Goal: Task Accomplishment & Management: Use online tool/utility

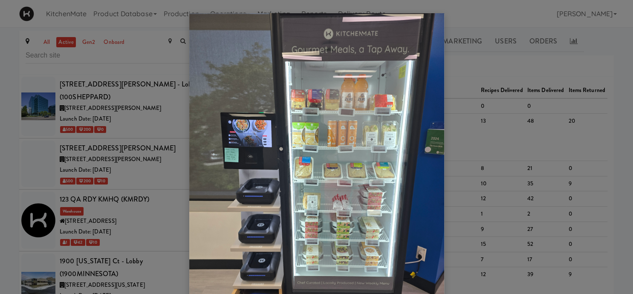
scroll to position [228, 0]
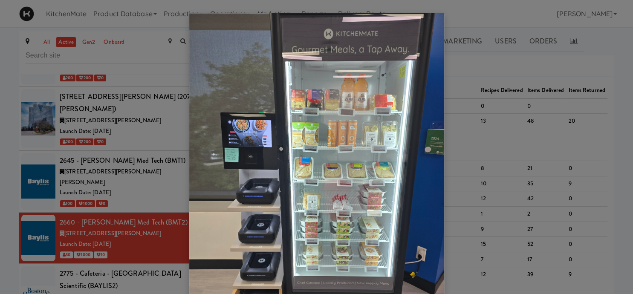
click at [97, 137] on div at bounding box center [316, 147] width 633 height 294
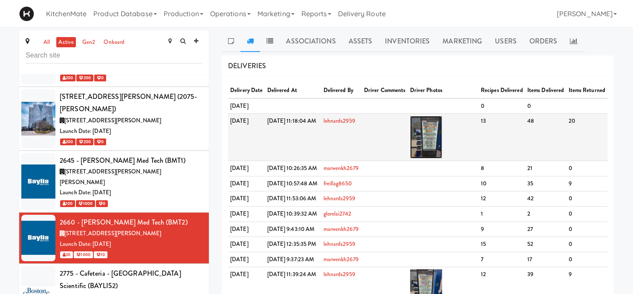
click at [442, 152] on img at bounding box center [426, 137] width 32 height 43
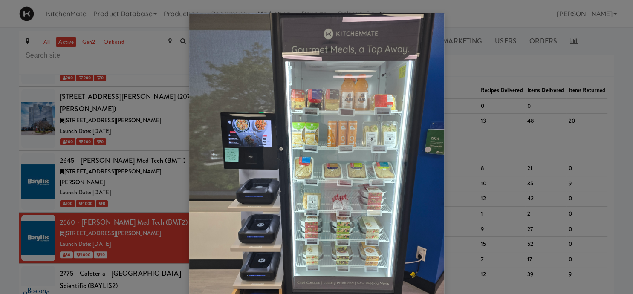
click at [487, 120] on div at bounding box center [316, 147] width 633 height 294
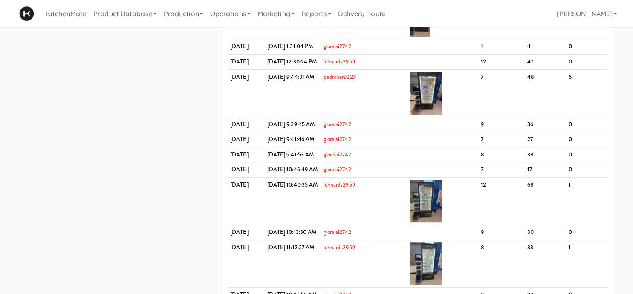
scroll to position [447, 0]
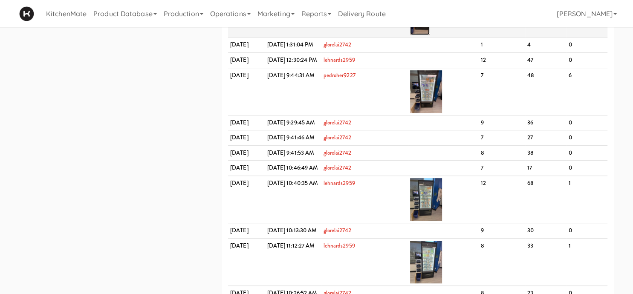
click at [430, 35] on img at bounding box center [420, 13] width 20 height 43
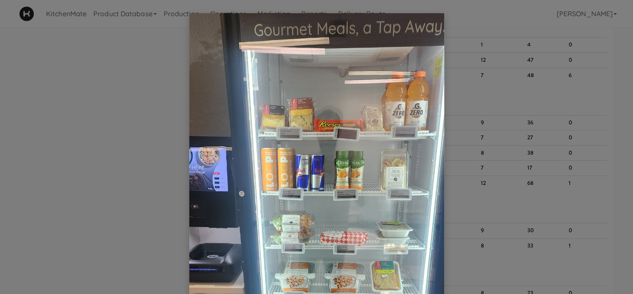
click at [458, 169] on div at bounding box center [316, 147] width 633 height 294
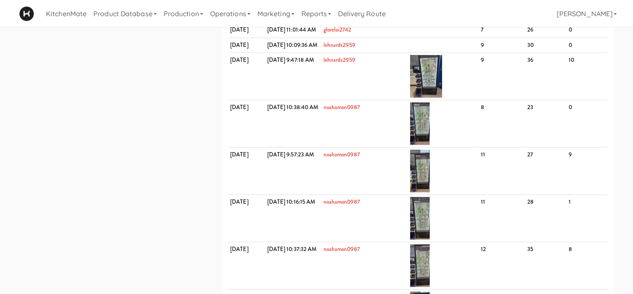
scroll to position [839, 0]
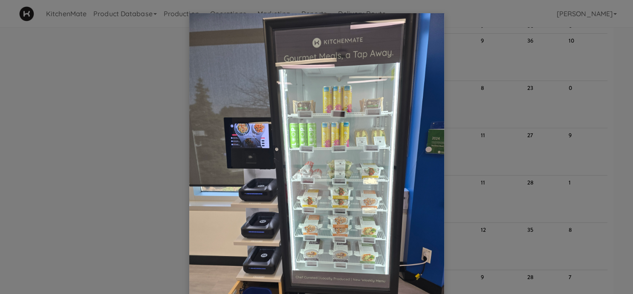
click at [490, 72] on div at bounding box center [316, 147] width 633 height 294
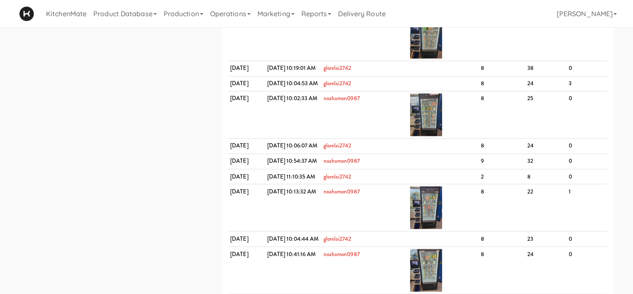
scroll to position [1409, 0]
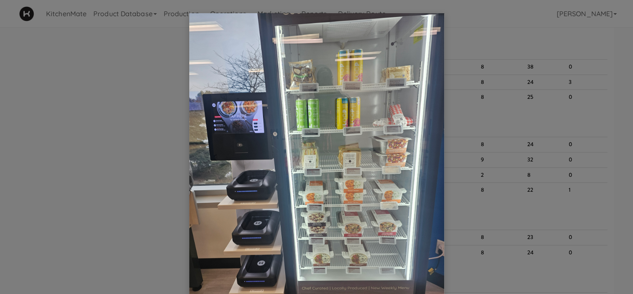
click at [146, 93] on div at bounding box center [316, 147] width 633 height 294
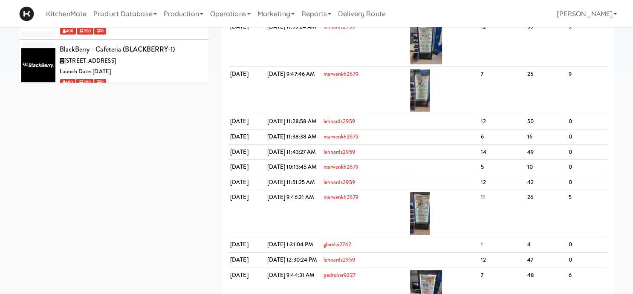
scroll to position [881, 0]
click at [120, 145] on div "Bothwell-Accurate (BOTHWELL)" at bounding box center [131, 151] width 143 height 13
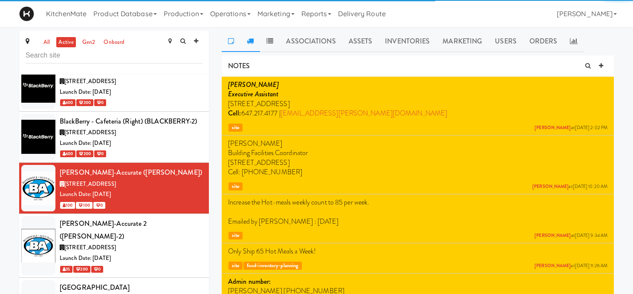
click at [252, 40] on icon at bounding box center [250, 40] width 7 height 7
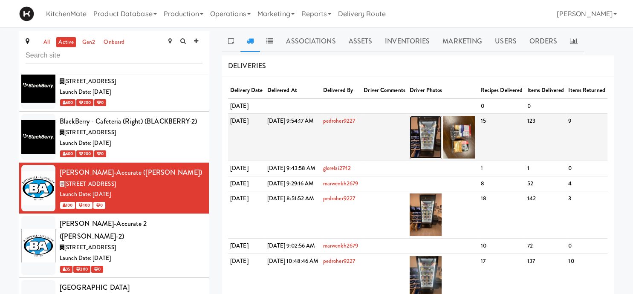
click at [438, 141] on img at bounding box center [425, 137] width 32 height 43
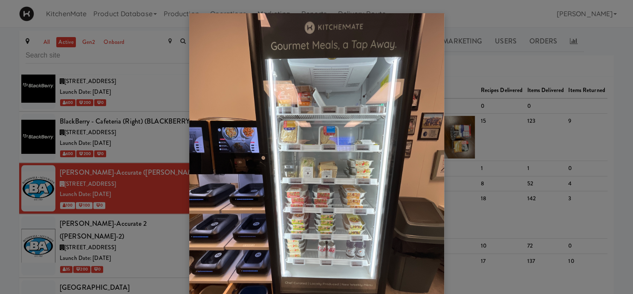
click at [138, 122] on div at bounding box center [316, 147] width 633 height 294
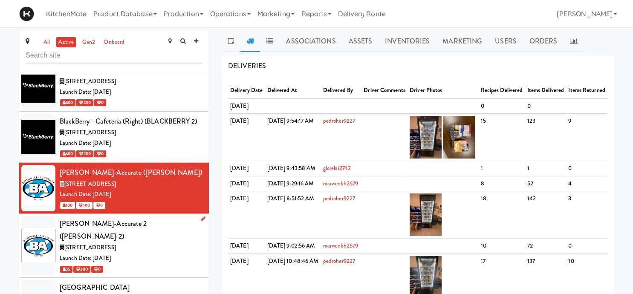
click at [144, 242] on div "3965 Nashua Dr, Mississauga ON" at bounding box center [131, 247] width 143 height 11
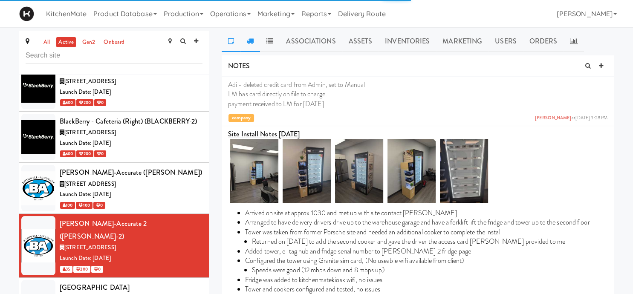
click at [252, 43] on icon at bounding box center [250, 40] width 7 height 7
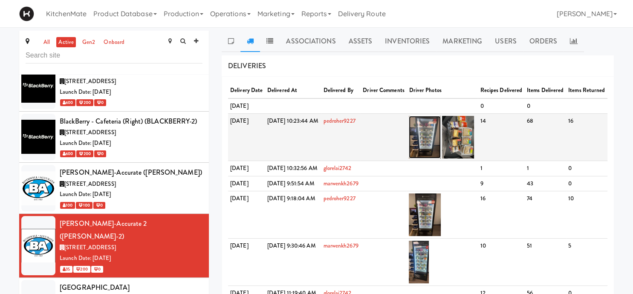
click at [441, 156] on img at bounding box center [425, 137] width 32 height 43
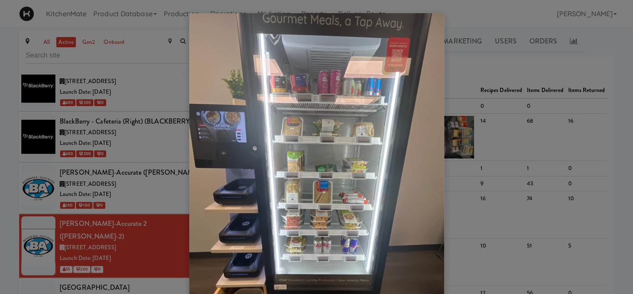
click at [526, 59] on div at bounding box center [316, 147] width 633 height 294
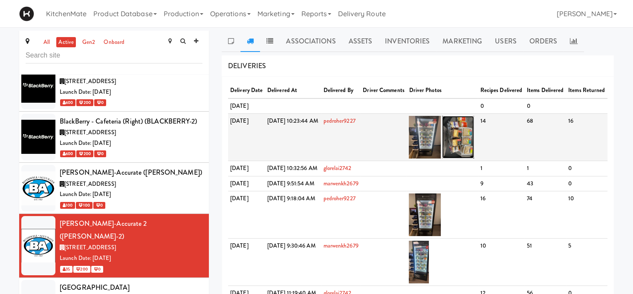
click at [474, 151] on img at bounding box center [458, 137] width 32 height 43
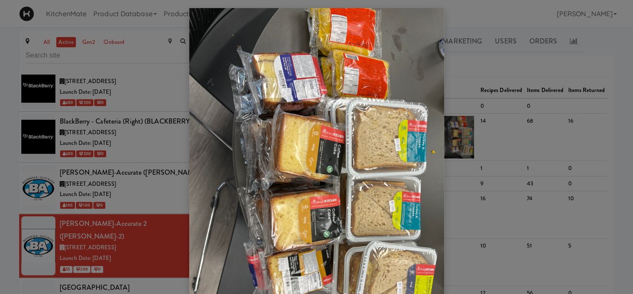
scroll to position [5, 0]
click at [488, 154] on div at bounding box center [316, 147] width 633 height 294
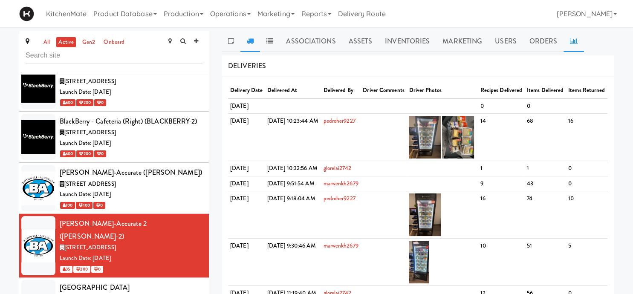
click at [568, 45] on link at bounding box center [573, 41] width 20 height 21
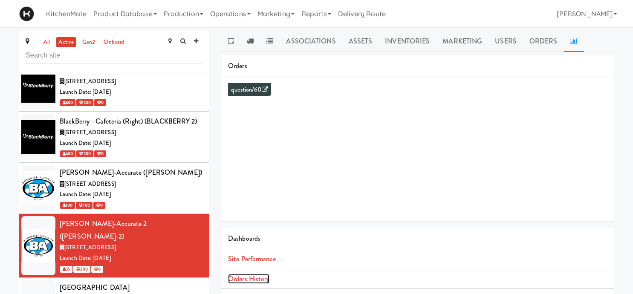
click at [251, 279] on link "Orders History" at bounding box center [248, 279] width 41 height 10
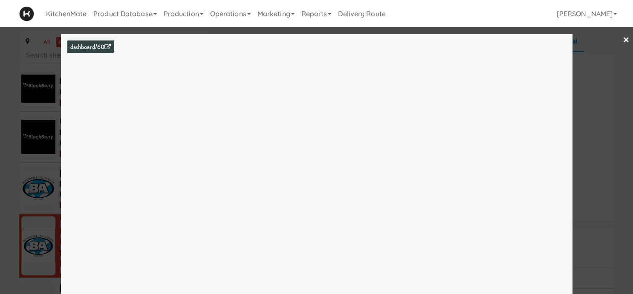
click at [58, 176] on div at bounding box center [316, 147] width 633 height 294
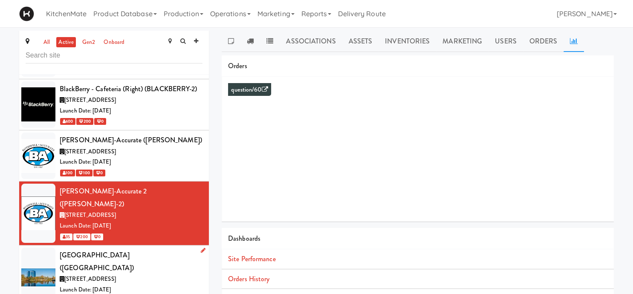
scroll to position [1163, 0]
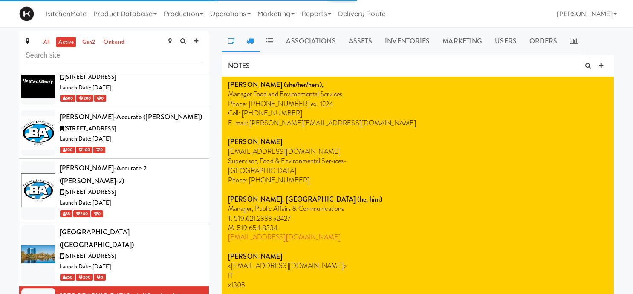
click at [252, 37] on link at bounding box center [250, 41] width 20 height 21
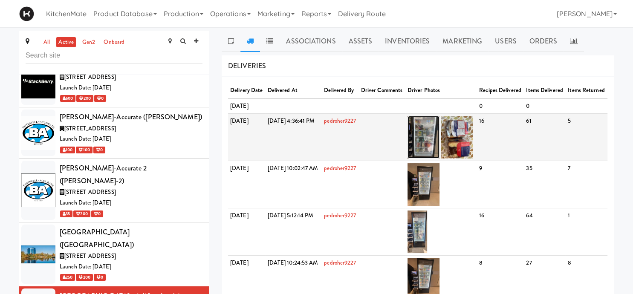
click at [439, 158] on img at bounding box center [423, 137] width 32 height 43
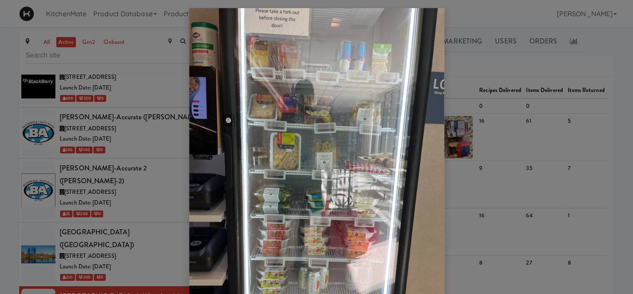
click at [158, 102] on div at bounding box center [316, 147] width 633 height 294
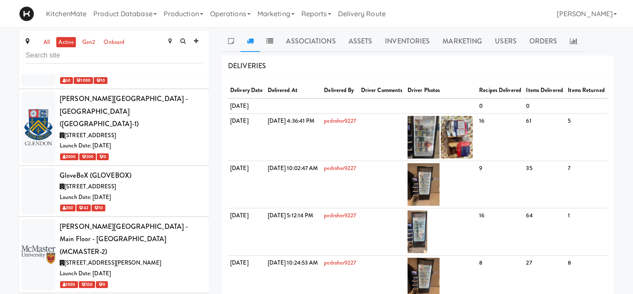
scroll to position [1977, 0]
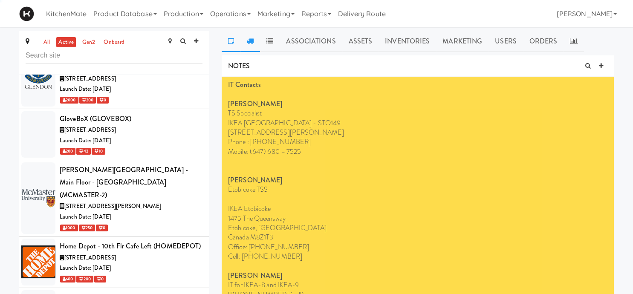
click at [256, 44] on link at bounding box center [250, 41] width 20 height 21
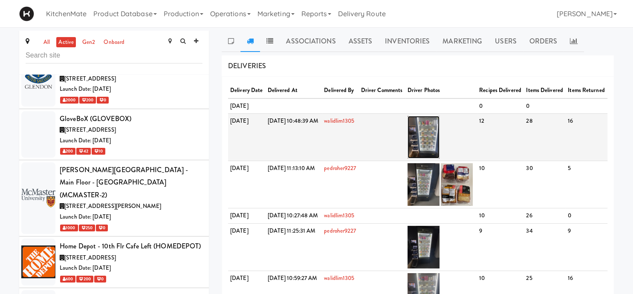
click at [439, 148] on img at bounding box center [423, 137] width 32 height 43
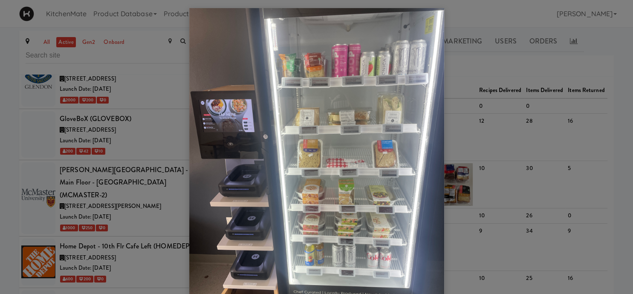
click at [119, 123] on div at bounding box center [316, 147] width 633 height 294
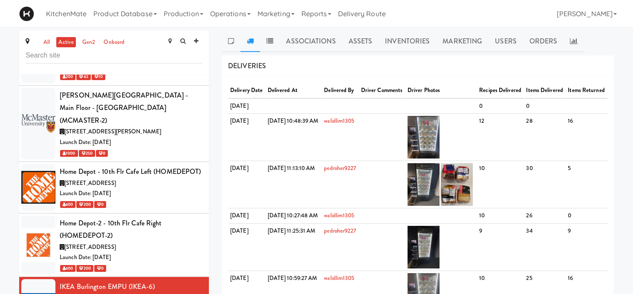
scroll to position [2052, 0]
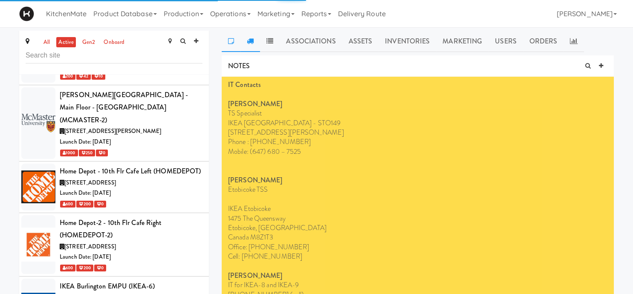
click at [251, 44] on icon at bounding box center [250, 40] width 7 height 7
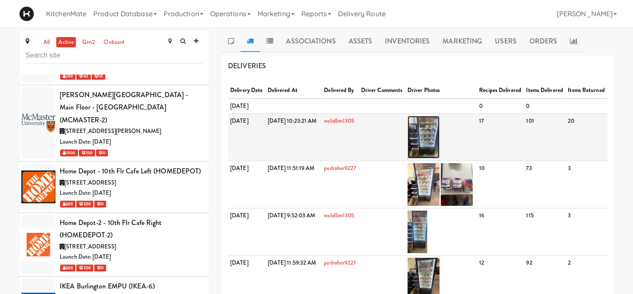
click at [438, 150] on img at bounding box center [423, 137] width 32 height 43
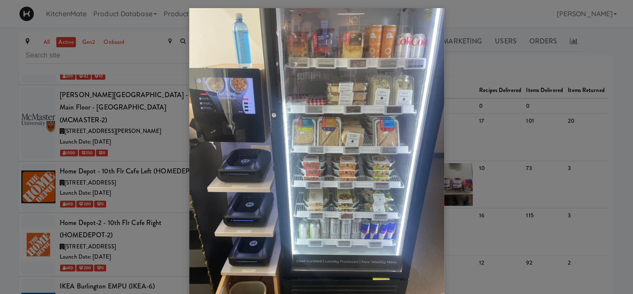
click at [109, 198] on div at bounding box center [316, 147] width 633 height 294
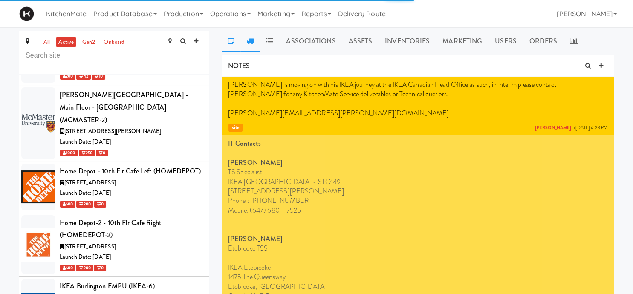
click at [249, 37] on link at bounding box center [250, 41] width 20 height 21
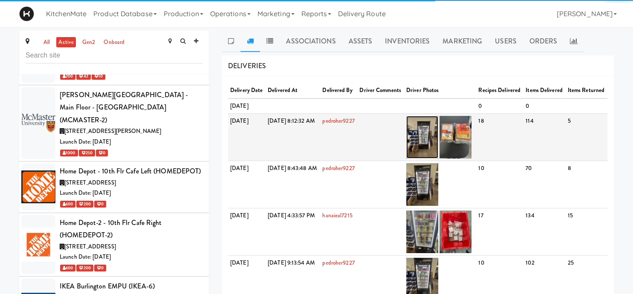
click at [438, 158] on img at bounding box center [422, 137] width 32 height 43
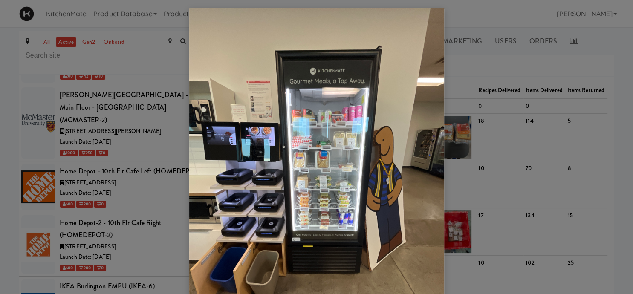
click at [105, 169] on div at bounding box center [316, 147] width 633 height 294
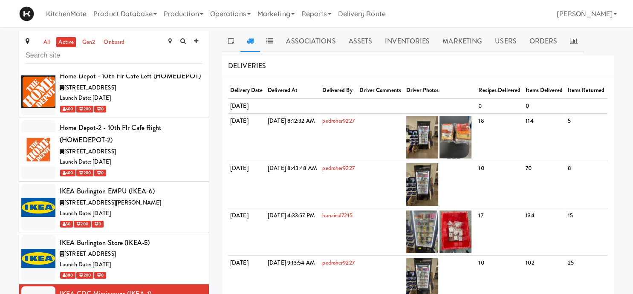
scroll to position [2147, 0]
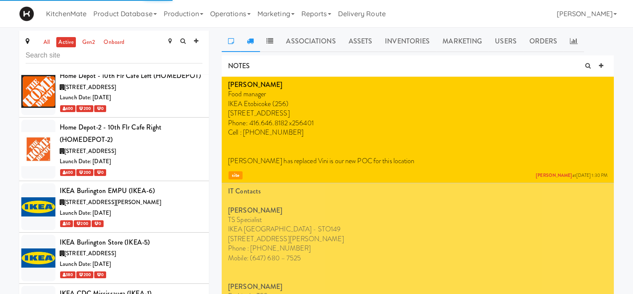
click at [254, 43] on link at bounding box center [250, 41] width 20 height 21
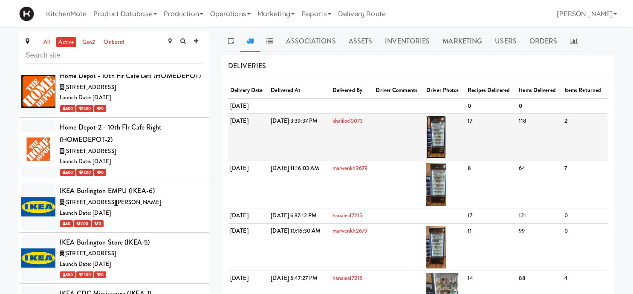
click at [446, 158] on img at bounding box center [436, 137] width 20 height 43
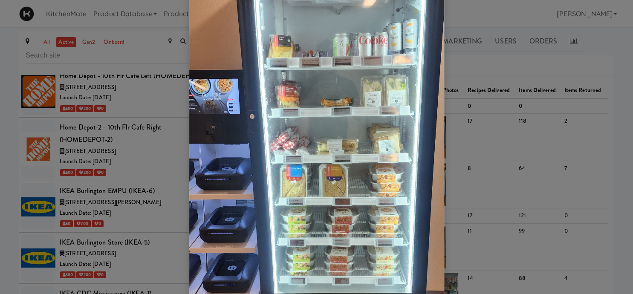
scroll to position [105, 0]
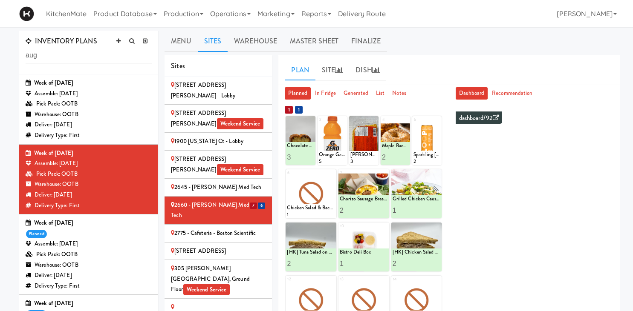
scroll to position [60, 0]
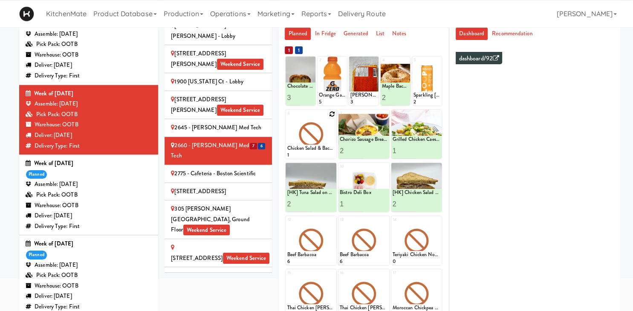
click at [330, 114] on icon at bounding box center [332, 114] width 6 height 6
click at [287, 118] on select "- Empty - Amazing Chocolate Chunk Cookie Bistro Deli Box Blue Diamond Roasted S…" at bounding box center [311, 138] width 48 height 41
click option "Freshii Peanut Butter Energii Bites" at bounding box center [0, 0] width 0 height 0
click at [308, 149] on input "2" at bounding box center [299, 151] width 24 height 16
type input "3"
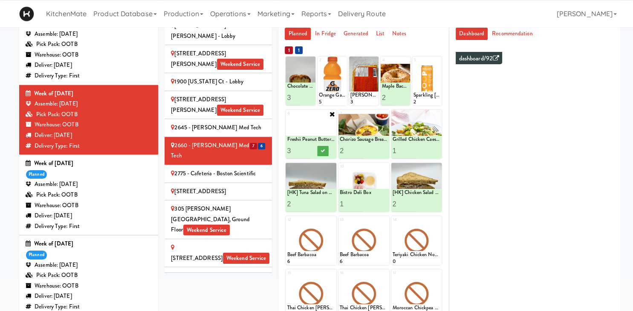
click at [308, 149] on input "3" at bounding box center [299, 151] width 24 height 16
click at [321, 151] on icon at bounding box center [323, 151] width 4 height 5
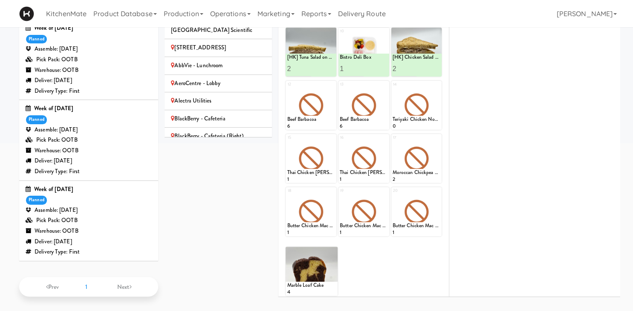
scroll to position [192, 0]
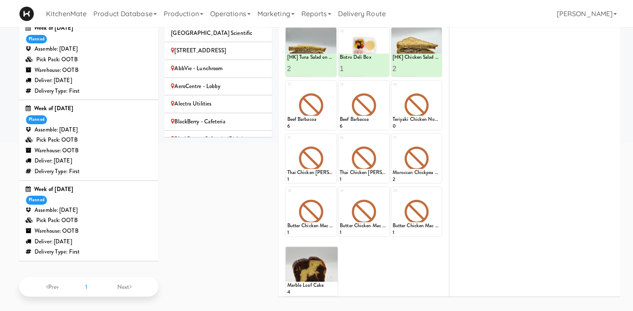
click at [213, 152] on div "[PERSON_NAME]-Accurate" at bounding box center [218, 162] width 95 height 21
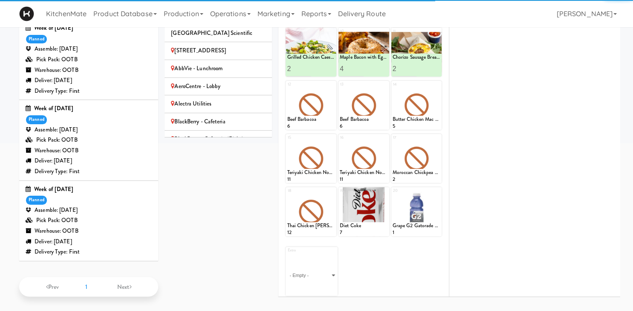
scroll to position [0, 0]
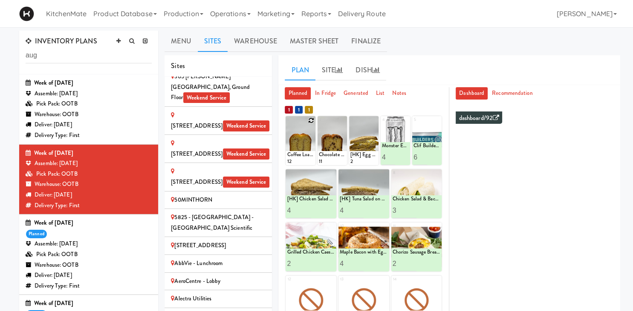
click at [313, 120] on icon at bounding box center [311, 121] width 6 height 6
click at [287, 124] on select "- Empty - Amazing Chocolate Chunk Cookie Bistro Deli Box Blue Diamond Roasted S…" at bounding box center [300, 144] width 27 height 41
click option "Chocolate Chip Loaf Cake" at bounding box center [0, 0] width 0 height 0
type input "1"
click at [311, 120] on icon at bounding box center [311, 120] width 7 height 7
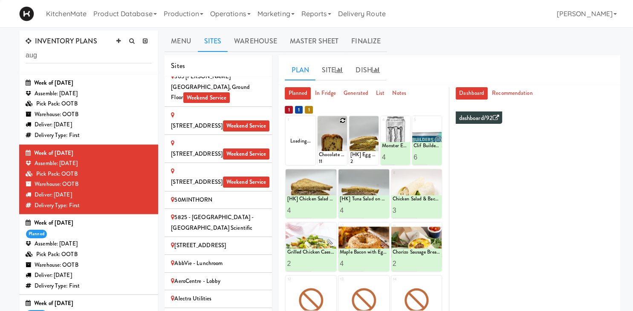
click at [344, 120] on icon at bounding box center [343, 121] width 6 height 6
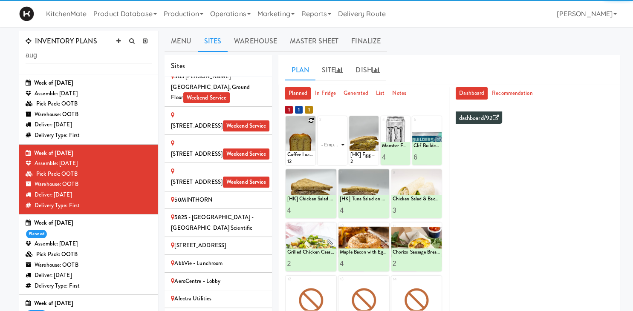
click at [319, 124] on select "- Empty - Amazing Chocolate Chunk Cookie Bistro Deli Box Blue Diamond Roasted S…" at bounding box center [332, 144] width 27 height 41
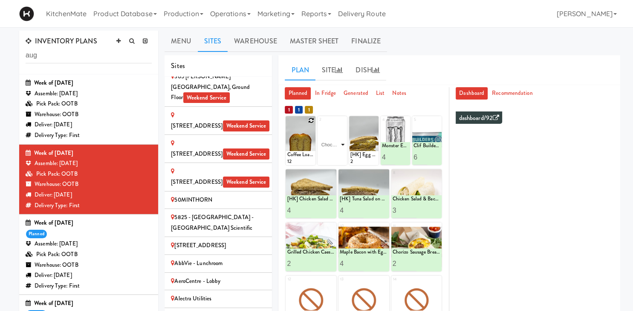
click option "Chocolate Chip Loaf Cake" at bounding box center [0, 0] width 0 height 0
type input "10"
click at [339, 158] on icon at bounding box center [339, 157] width 4 height 5
click at [310, 120] on icon at bounding box center [311, 121] width 6 height 6
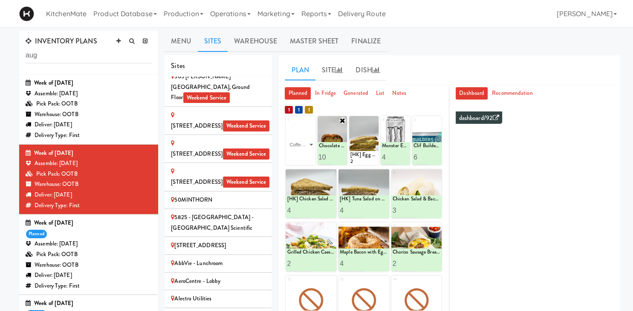
click option "Coffee Loaf Cake" at bounding box center [0, 0] width 0 height 0
type input "10"
click at [307, 157] on icon at bounding box center [307, 157] width 4 height 5
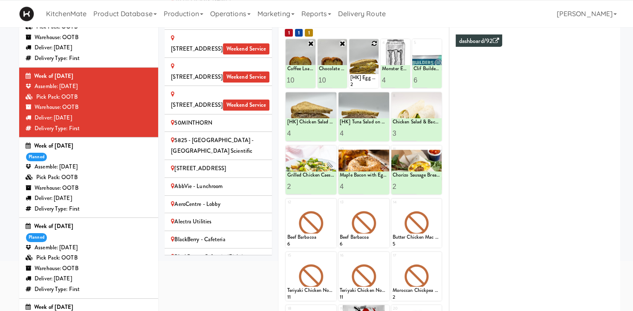
scroll to position [83, 0]
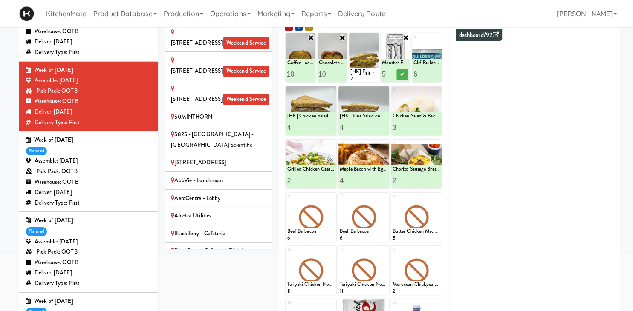
click at [389, 73] on input "5" at bounding box center [389, 74] width 14 height 16
type input "6"
click at [389, 73] on input "6" at bounding box center [389, 74] width 14 height 16
click at [403, 73] on icon at bounding box center [402, 74] width 4 height 5
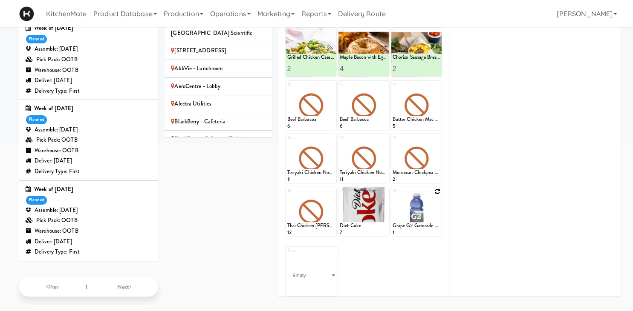
click at [434, 188] on div at bounding box center [416, 211] width 51 height 49
click at [435, 189] on div at bounding box center [416, 211] width 51 height 49
click at [437, 189] on icon at bounding box center [437, 192] width 6 height 6
click at [392, 196] on select "- Empty - Amazing Chocolate Chunk Cookie Bistro Deli Box Blue Diamond Roasted S…" at bounding box center [416, 216] width 48 height 41
click option "Grape G2 Gatorade Thirst Quencher" at bounding box center [0, 0] width 0 height 0
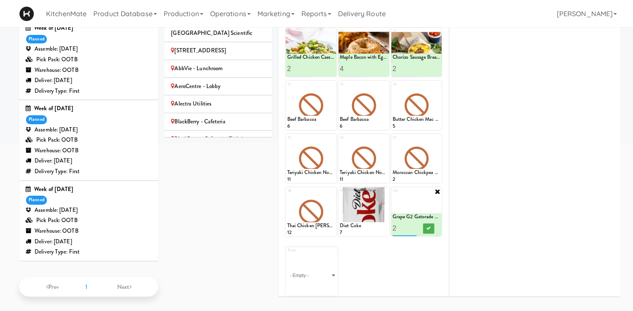
click at [412, 226] on input "2" at bounding box center [404, 229] width 24 height 16
click at [412, 226] on input "3" at bounding box center [404, 229] width 24 height 16
click at [412, 226] on input "4" at bounding box center [404, 229] width 24 height 16
type input "5"
click at [412, 226] on input "5" at bounding box center [404, 229] width 24 height 16
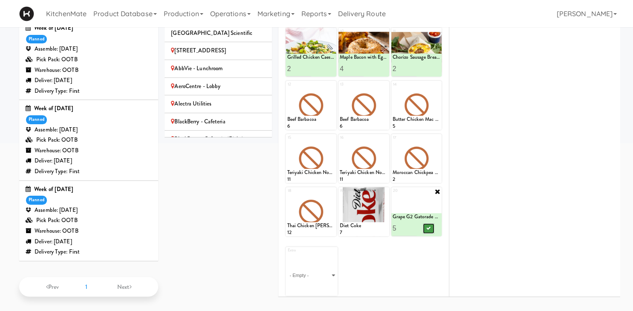
click at [423, 228] on button at bounding box center [428, 229] width 11 height 10
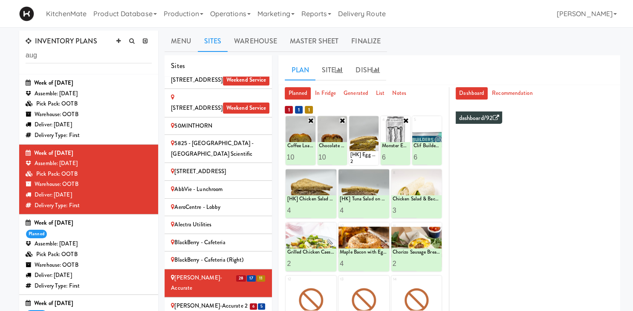
scroll to position [419, 0]
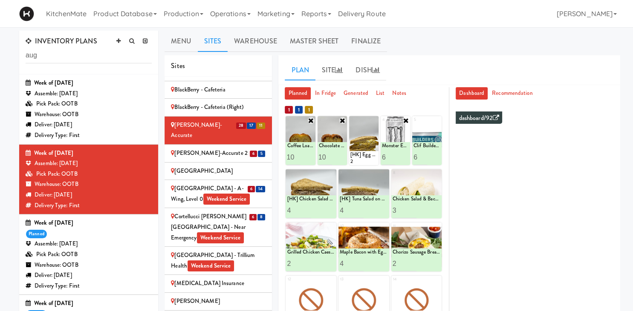
click at [216, 148] on div "Bothwell-Accurate 2" at bounding box center [218, 153] width 95 height 11
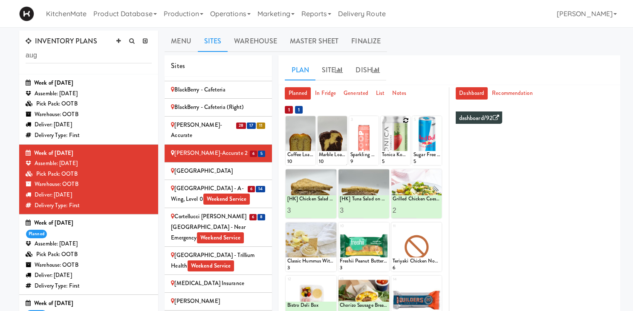
click at [409, 120] on div at bounding box center [394, 140] width 29 height 49
click at [401, 122] on div at bounding box center [394, 140] width 29 height 49
click at [405, 121] on icon at bounding box center [406, 121] width 6 height 6
click at [382, 124] on select "- Empty - Amazing Chocolate Chunk Cookie Bistro Deli Box Blue Diamond Roasted S…" at bounding box center [395, 144] width 27 height 41
click option "Tonica Kombucha [PERSON_NAME] Bounce" at bounding box center [0, 0] width 0 height 0
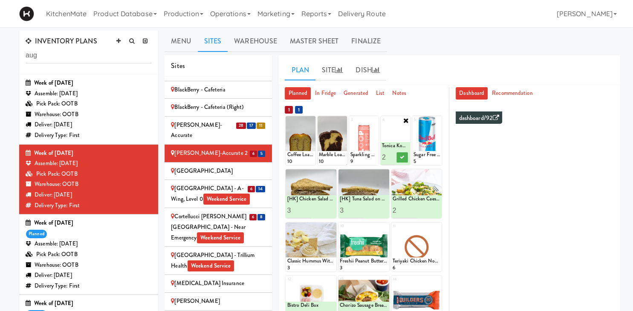
click at [392, 156] on input "2" at bounding box center [389, 158] width 14 height 16
click at [392, 156] on input "3" at bounding box center [389, 158] width 14 height 16
type input "4"
click at [392, 156] on input "4" at bounding box center [389, 158] width 14 height 16
click at [400, 159] on button at bounding box center [402, 158] width 11 height 10
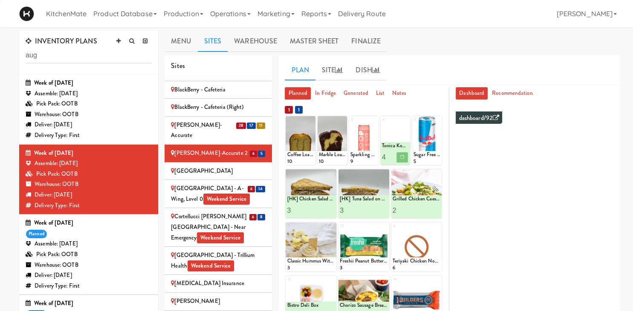
scroll to position [92, 0]
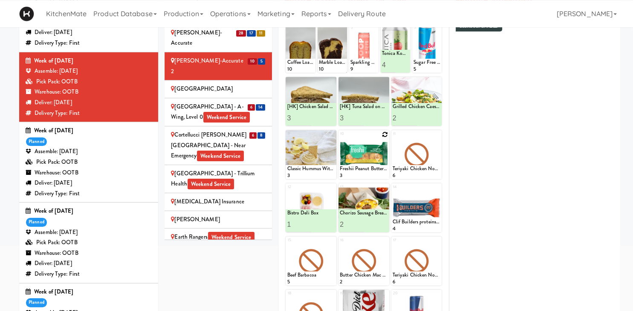
click at [386, 134] on icon at bounding box center [385, 135] width 6 height 6
click at [340, 138] on select "- Empty - Amazing Chocolate Chunk Cookie Bistro Deli Box Blue Diamond Roasted S…" at bounding box center [364, 158] width 48 height 41
click option "Freshii Peanut Butter Energii Bites" at bounding box center [0, 0] width 0 height 0
type input "1"
type input "4"
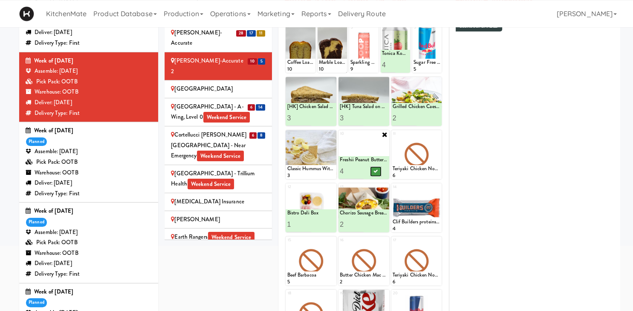
click at [377, 172] on icon at bounding box center [375, 171] width 4 height 5
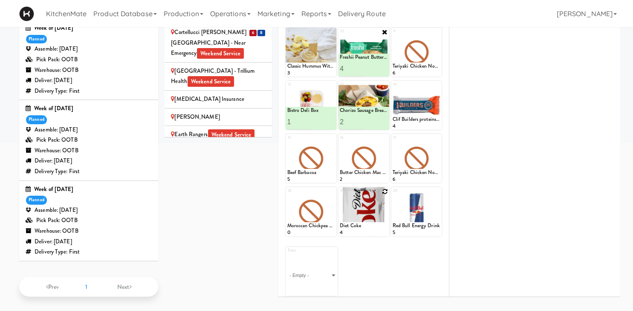
click at [384, 192] on icon at bounding box center [385, 192] width 6 height 6
click at [340, 196] on select "- Empty - Amazing Chocolate Chunk Cookie Bistro Deli Box Blue Diamond Roasted S…" at bounding box center [364, 216] width 48 height 41
click option "Diet Coke" at bounding box center [0, 0] width 0 height 0
type input "1"
type input "5"
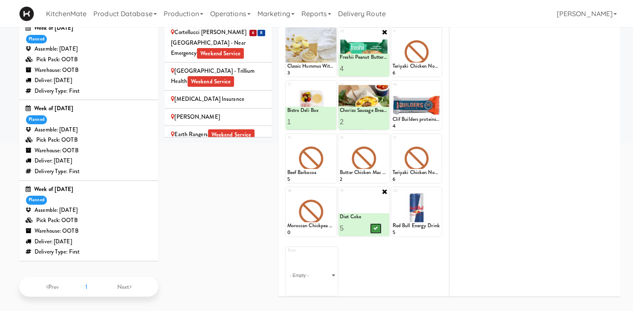
click at [376, 227] on icon at bounding box center [375, 228] width 4 height 5
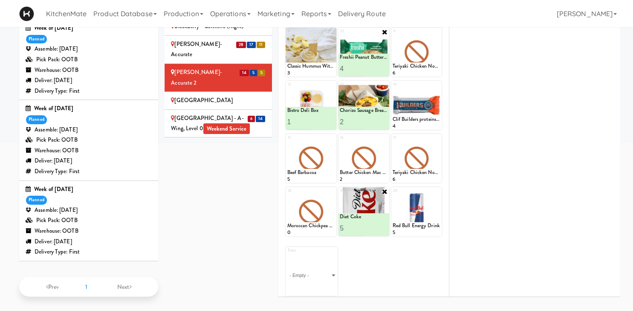
scroll to position [259, 0]
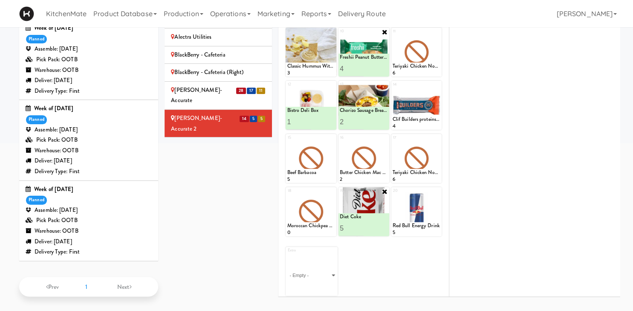
click at [180, 159] on div "Cambridge Memorial Hospital - A-Wing, Level 0 Weekend Service" at bounding box center [218, 169] width 95 height 21
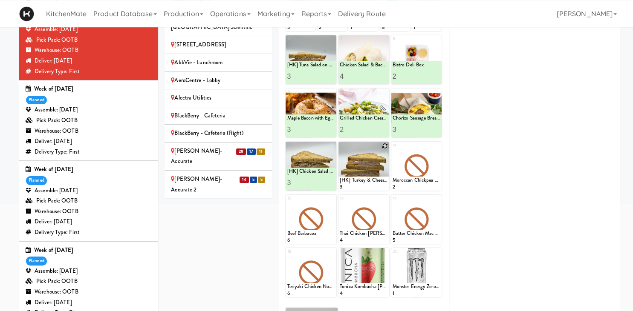
scroll to position [63, 0]
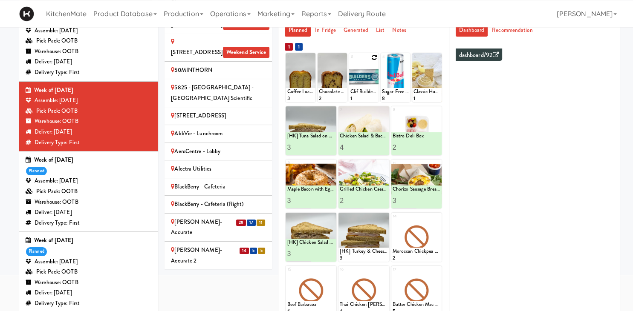
click at [376, 58] on icon at bounding box center [374, 58] width 6 height 6
click at [350, 61] on select "- Empty - Amazing Chocolate Chunk Cookie Bistro Deli Box Blue Diamond Roasted S…" at bounding box center [363, 81] width 27 height 41
click option "Clif Builders proteins Bar Chocolate Mint" at bounding box center [0, 0] width 0 height 0
type input "10"
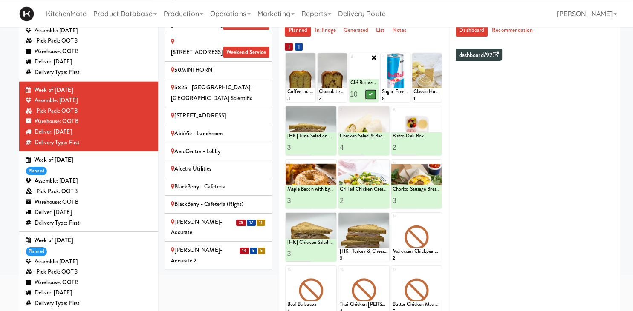
click at [371, 95] on icon at bounding box center [371, 94] width 4 height 5
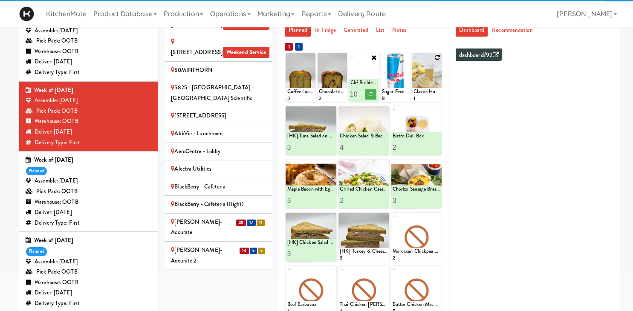
click at [438, 57] on icon at bounding box center [437, 58] width 6 height 6
click at [413, 61] on select "- Empty - Amazing Chocolate Chunk Cookie Bistro Deli Box Blue Diamond Roasted S…" at bounding box center [426, 81] width 27 height 41
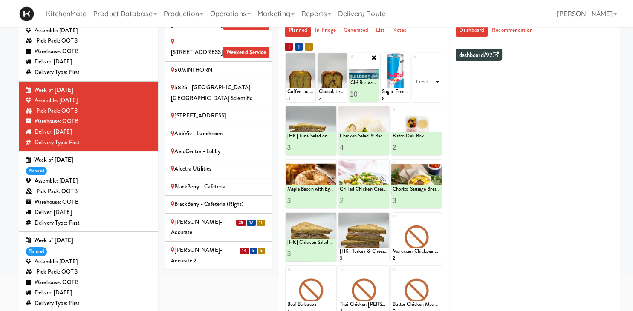
click option "Freshii Peanut Butter Energii Bites" at bounding box center [0, 0] width 0 height 0
type input "4"
click at [432, 89] on button at bounding box center [433, 94] width 11 height 10
click at [309, 55] on icon at bounding box center [311, 58] width 6 height 6
click at [287, 61] on select "- Empty - Amazing Chocolate Chunk Cookie Bistro Deli Box Blue Diamond Roasted S…" at bounding box center [300, 81] width 27 height 41
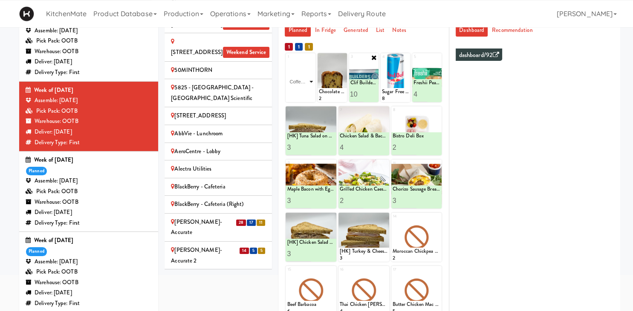
click option "Coffee Loaf Cake" at bounding box center [0, 0] width 0 height 0
type input "1"
type input "5"
click at [308, 95] on icon at bounding box center [307, 94] width 4 height 5
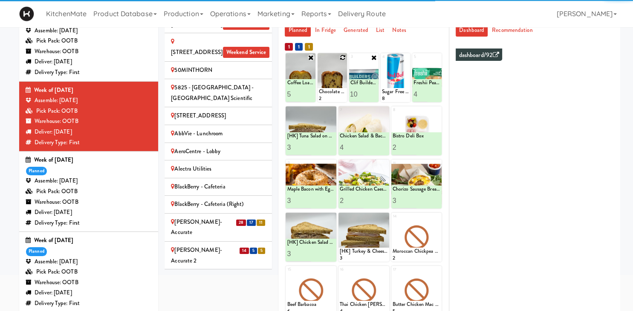
click at [343, 58] on icon at bounding box center [343, 58] width 6 height 6
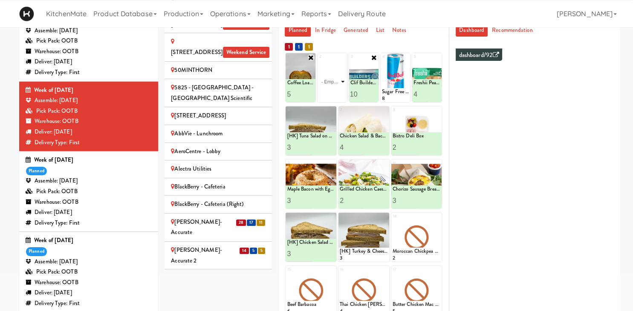
click at [319, 61] on select "- Empty - Amazing Chocolate Chunk Cookie Bistro Deli Box Blue Diamond Roasted S…" at bounding box center [332, 81] width 27 height 41
click option "Chocolate Chip Loaf Cake" at bounding box center [0, 0] width 0 height 0
type input "1"
type input "5"
click at [338, 95] on icon at bounding box center [339, 94] width 4 height 5
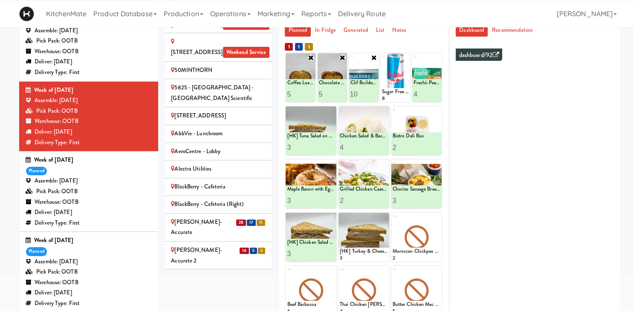
scroll to position [196, 0]
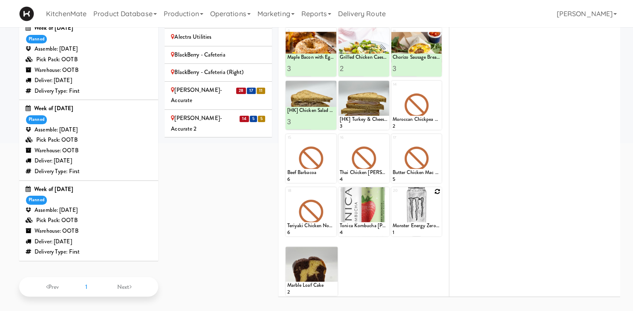
click at [437, 190] on icon at bounding box center [437, 192] width 6 height 6
click at [392, 196] on select "- Empty - Amazing Chocolate Chunk Cookie Bistro Deli Box Blue Diamond Roasted S…" at bounding box center [416, 216] width 48 height 41
click option "Monster Energy Zero Ultra" at bounding box center [0, 0] width 0 height 0
type input "10"
click at [429, 226] on icon at bounding box center [428, 228] width 4 height 5
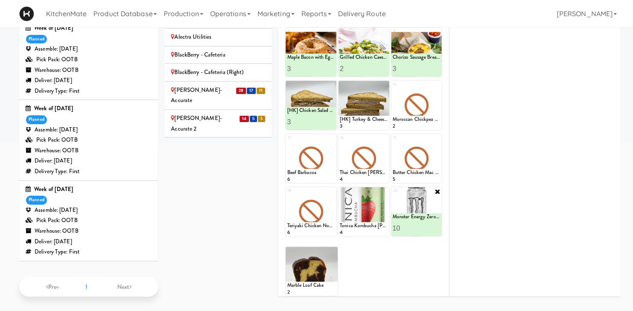
scroll to position [327, 0]
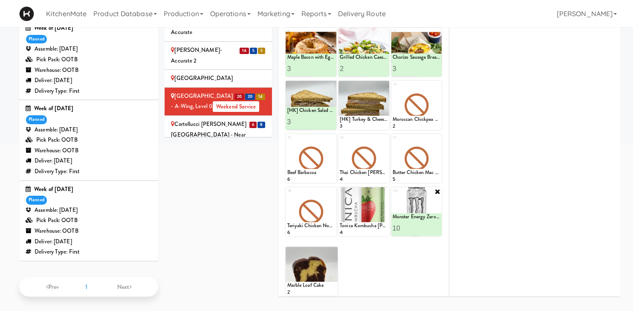
click at [209, 119] on div "Cortellucci Vaughan Hospital - near Emergency Weekend Service" at bounding box center [218, 135] width 95 height 32
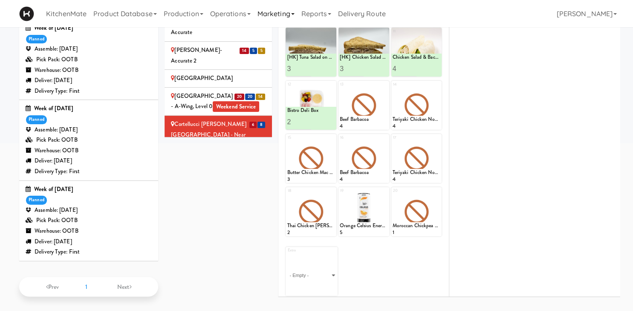
click at [277, 21] on link "Marketing" at bounding box center [276, 13] width 44 height 27
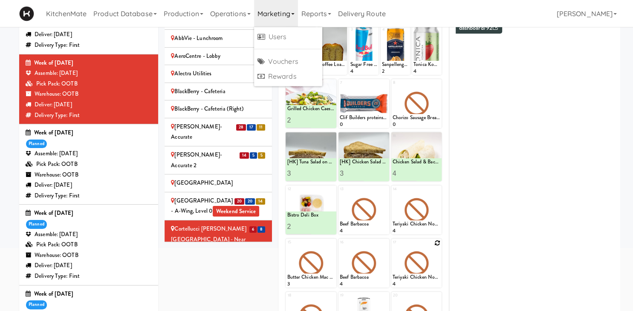
scroll to position [46, 0]
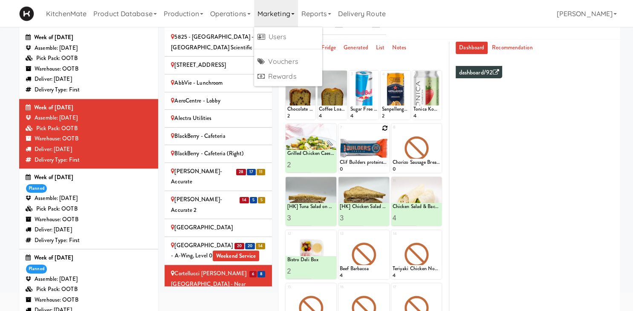
click at [385, 129] on icon at bounding box center [385, 128] width 6 height 6
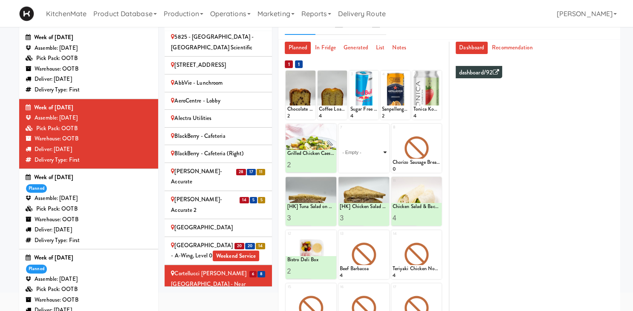
click at [340, 132] on select "- Empty - Amazing Chocolate Chunk Cookie Bistro Deli Box Blue Diamond Roasted S…" at bounding box center [364, 152] width 48 height 41
click option "Clif Builders proteins Bar Chocolate Mint" at bounding box center [0, 0] width 0 height 0
type input "10"
click at [379, 165] on button at bounding box center [375, 165] width 11 height 10
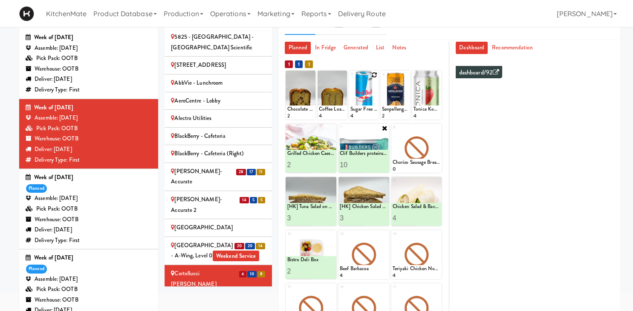
click at [371, 75] on div at bounding box center [363, 95] width 29 height 49
click at [372, 79] on div at bounding box center [363, 95] width 29 height 49
click at [372, 77] on icon at bounding box center [374, 75] width 6 height 6
click at [350, 79] on select "- Empty - Amazing Chocolate Chunk Cookie Bistro Deli Box Blue Diamond Roasted S…" at bounding box center [363, 99] width 27 height 41
click option "Sugar Free Red Bull" at bounding box center [0, 0] width 0 height 0
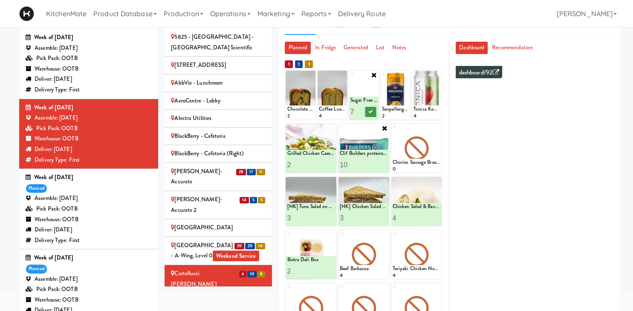
type input "7"
click at [374, 111] on button at bounding box center [370, 112] width 11 height 10
click at [405, 76] on icon at bounding box center [406, 75] width 6 height 6
type input "7"
click at [401, 114] on button at bounding box center [402, 112] width 11 height 10
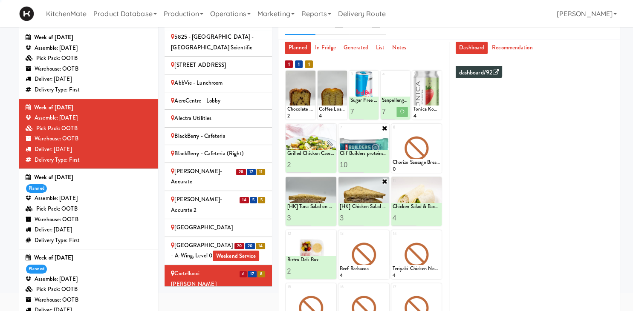
scroll to position [139, 0]
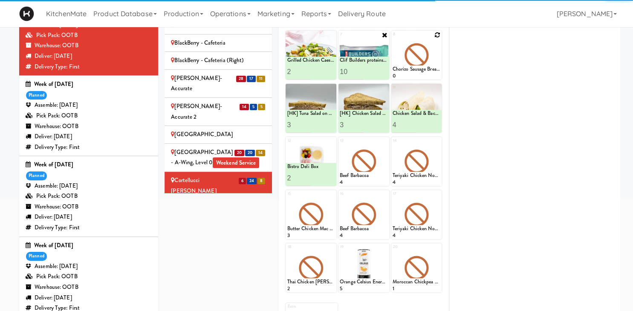
click at [438, 38] on icon at bounding box center [437, 35] width 6 height 6
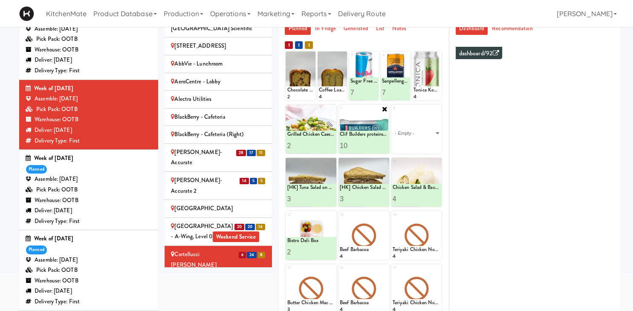
click at [392, 113] on select "- Empty - Amazing Chocolate Chunk Cookie Bistro Deli Box Blue Diamond Roasted S…" at bounding box center [416, 133] width 48 height 41
click option "Freshii Peanut Butter Energii Bites" at bounding box center [0, 0] width 0 height 0
click at [410, 143] on input "2" at bounding box center [404, 146] width 24 height 16
click at [410, 143] on input "3" at bounding box center [404, 146] width 24 height 16
click at [410, 143] on input "4" at bounding box center [404, 146] width 24 height 16
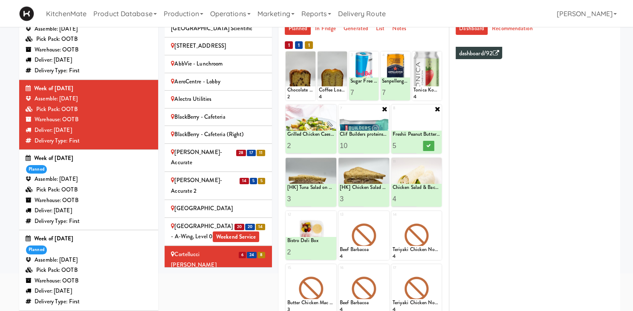
type input "5"
click at [410, 143] on input "5" at bounding box center [404, 146] width 24 height 16
click at [427, 148] on button at bounding box center [428, 146] width 11 height 10
click at [311, 56] on icon at bounding box center [311, 56] width 6 height 6
click at [287, 60] on select "- Empty - Amazing Chocolate Chunk Cookie Bistro Deli Box Blue Diamond Roasted S…" at bounding box center [300, 80] width 27 height 41
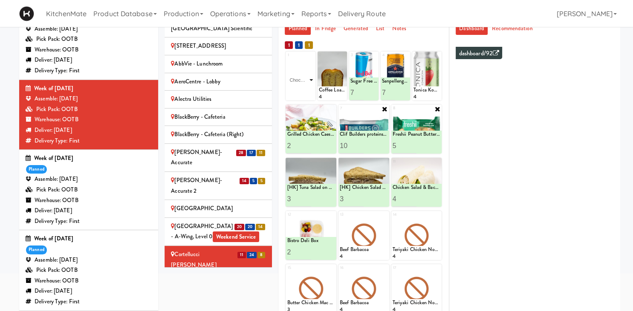
click option "Chocolate Chip Loaf Cake" at bounding box center [0, 0] width 0 height 0
type input "1"
type input "5"
click at [309, 93] on icon at bounding box center [307, 92] width 4 height 5
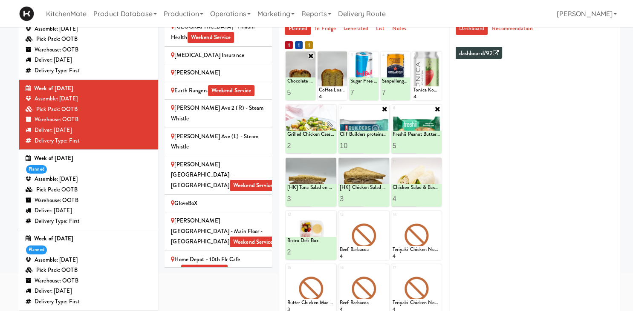
scroll to position [696, 0]
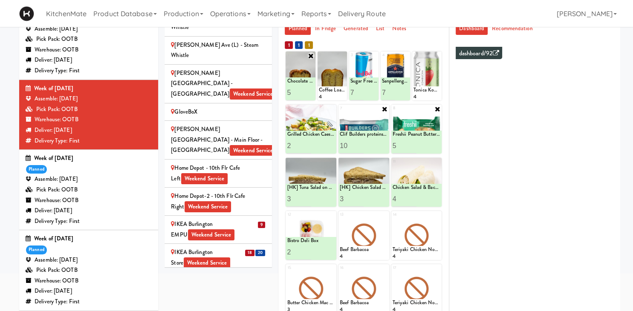
click at [230, 230] on span "Weekend Service" at bounding box center [211, 235] width 47 height 11
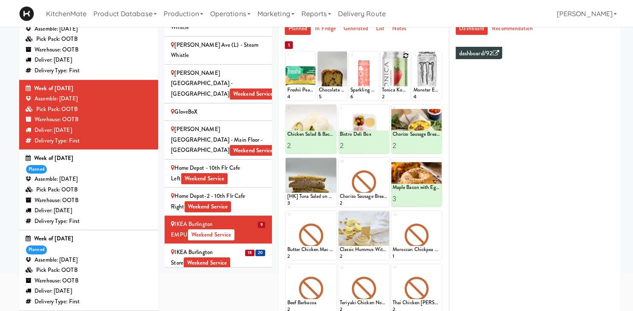
click at [403, 57] on div at bounding box center [394, 76] width 29 height 49
click at [409, 57] on div at bounding box center [394, 76] width 29 height 49
click at [405, 55] on icon at bounding box center [406, 56] width 6 height 6
click at [382, 60] on select "- Empty - Amazing Chocolate Chunk Cookie Bistro Deli Box Blue Diamond Roasted S…" at bounding box center [395, 80] width 27 height 41
click option "Tonica Kombucha [PERSON_NAME] Bounce" at bounding box center [0, 0] width 0 height 0
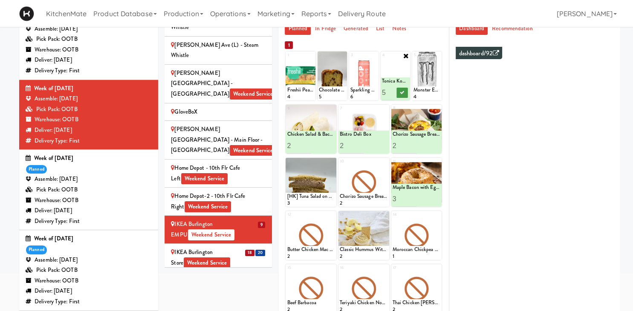
type input "5"
click at [405, 92] on button at bounding box center [402, 93] width 11 height 10
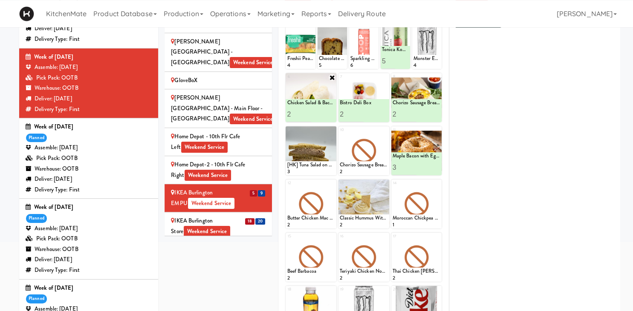
scroll to position [117, 0]
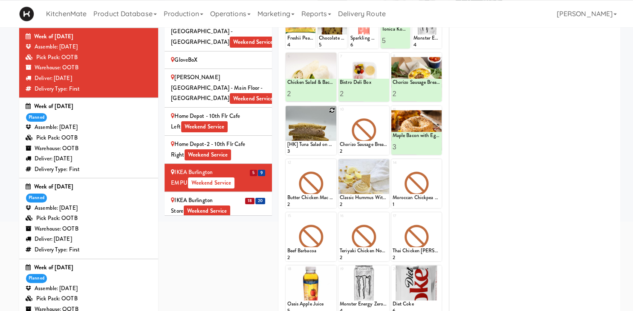
click at [329, 111] on icon at bounding box center [332, 110] width 6 height 6
click at [287, 114] on select "- Empty - Amazing Chocolate Chunk Cookie Bistro Deli Box Blue Diamond Roasted S…" at bounding box center [311, 134] width 48 height 41
click option "[HK] Tuna Salad on Multigrain" at bounding box center [0, 0] width 0 height 0
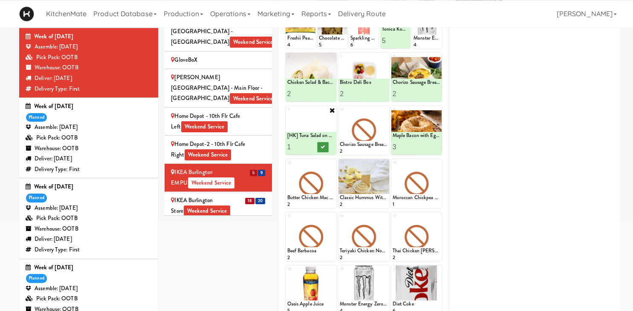
type input "2"
click at [308, 146] on input "2" at bounding box center [299, 147] width 24 height 16
click at [322, 147] on icon at bounding box center [323, 147] width 4 height 5
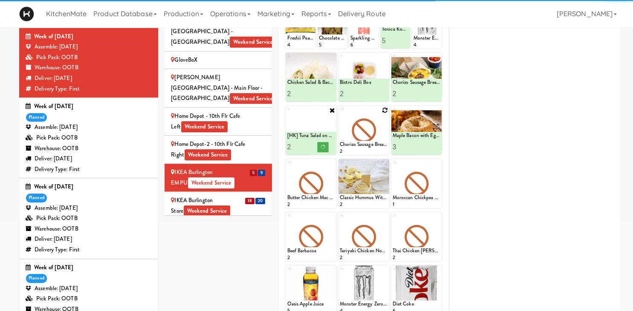
click at [386, 112] on icon at bounding box center [385, 110] width 6 height 6
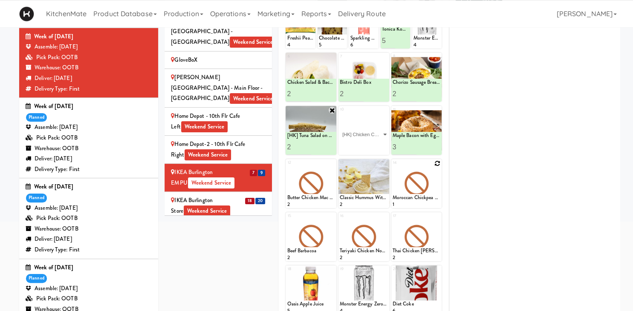
click option "[HK] Chicken Caesar Wrap" at bounding box center [0, 0] width 0 height 0
click at [380, 194] on div "Classic Hummus With Crackers" at bounding box center [364, 197] width 48 height 7
click at [386, 111] on icon at bounding box center [384, 110] width 7 height 7
click at [384, 118] on div "Loading..." at bounding box center [363, 130] width 51 height 49
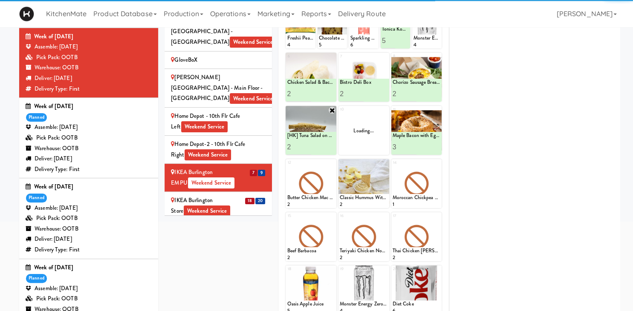
click at [376, 130] on div "Loading..." at bounding box center [363, 130] width 51 height 49
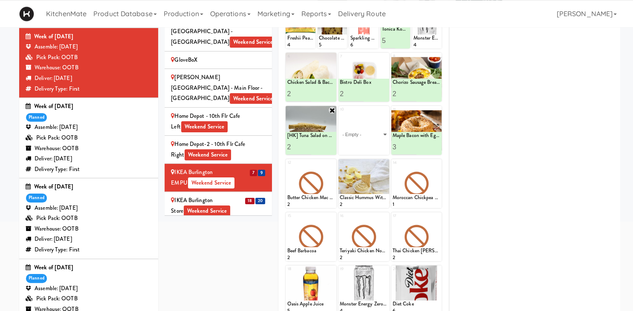
click at [340, 114] on select "- Empty - Amazing Chocolate Chunk Cookie Bistro Deli Box Blue Diamond Roasted S…" at bounding box center [364, 134] width 48 height 41
click option "[HK] Chicken Salad on Multigrain" at bounding box center [0, 0] width 0 height 0
click at [363, 148] on input "0" at bounding box center [352, 147] width 24 height 16
click at [361, 145] on input "1" at bounding box center [352, 147] width 24 height 16
type input "2"
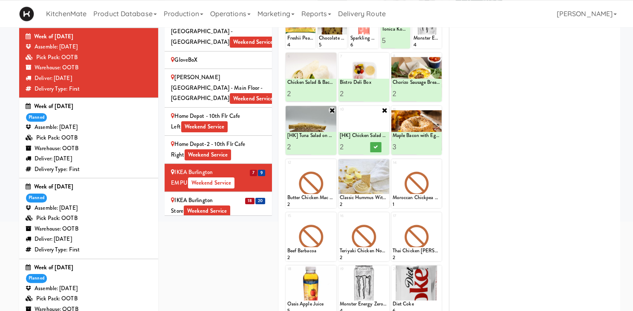
click at [361, 145] on input "2" at bounding box center [352, 147] width 24 height 16
click at [377, 145] on icon at bounding box center [375, 147] width 4 height 5
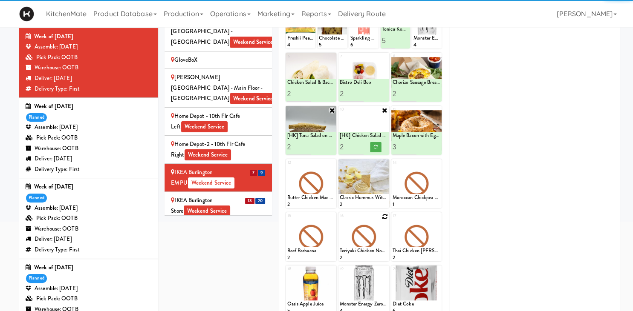
scroll to position [187, 0]
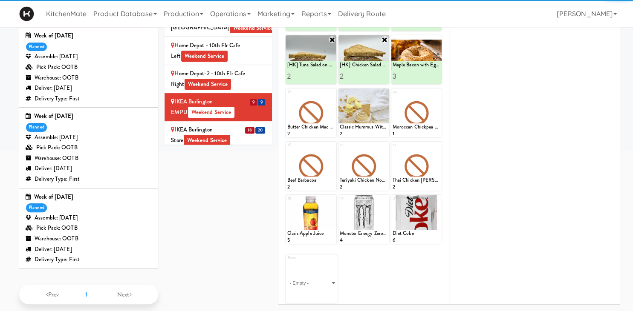
click at [253, 125] on div "18 20" at bounding box center [255, 130] width 21 height 11
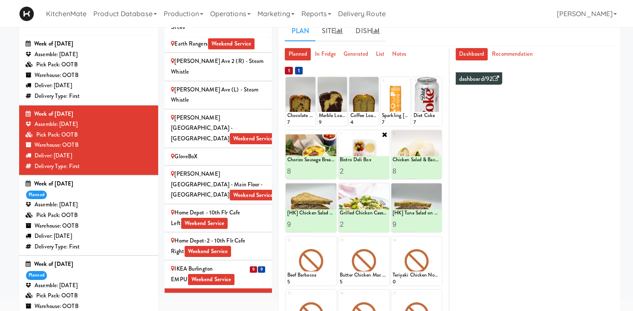
scroll to position [193, 0]
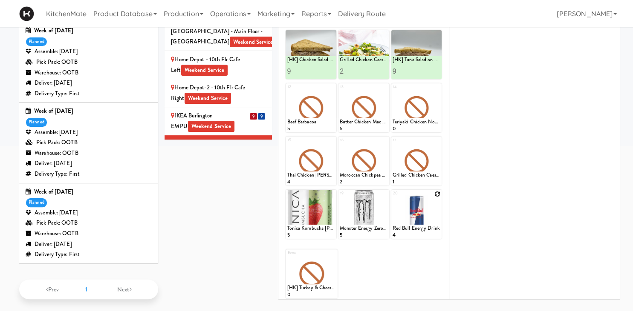
click at [437, 198] on div at bounding box center [416, 214] width 51 height 49
click at [435, 209] on div at bounding box center [416, 214] width 51 height 49
click at [437, 197] on div at bounding box center [416, 214] width 51 height 49
click at [438, 192] on icon at bounding box center [437, 194] width 6 height 6
click at [392, 198] on select "- Empty - Amazing Chocolate Chunk Cookie Bistro Deli Box Blue Diamond Roasted S…" at bounding box center [416, 218] width 48 height 41
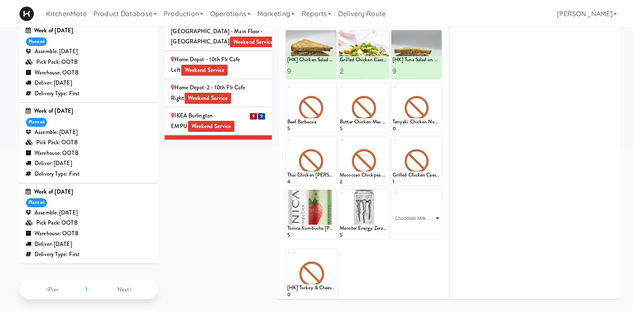
click option "Chocolate Milk Tetra Pack" at bounding box center [0, 0] width 0 height 0
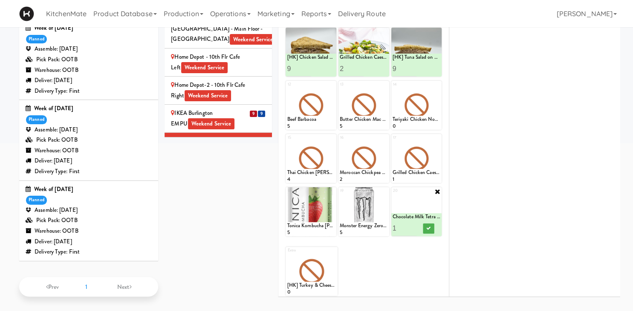
click at [436, 190] on icon at bounding box center [437, 191] width 7 height 7
click at [436, 192] on icon at bounding box center [437, 192] width 6 height 6
click at [392, 196] on select "- Empty - Amazing Chocolate Chunk Cookie Bistro Deli Box Blue Diamond Roasted S…" at bounding box center [416, 216] width 48 height 41
click option "Red Bull Energy Drink" at bounding box center [0, 0] width 0 height 0
type input "5"
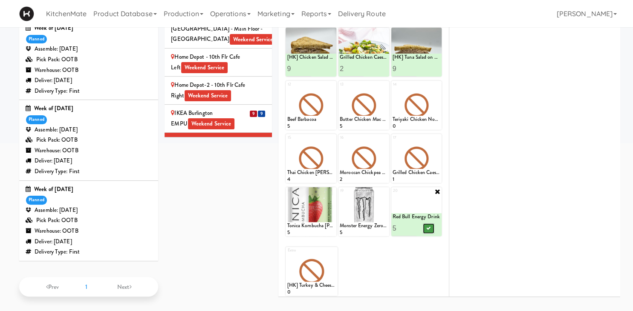
click at [428, 227] on icon at bounding box center [428, 228] width 4 height 5
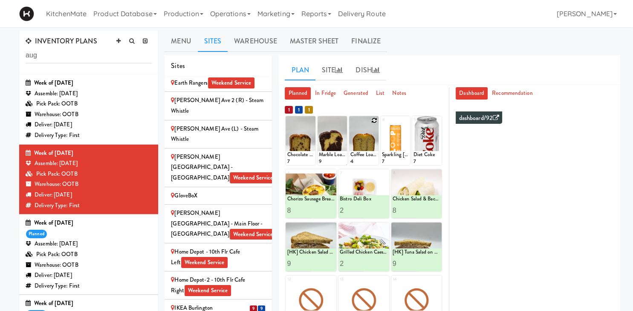
click at [372, 123] on icon at bounding box center [374, 121] width 6 height 6
click at [350, 124] on select "- Empty - Amazing Chocolate Chunk Cookie Bistro Deli Box Blue Diamond Roasted S…" at bounding box center [363, 144] width 27 height 41
click option "Coffee Loaf Cake" at bounding box center [0, 0] width 0 height 0
type input "1"
type input "5"
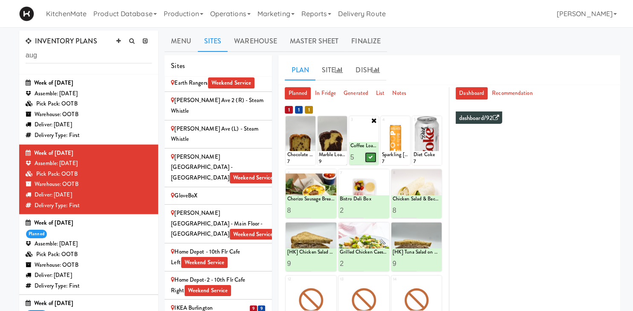
click at [372, 159] on icon at bounding box center [371, 157] width 4 height 5
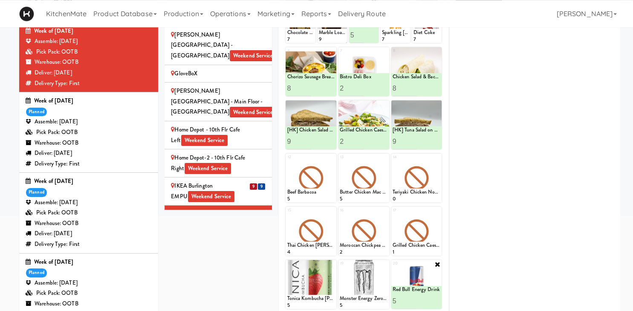
scroll to position [14, 0]
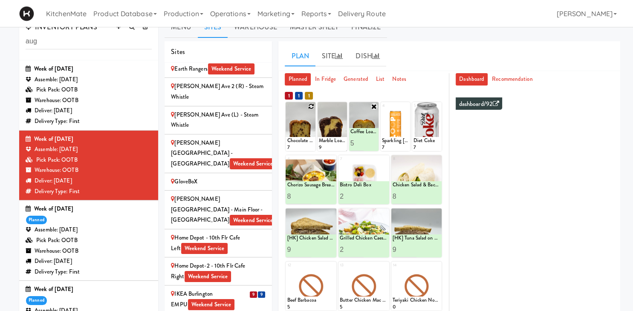
click at [309, 107] on icon at bounding box center [311, 107] width 6 height 6
click option "Chocolate Chip Loaf Cake" at bounding box center [0, 0] width 0 height 0
type input "5"
click at [310, 144] on button at bounding box center [307, 143] width 11 height 10
click at [342, 108] on icon at bounding box center [343, 107] width 6 height 6
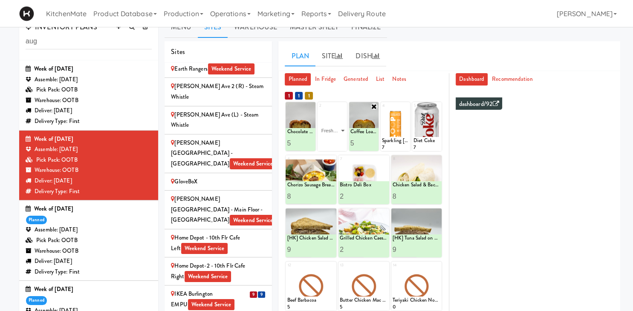
click option "Freshii Peanut Butter Energii Bites" at bounding box center [0, 0] width 0 height 0
type input "4"
click at [340, 143] on icon at bounding box center [339, 143] width 4 height 5
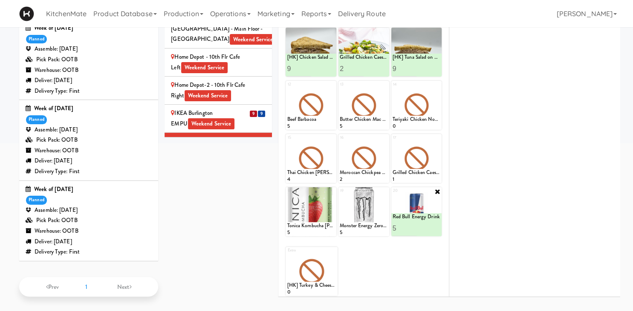
click at [186, 165] on div "IKEA CDC Mississauga Weekend Service" at bounding box center [218, 175] width 95 height 21
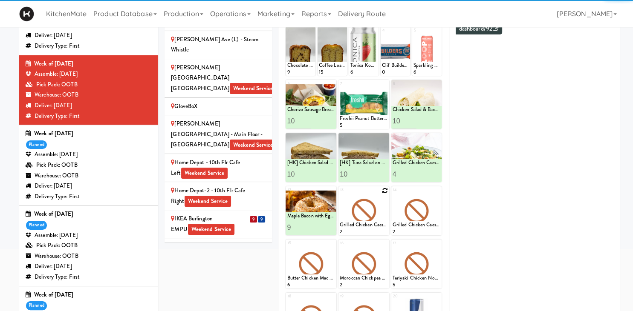
scroll to position [72, 0]
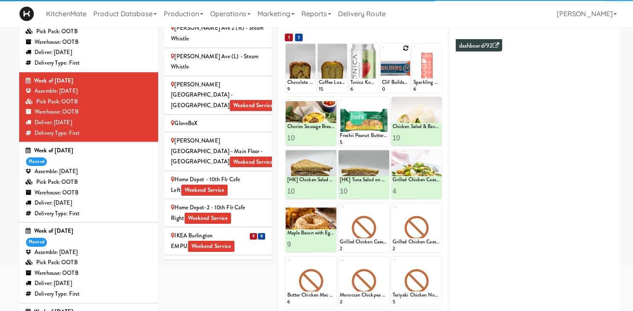
click at [406, 47] on icon at bounding box center [406, 48] width 6 height 6
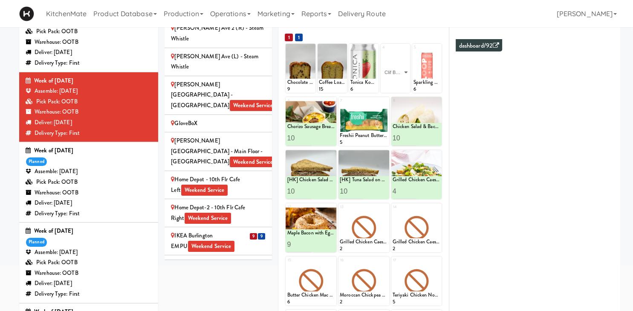
click option "Clif Builders proteins Bar Chocolate Mint" at bounding box center [0, 0] width 0 height 0
type input "6"
click at [404, 86] on icon at bounding box center [402, 85] width 4 height 5
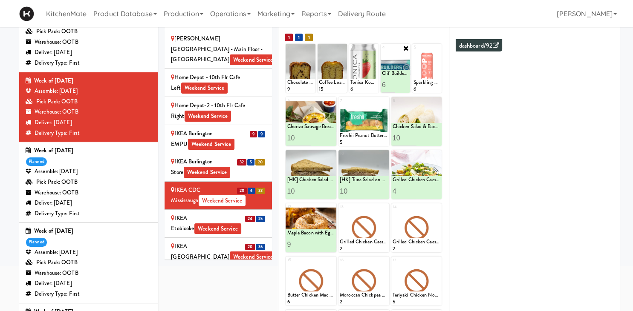
scroll to position [780, 0]
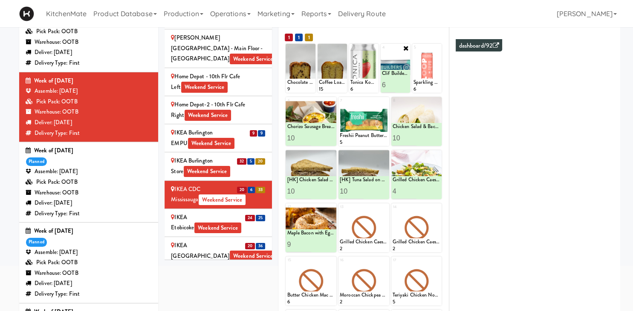
click at [190, 213] on div "IKEA Etobicoke Weekend Service" at bounding box center [218, 223] width 95 height 21
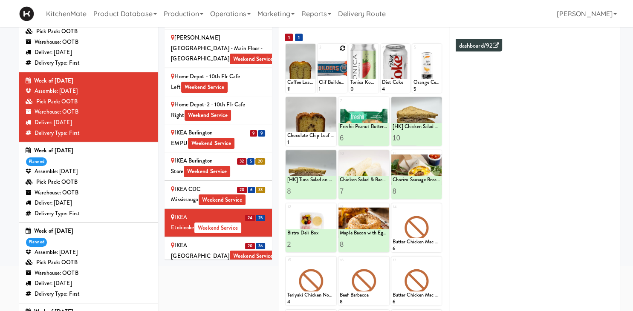
click at [343, 49] on icon at bounding box center [343, 48] width 6 height 6
click at [319, 52] on select "- Empty - Amazing Chocolate Chunk Cookie Bistro Deli Box Blue Diamond Roasted S…" at bounding box center [332, 72] width 27 height 41
click option "Clif Builders proteins Bar Chocolate Mint" at bounding box center [0, 0] width 0 height 0
type input "7"
click at [339, 83] on icon at bounding box center [339, 85] width 4 height 5
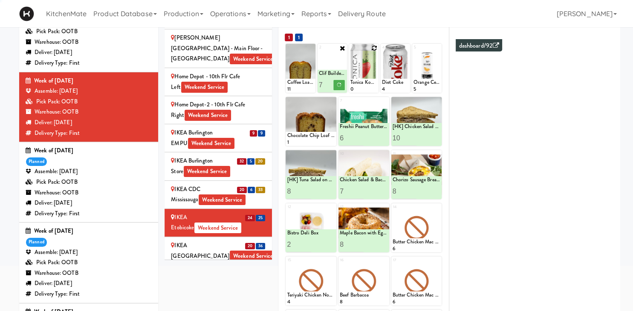
click at [373, 49] on icon at bounding box center [374, 48] width 6 height 6
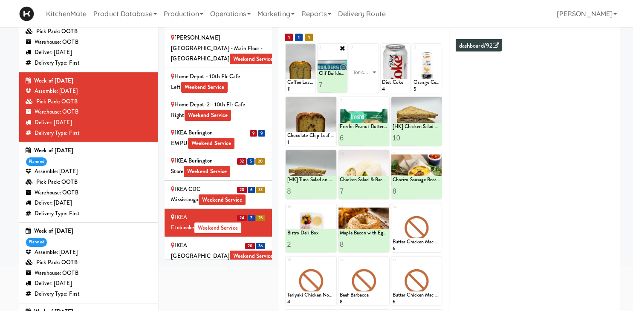
click option "Tonica Kombucha [PERSON_NAME] Bounce" at bounding box center [0, 0] width 0 height 0
type input "8"
click at [371, 85] on icon at bounding box center [371, 85] width 4 height 5
click at [332, 102] on icon at bounding box center [332, 101] width 6 height 6
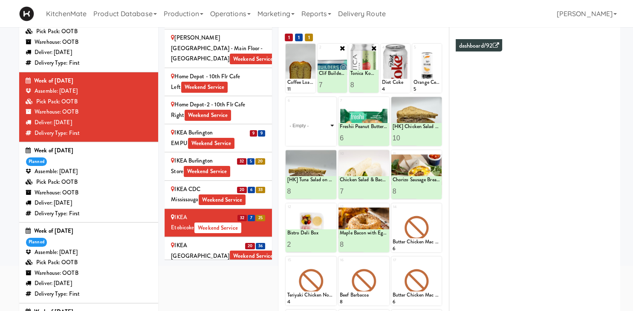
click at [287, 105] on select "- Empty - Amazing Chocolate Chunk Cookie Bistro Deli Box Blue Diamond Roasted S…" at bounding box center [311, 125] width 48 height 41
click option "Chocolate Chip Loaf Cake" at bounding box center [0, 0] width 0 height 0
type input "12"
click at [323, 135] on button at bounding box center [322, 138] width 11 height 10
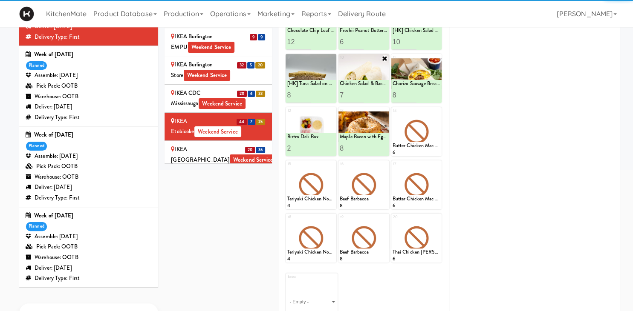
scroll to position [37, 0]
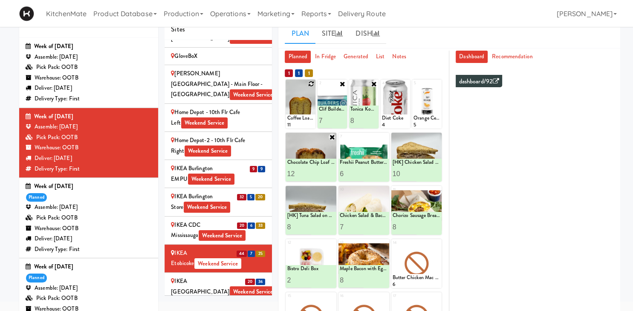
click at [313, 84] on icon at bounding box center [311, 84] width 6 height 6
click at [287, 88] on select "- Empty - Amazing Chocolate Chunk Cookie Bistro Deli Box Blue Diamond Roasted S…" at bounding box center [300, 108] width 27 height 41
click option "Coffee Loaf Cake" at bounding box center [0, 0] width 0 height 0
type input "7"
click at [310, 121] on button at bounding box center [307, 121] width 11 height 10
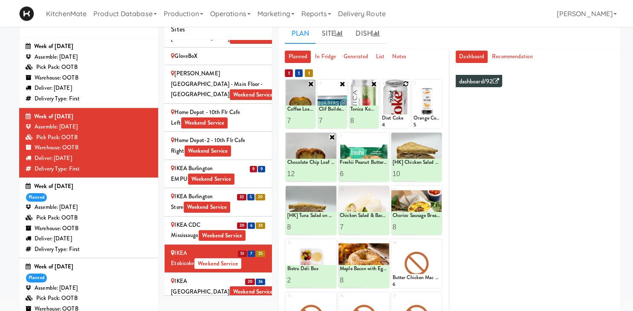
click at [405, 83] on icon at bounding box center [406, 84] width 6 height 6
click at [382, 88] on select "- Empty - Amazing Chocolate Chunk Cookie Bistro Deli Box Blue Diamond Roasted S…" at bounding box center [395, 108] width 27 height 41
click option "Frooti" at bounding box center [0, 0] width 0 height 0
click at [403, 82] on icon at bounding box center [405, 84] width 7 height 7
click at [406, 82] on icon at bounding box center [406, 84] width 6 height 6
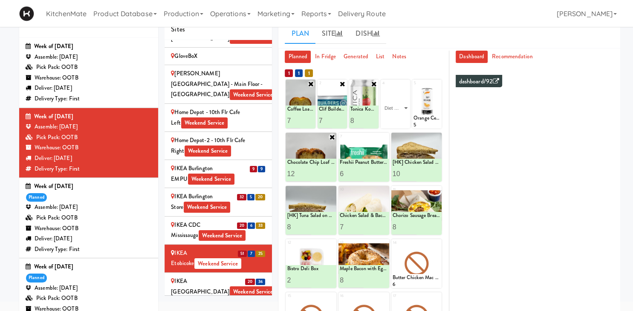
click option "Diet Coke" at bounding box center [0, 0] width 0 height 0
type input "1"
type input "6"
click at [400, 121] on icon at bounding box center [402, 120] width 4 height 5
click at [235, 277] on div "IKEA North York Store Weekend Service" at bounding box center [218, 287] width 95 height 21
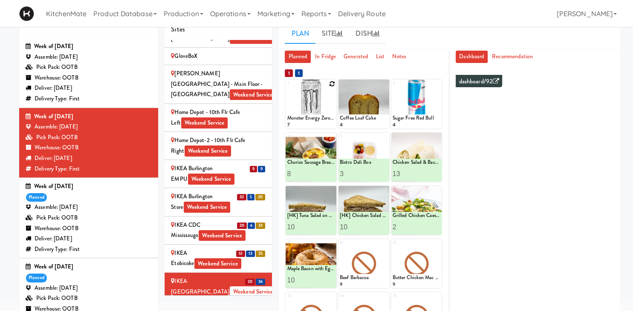
click at [332, 86] on icon at bounding box center [332, 84] width 6 height 6
click at [329, 114] on select "- Empty - Amazing Chocolate Chunk Cookie Bistro Deli Box Blue Diamond Roasted S…" at bounding box center [311, 108] width 48 height 41
click option "Monster Energy Zero Ultra" at bounding box center [0, 0] width 0 height 0
type input "10"
click at [323, 121] on icon at bounding box center [323, 120] width 4 height 5
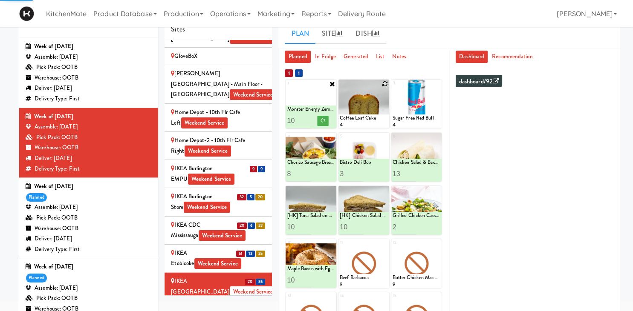
click at [386, 83] on icon at bounding box center [385, 84] width 6 height 6
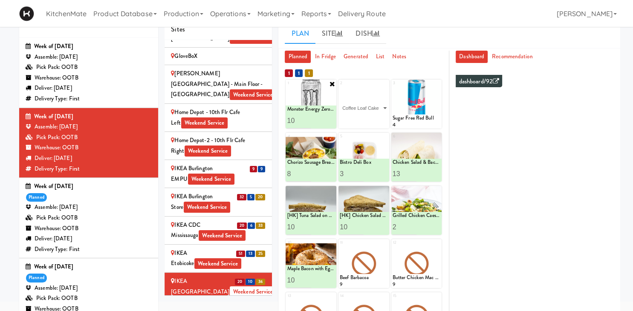
click option "Coffee Loaf Cake" at bounding box center [0, 0] width 0 height 0
type input "10"
click at [375, 120] on icon at bounding box center [375, 120] width 4 height 5
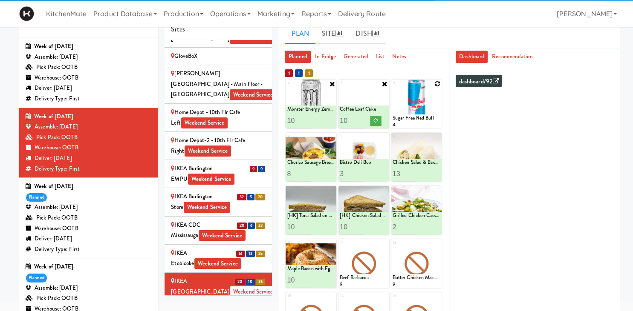
click at [441, 84] on div at bounding box center [416, 104] width 51 height 49
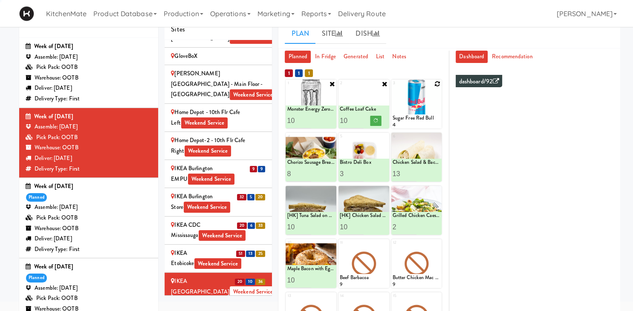
click at [437, 84] on icon at bounding box center [437, 84] width 6 height 6
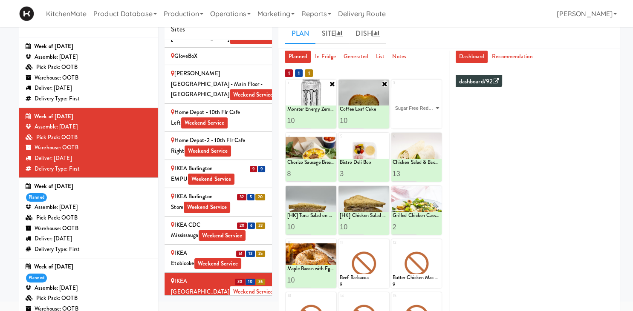
click option "Sugar Free Red Bull" at bounding box center [0, 0] width 0 height 0
type input "8"
click at [424, 121] on button at bounding box center [428, 121] width 11 height 10
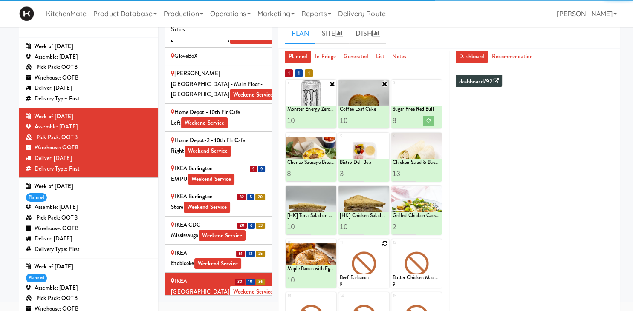
click at [385, 244] on icon at bounding box center [385, 244] width 6 height 6
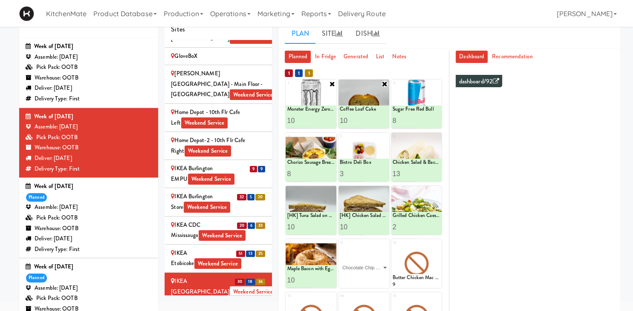
click option "Chocolate Chip Loaf Cake" at bounding box center [0, 0] width 0 height 0
click at [372, 282] on button at bounding box center [375, 281] width 11 height 10
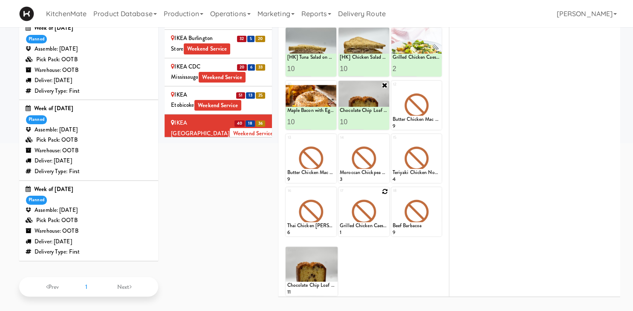
scroll to position [118, 0]
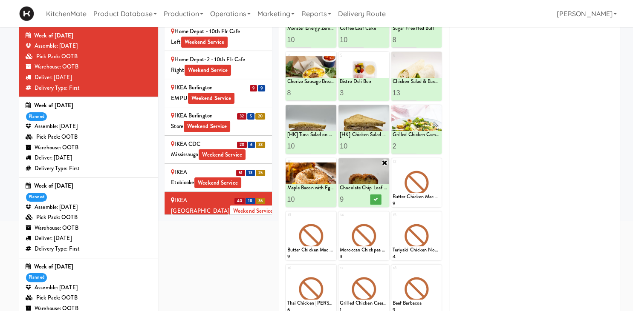
click at [358, 203] on input "9" at bounding box center [352, 200] width 24 height 16
click at [358, 203] on input "8" at bounding box center [352, 200] width 24 height 16
click at [358, 203] on input "7" at bounding box center [352, 200] width 24 height 16
type input "6"
click at [358, 203] on input "6" at bounding box center [352, 200] width 24 height 16
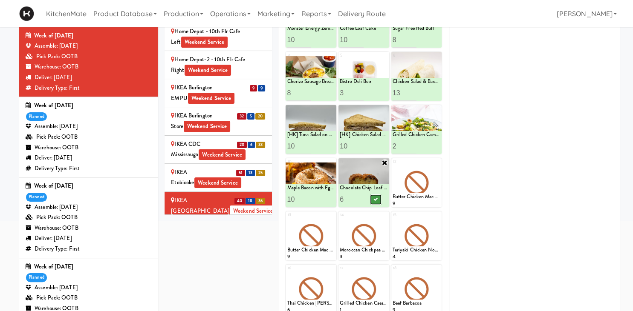
click at [374, 201] on icon at bounding box center [375, 199] width 4 height 5
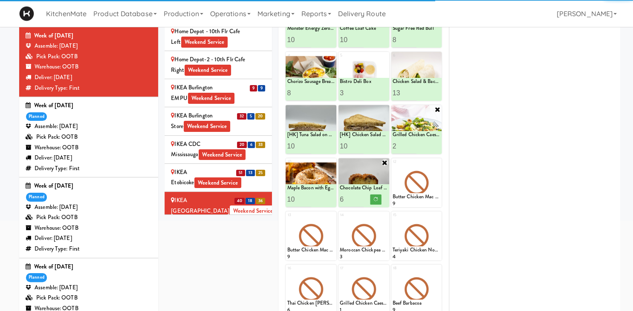
scroll to position [56, 0]
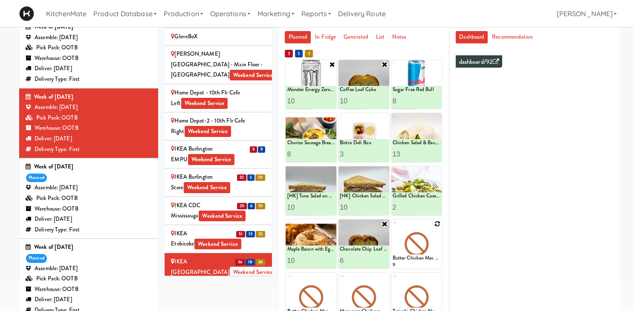
click at [438, 225] on icon at bounding box center [437, 224] width 6 height 6
click at [392, 228] on select "- Empty - Amazing Chocolate Chunk Cookie Bistro Deli Box Blue Diamond Roasted S…" at bounding box center [416, 248] width 48 height 41
click option "Freshii Peanut Butter Energii Bites" at bounding box center [0, 0] width 0 height 0
type input "6"
click at [430, 261] on icon at bounding box center [428, 261] width 4 height 5
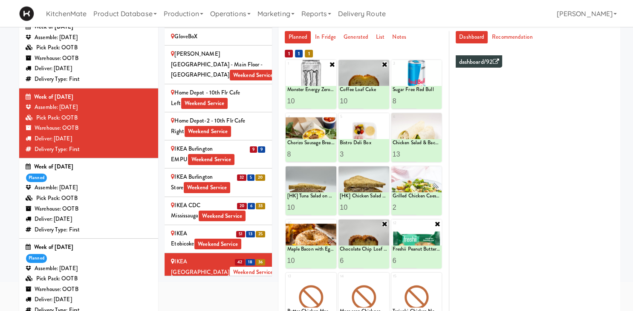
click at [232, 285] on div "IKEA Scarborough Town Center Weekend Service" at bounding box center [218, 295] width 95 height 21
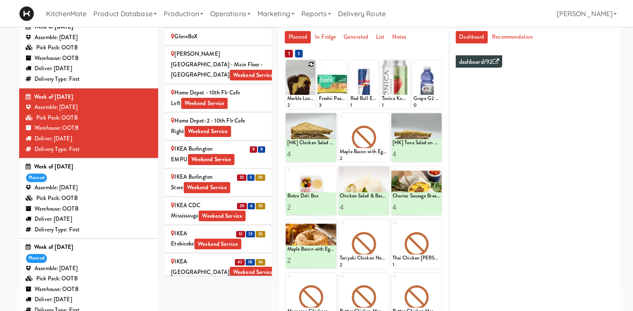
click at [309, 66] on icon at bounding box center [311, 64] width 6 height 6
click option "Marble Loaf Cake" at bounding box center [0, 0] width 0 height 0
type input "5"
click at [308, 99] on icon at bounding box center [307, 101] width 4 height 5
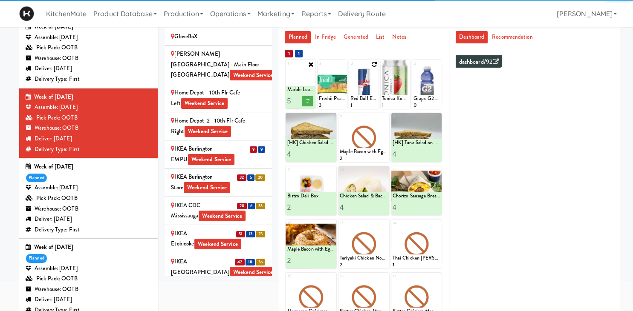
click at [374, 66] on icon at bounding box center [374, 64] width 6 height 6
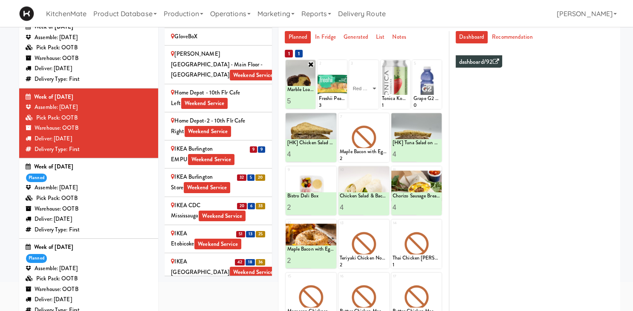
click option "Red Bull Energy Drink" at bounding box center [0, 0] width 0 height 0
type input "6"
click at [367, 101] on button at bounding box center [370, 101] width 11 height 10
click at [406, 61] on icon at bounding box center [406, 64] width 6 height 6
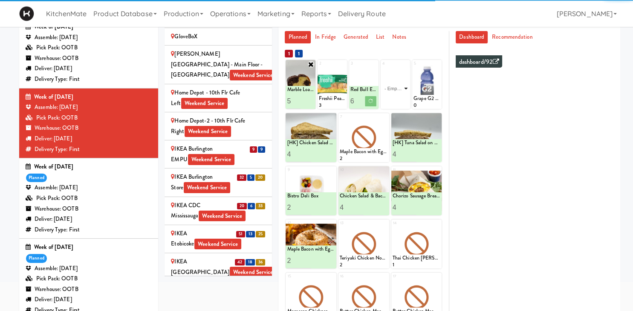
click at [406, 82] on select "- Empty - Amazing Chocolate Chunk Cookie Bistro Deli Box Blue Diamond Roasted S…" at bounding box center [395, 88] width 27 height 41
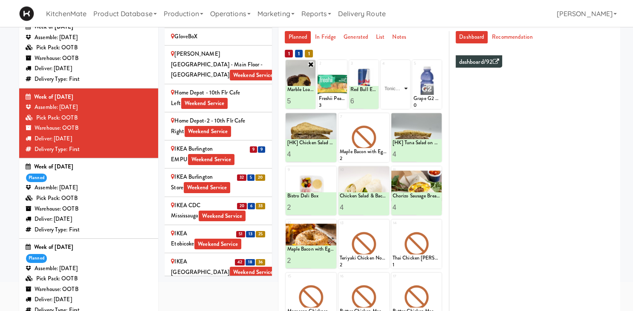
click option "Tonica Kombucha [PERSON_NAME] Bounce" at bounding box center [0, 0] width 0 height 0
type input "6"
click at [400, 99] on button at bounding box center [402, 101] width 11 height 10
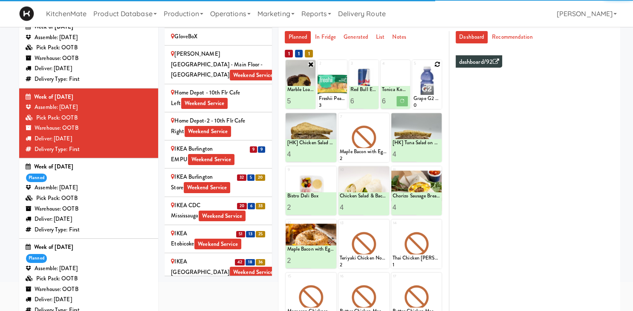
click at [439, 66] on icon at bounding box center [437, 64] width 6 height 6
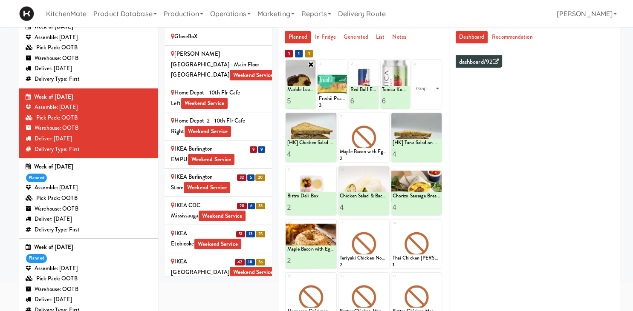
click option "Grape G2 Gatorade Thirst Quencher" at bounding box center [0, 0] width 0 height 0
type input "1"
type input "5"
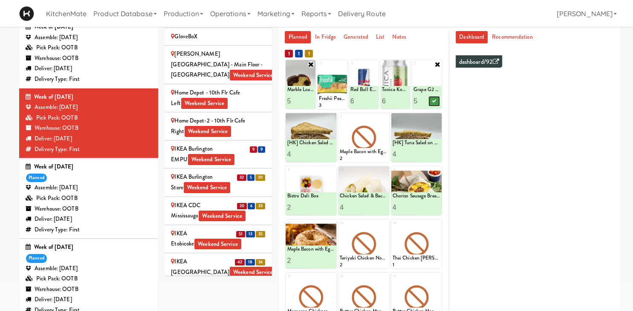
click at [433, 101] on icon at bounding box center [434, 101] width 4 height 5
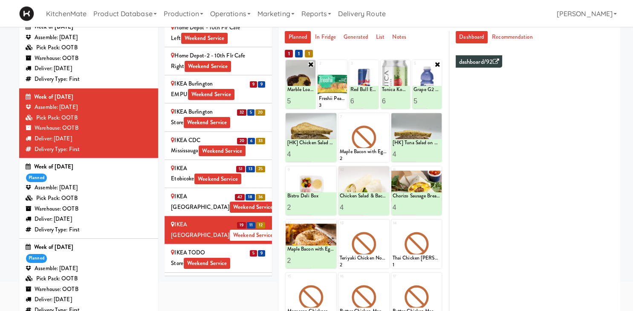
scroll to position [847, 0]
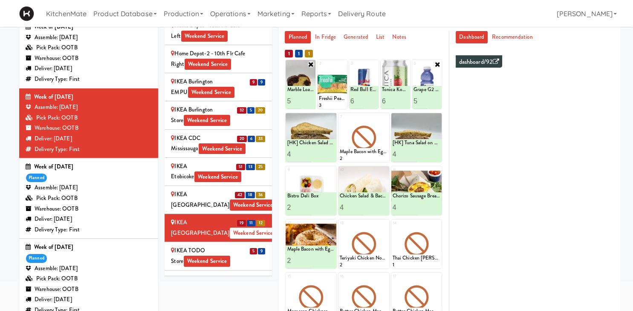
click at [246, 246] on div "IKEA TODO Store Weekend Service" at bounding box center [218, 256] width 95 height 21
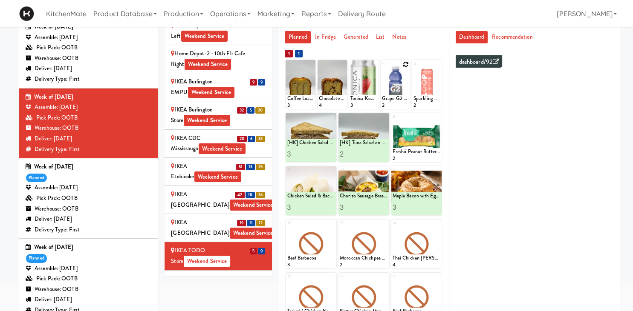
click at [406, 67] on icon at bounding box center [406, 64] width 6 height 6
click option "Grape G2 Gatorade Thirst Quencher" at bounding box center [0, 0] width 0 height 0
type input "1"
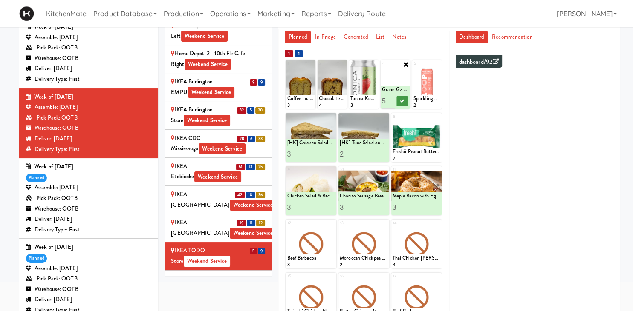
type input "5"
click at [398, 101] on button at bounding box center [402, 101] width 11 height 10
click at [313, 66] on icon at bounding box center [311, 64] width 6 height 6
click at [287, 68] on select "- Empty - Amazing Chocolate Chunk Cookie Bistro Deli Box Blue Diamond Roasted S…" at bounding box center [300, 88] width 27 height 41
click option "Coffee Loaf Cake" at bounding box center [0, 0] width 0 height 0
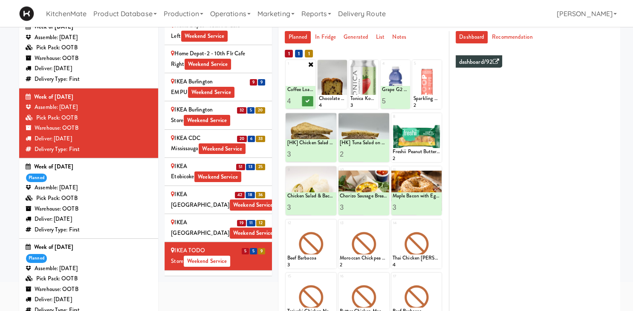
type input "4"
click at [307, 101] on icon at bounding box center [307, 101] width 4 height 5
click at [438, 118] on icon at bounding box center [437, 118] width 6 height 6
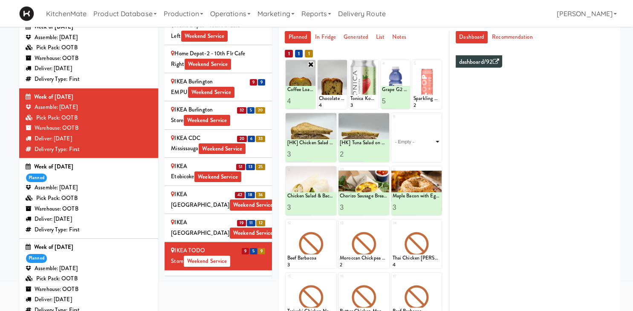
click at [392, 121] on select "- Empty - Amazing Chocolate Chunk Cookie Bistro Deli Box Blue Diamond Roasted S…" at bounding box center [416, 141] width 48 height 41
click option "Freshii Peanut Butter Energii Bites" at bounding box center [0, 0] width 0 height 0
type input "4"
click at [429, 154] on icon at bounding box center [428, 154] width 4 height 5
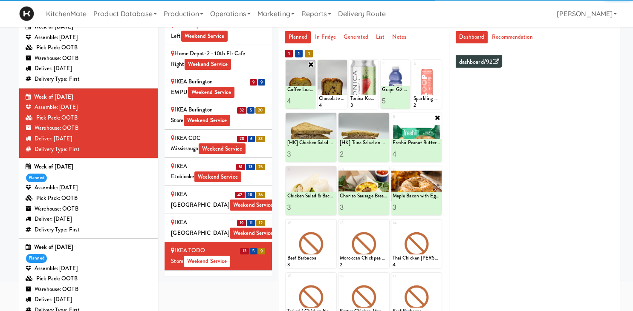
click at [253, 274] on div "IKEA Vaughan Store Weekend Service" at bounding box center [218, 284] width 95 height 21
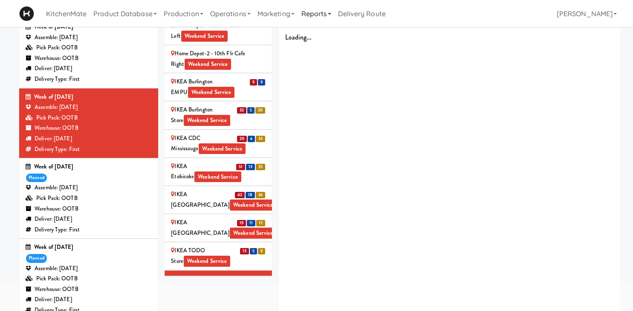
scroll to position [939, 0]
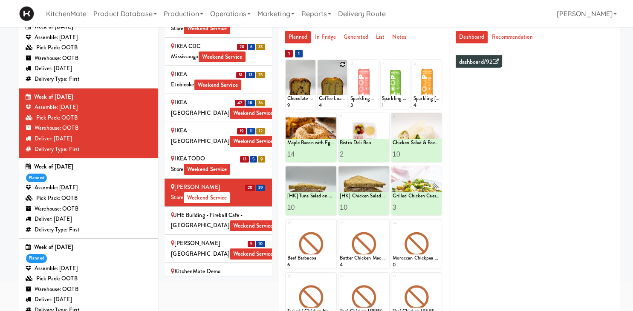
click at [343, 67] on icon at bounding box center [343, 64] width 6 height 6
click option "Coffee Loaf Cake" at bounding box center [0, 0] width 0 height 0
type input "10"
click at [337, 101] on icon at bounding box center [339, 101] width 4 height 5
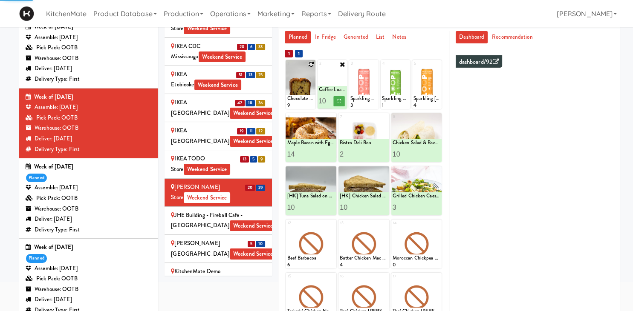
click at [309, 65] on icon at bounding box center [311, 64] width 6 height 6
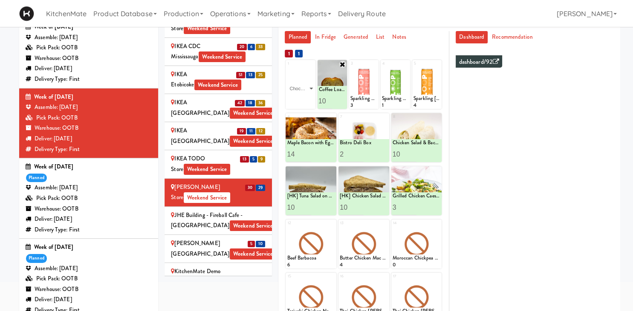
click option "Chocolate Chip Loaf Cake" at bounding box center [0, 0] width 0 height 0
type input "5"
click at [309, 99] on icon at bounding box center [307, 101] width 4 height 5
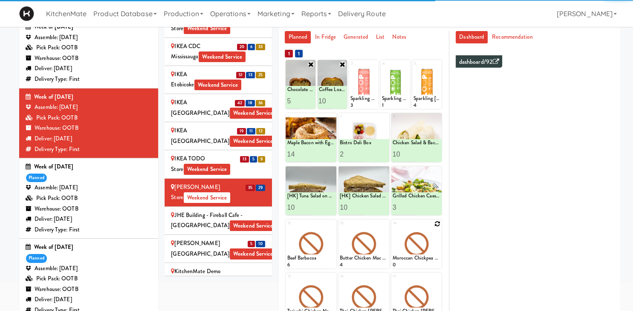
scroll to position [196, 0]
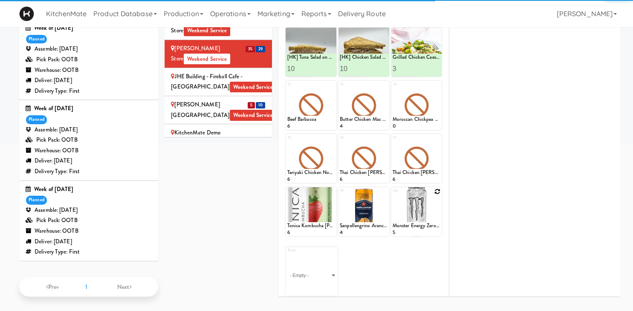
click at [439, 195] on icon at bounding box center [437, 192] width 6 height 6
click at [435, 231] on select "- Empty - Amazing Chocolate Chunk Cookie Bistro Deli Box Blue Diamond Roasted S…" at bounding box center [416, 216] width 48 height 41
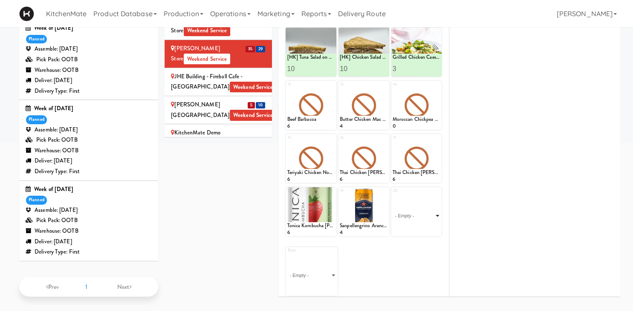
scroll to position [168, 0]
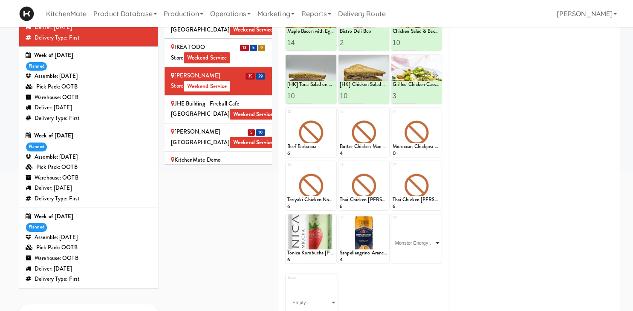
click option "Monster Energy Zero Ultra" at bounding box center [0, 0] width 0 height 0
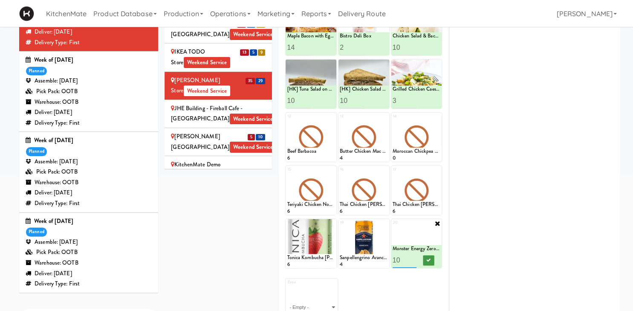
type input "10"
click at [429, 261] on icon at bounding box center [428, 260] width 4 height 5
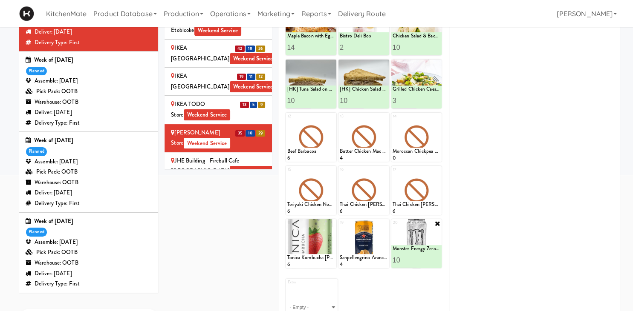
scroll to position [896, 0]
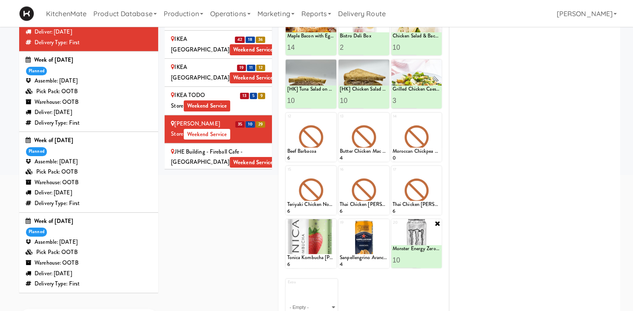
click at [252, 178] on span "5" at bounding box center [251, 181] width 7 height 6
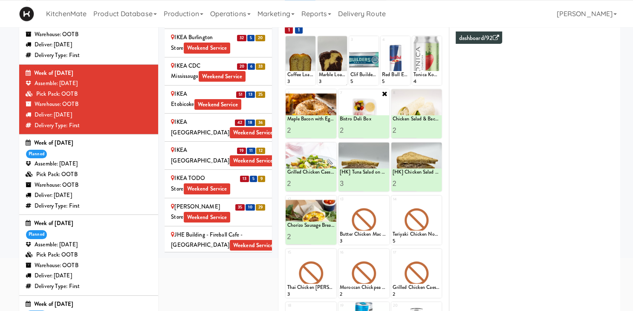
scroll to position [191, 0]
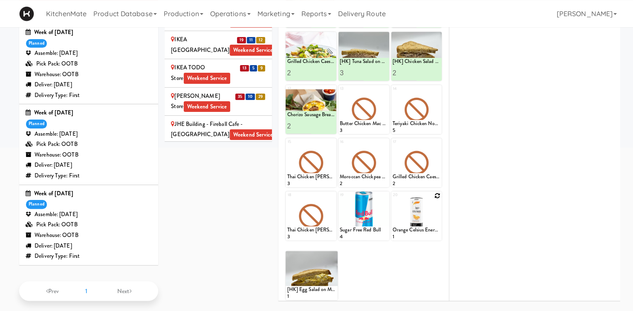
click at [435, 195] on icon at bounding box center [437, 196] width 6 height 6
click at [392, 200] on select "- Empty - Amazing Chocolate Chunk Cookie Bistro Deli Box Blue Diamond Roasted S…" at bounding box center [416, 220] width 48 height 41
click option "Orange Celsius Energy Drink" at bounding box center [0, 0] width 0 height 0
type input "1"
type input "5"
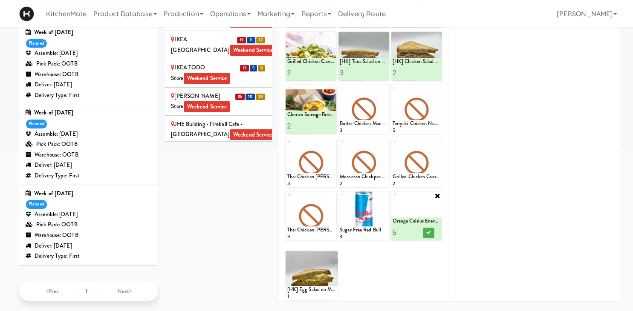
click at [434, 239] on div at bounding box center [428, 233] width 24 height 16
click at [430, 231] on icon at bounding box center [428, 232] width 4 height 5
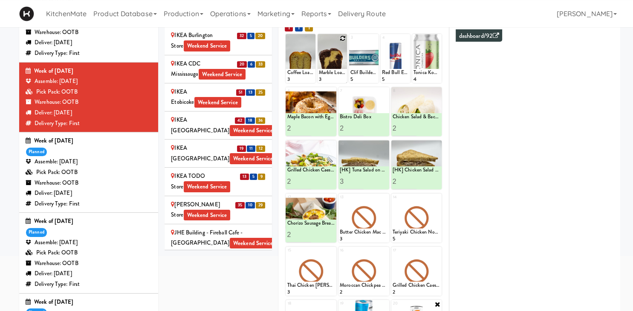
click at [342, 38] on icon at bounding box center [343, 38] width 6 height 6
click at [319, 42] on select "- Empty - Amazing Chocolate Chunk Cookie Bistro Deli Box Blue Diamond Roasted S…" at bounding box center [332, 62] width 27 height 41
click option "Chocolate Chip Loaf Cake" at bounding box center [0, 0] width 0 height 0
type input "3"
click at [340, 76] on icon at bounding box center [339, 75] width 4 height 5
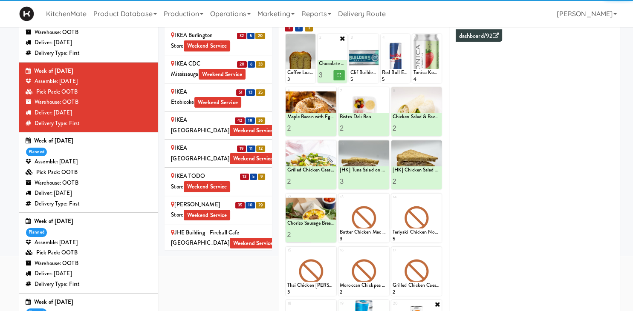
scroll to position [1082, 0]
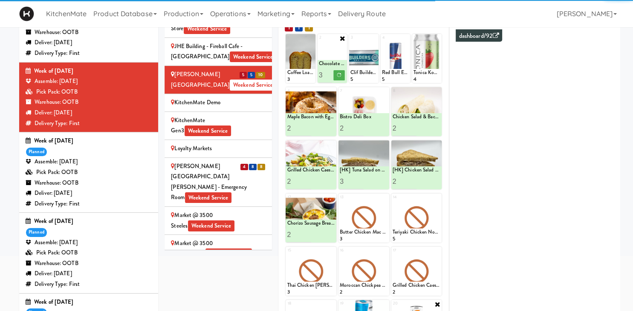
click at [225, 161] on div "Mackenzie Richmond Hill Hospital - Emergency Room Weekend Service" at bounding box center [218, 182] width 95 height 42
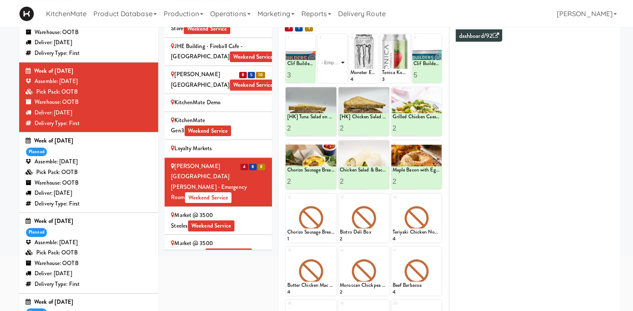
click at [319, 42] on select "- Empty - Amazing Chocolate Chunk Cookie Bistro Deli Box Blue Diamond Roasted S…" at bounding box center [332, 62] width 27 height 41
click option "Sugar Free Red Bull" at bounding box center [0, 0] width 0 height 0
type input "5"
click at [340, 70] on button at bounding box center [338, 75] width 11 height 10
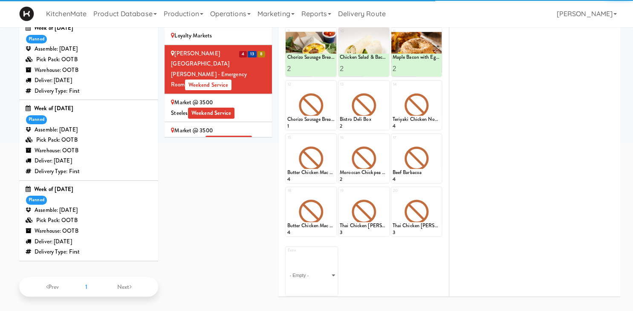
scroll to position [4, 0]
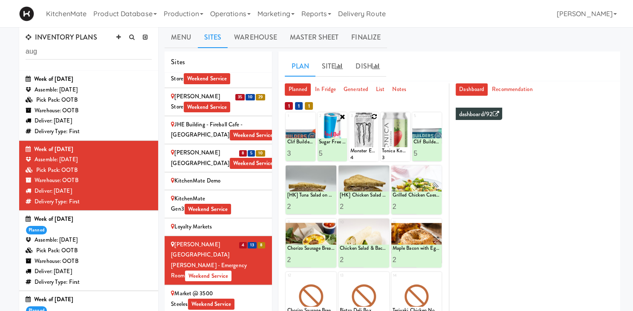
click at [373, 118] on icon at bounding box center [374, 117] width 6 height 6
click at [350, 121] on select "- Empty - Amazing Chocolate Chunk Cookie Bistro Deli Box Blue Diamond Roasted S…" at bounding box center [363, 141] width 27 height 41
click option "Monster Energy Zero Ultra" at bounding box center [0, 0] width 0 height 0
type input "5"
click at [370, 154] on icon at bounding box center [371, 153] width 4 height 5
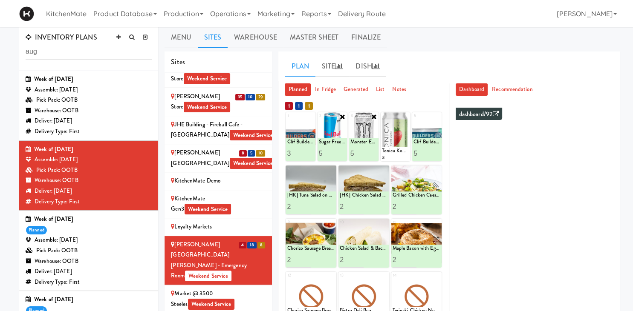
scroll to position [1153, 0]
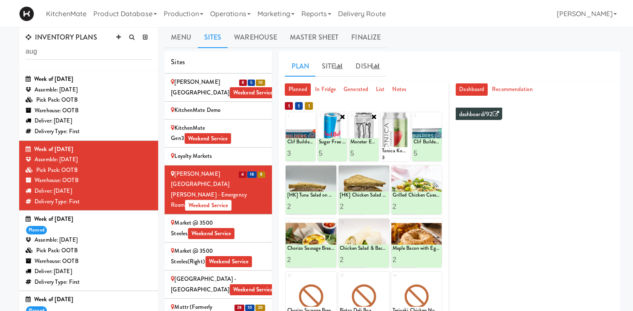
click at [219, 302] on div "Mattr (formerly Shawcor) Weekend Service" at bounding box center [218, 312] width 95 height 21
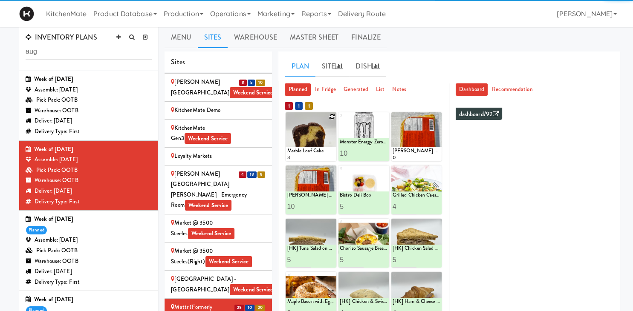
click at [331, 115] on icon at bounding box center [332, 117] width 6 height 6
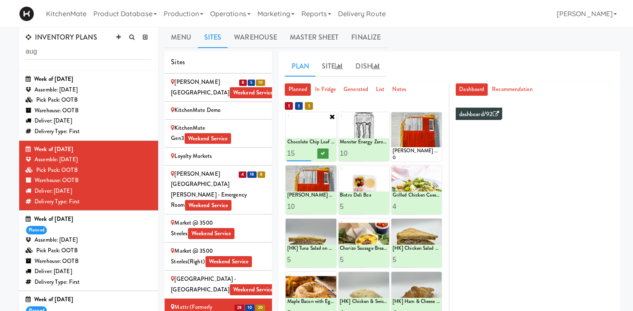
type input "15"
click at [320, 156] on button at bounding box center [322, 154] width 11 height 10
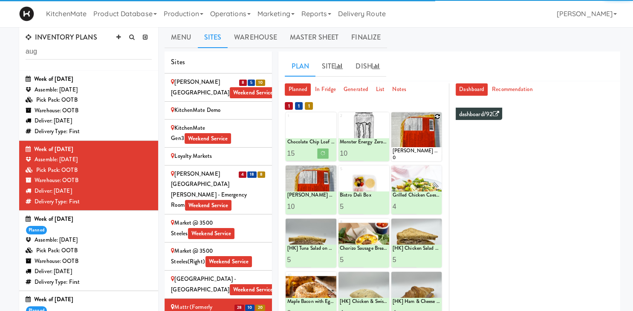
click at [437, 117] on icon at bounding box center [437, 117] width 6 height 6
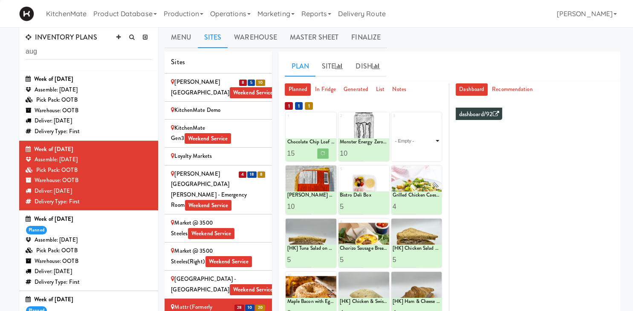
click at [429, 135] on select "- Empty - Amazing Chocolate Chunk Cookie Bistro Deli Box Blue Diamond Roasted S…" at bounding box center [416, 141] width 48 height 41
click option "Coffee Loaf Cake" at bounding box center [0, 0] width 0 height 0
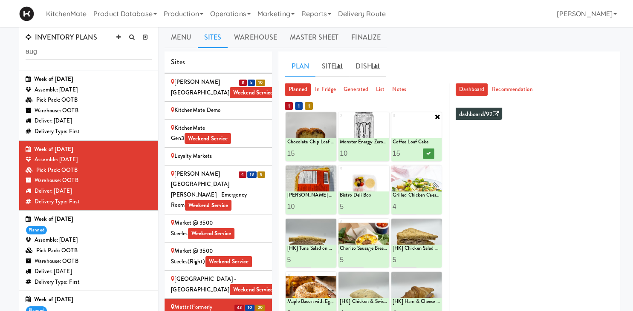
type input "15"
click at [428, 152] on icon at bounding box center [428, 153] width 4 height 5
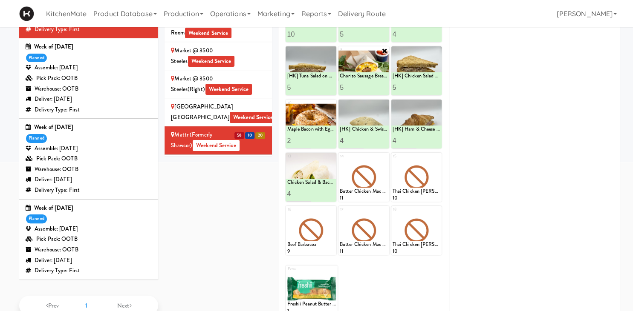
scroll to position [158, 0]
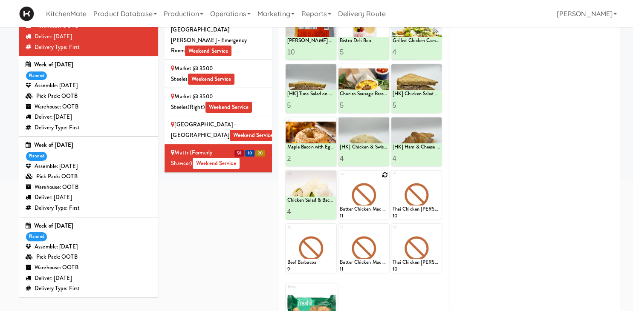
click at [384, 176] on icon at bounding box center [385, 175] width 6 height 6
click at [340, 179] on select "- Empty - Amazing Chocolate Chunk Cookie Bistro Deli Box Blue Diamond Roasted S…" at bounding box center [364, 199] width 48 height 41
click option "Freshii Peanut Butter Energii Bites" at bounding box center [0, 0] width 0 height 0
type input "1"
type input "5"
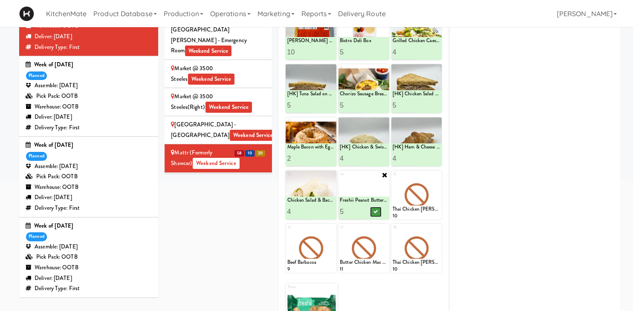
click at [372, 214] on button at bounding box center [375, 212] width 11 height 10
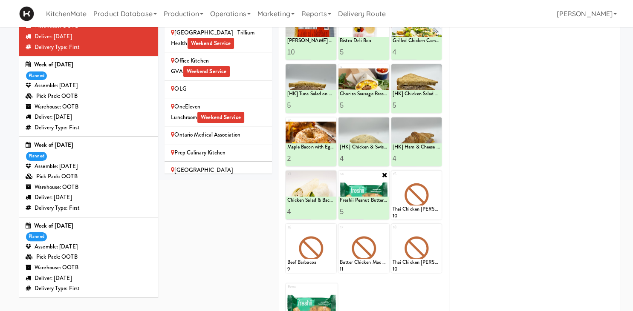
scroll to position [1360, 0]
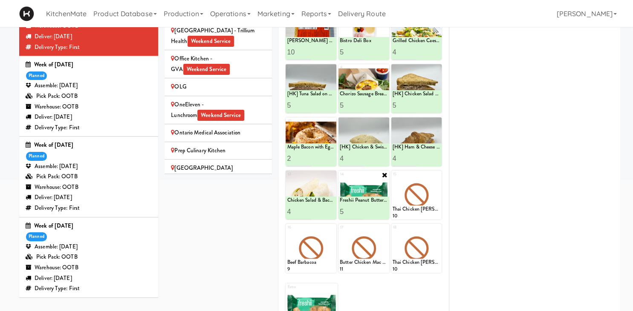
click at [221, 202] on div "Queensway Health Centre - Trillium Health Weekend Service" at bounding box center [218, 212] width 95 height 21
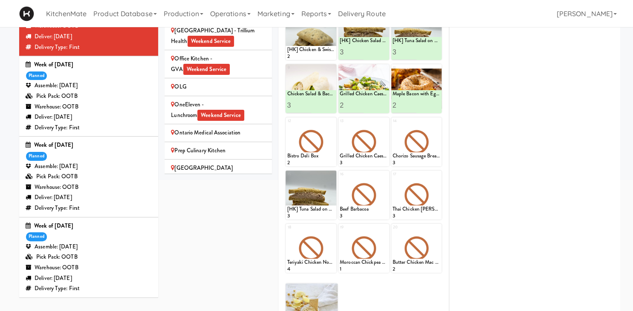
scroll to position [0, 0]
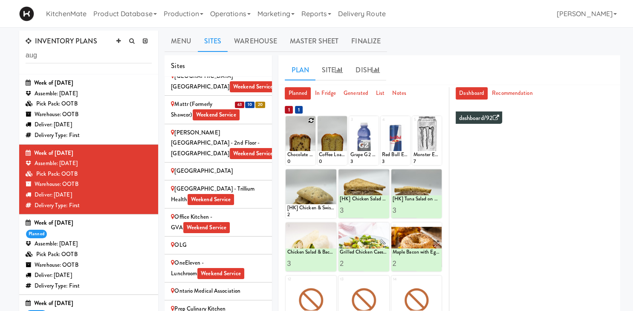
click at [311, 121] on icon at bounding box center [311, 121] width 6 height 6
click at [287, 124] on select "- Empty - Amazing Chocolate Chunk Cookie Bistro Deli Box Blue Diamond Roasted S…" at bounding box center [300, 144] width 27 height 41
click option "Chocolate Chip Loaf Cake" at bounding box center [0, 0] width 0 height 0
type input "1"
type input "5"
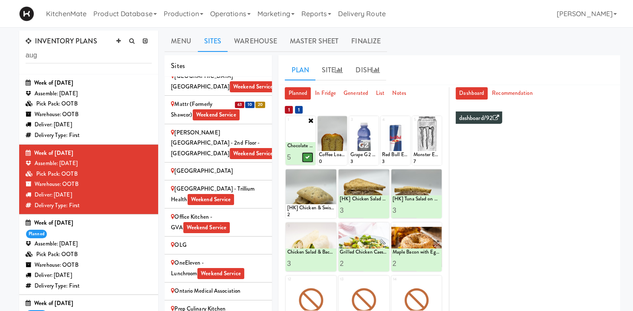
click at [309, 157] on icon at bounding box center [307, 157] width 4 height 5
click at [342, 119] on icon at bounding box center [343, 121] width 6 height 6
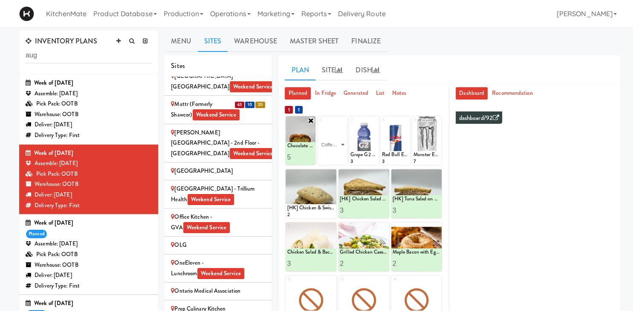
click option "Coffee Loaf Cake" at bounding box center [0, 0] width 0 height 0
type input "5"
click at [338, 155] on button at bounding box center [338, 158] width 11 height 10
click at [408, 122] on div at bounding box center [394, 140] width 29 height 49
click at [404, 121] on icon at bounding box center [406, 121] width 6 height 6
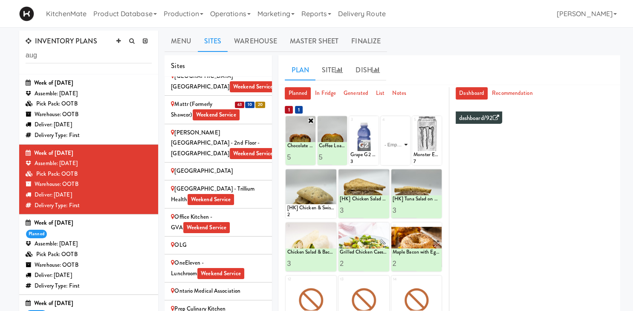
click at [382, 124] on select "- Empty - Amazing Chocolate Chunk Cookie Bistro Deli Box Blue Diamond Roasted S…" at bounding box center [395, 144] width 27 height 41
click option "Red Bull Energy Drink" at bounding box center [0, 0] width 0 height 0
type input "1"
type input "5"
click at [404, 156] on icon at bounding box center [402, 157] width 4 height 5
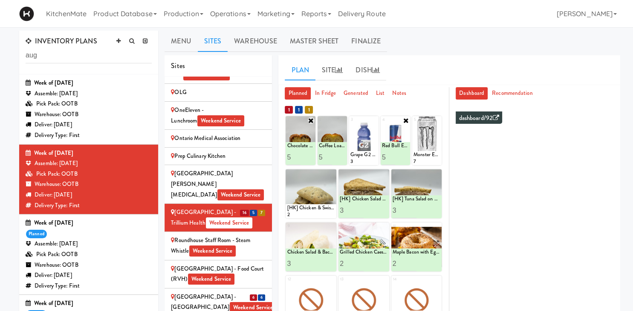
scroll to position [1527, 0]
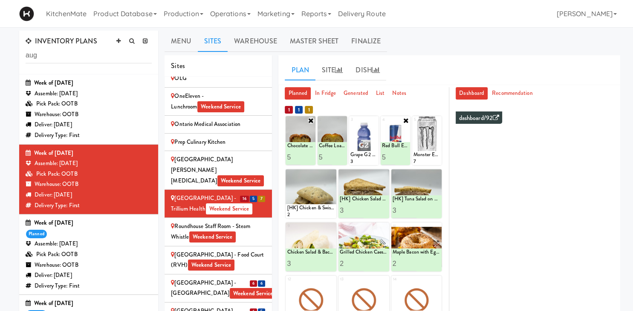
click at [229, 278] on div "Scarborough Birchmount Hospital - Main Lobby Weekend Service" at bounding box center [218, 288] width 95 height 21
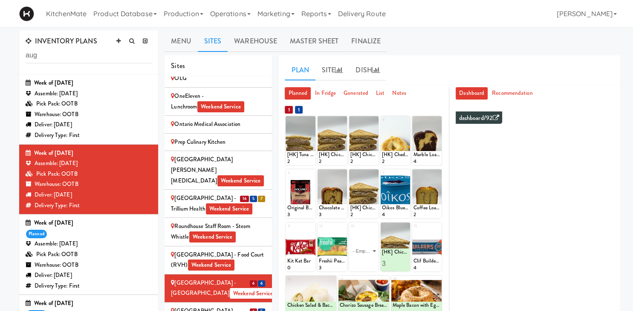
scroll to position [54, 0]
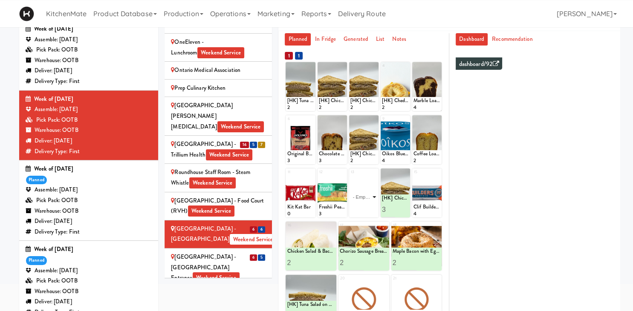
click at [350, 177] on select "- Empty - Amazing Chocolate Chunk Cookie Bistro Deli Box Blue Diamond Roasted S…" at bounding box center [363, 197] width 27 height 41
click option "Chocolate Chip Loaf Cake" at bounding box center [0, 0] width 0 height 0
click at [359, 208] on input "2" at bounding box center [357, 210] width 14 height 16
type input "3"
click at [359, 208] on input "3" at bounding box center [357, 210] width 14 height 16
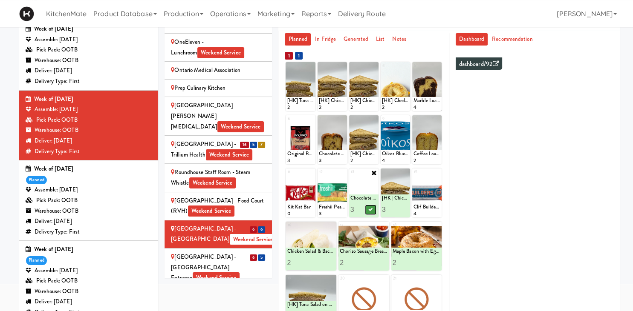
click at [369, 207] on icon at bounding box center [371, 209] width 4 height 5
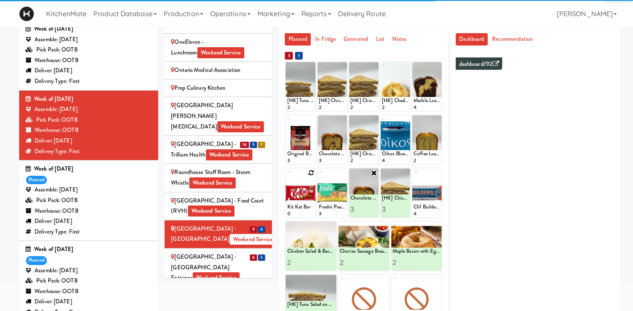
click at [311, 172] on icon at bounding box center [311, 173] width 6 height 6
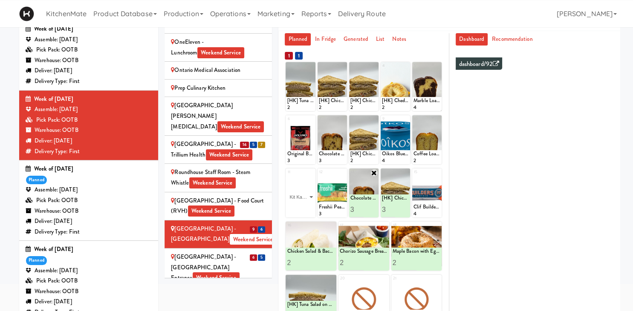
click option "Kit Kat Bar" at bounding box center [0, 0] width 0 height 0
type input "5"
click at [306, 208] on icon at bounding box center [307, 209] width 4 height 5
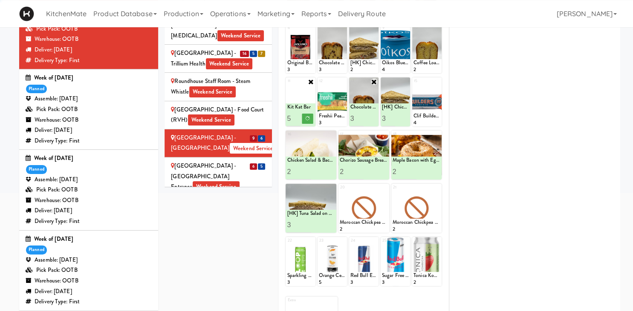
scroll to position [152, 0]
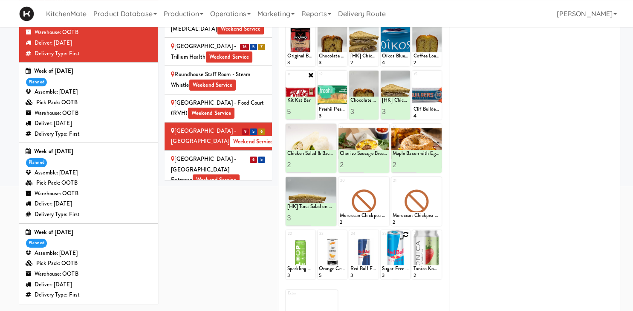
click at [405, 237] on icon at bounding box center [406, 235] width 6 height 6
click at [382, 239] on select "- Empty - Amazing Chocolate Chunk Cookie Bistro Deli Box Blue Diamond Roasted S…" at bounding box center [395, 259] width 27 height 41
click option "Sugar Free Red Bull" at bounding box center [0, 0] width 0 height 0
type input "5"
click at [403, 267] on button at bounding box center [402, 272] width 11 height 10
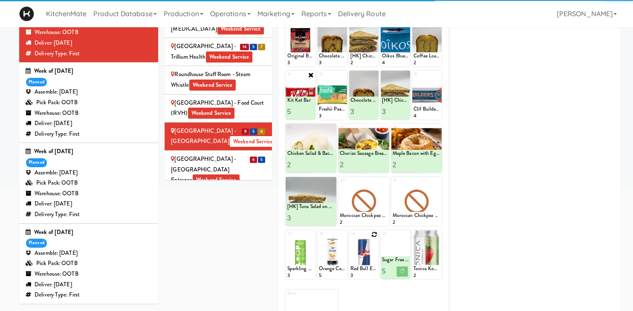
click at [374, 236] on icon at bounding box center [374, 235] width 6 height 6
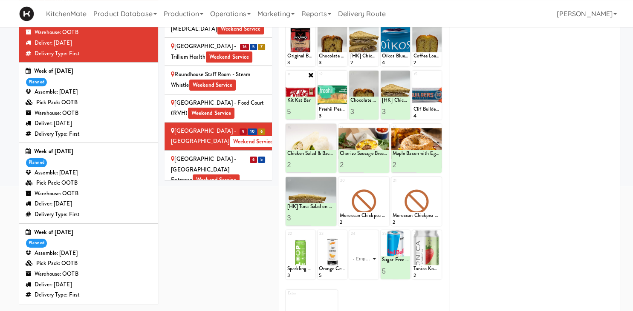
click at [350, 239] on select "- Empty - Amazing Chocolate Chunk Cookie Bistro Deli Box Blue Diamond Roasted S…" at bounding box center [363, 259] width 27 height 41
click option "Red Bull Energy Drink" at bounding box center [0, 0] width 0 height 0
type input "1"
type input "5"
click at [372, 272] on icon at bounding box center [371, 271] width 4 height 5
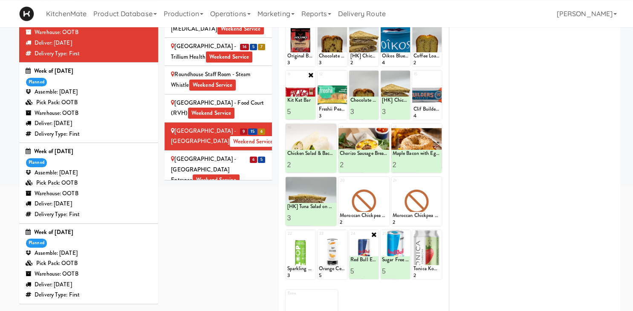
click at [250, 154] on div "Scarborough General Hospital - Tower Wing Entrance Weekend Service" at bounding box center [218, 170] width 95 height 32
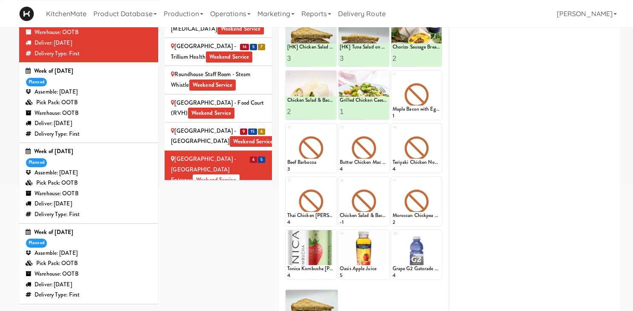
scroll to position [22, 0]
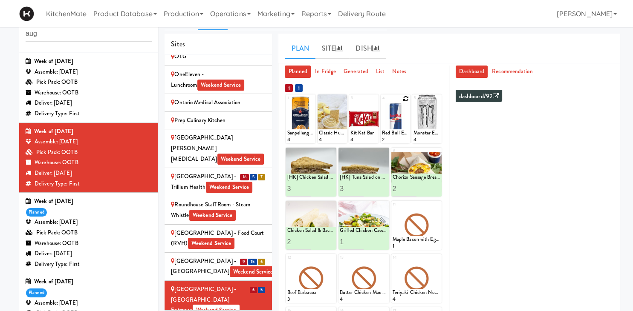
click at [406, 97] on icon at bounding box center [406, 99] width 6 height 6
click option "Red Bull Energy Drink" at bounding box center [0, 0] width 0 height 0
type input "15"
click at [398, 135] on button at bounding box center [402, 136] width 11 height 10
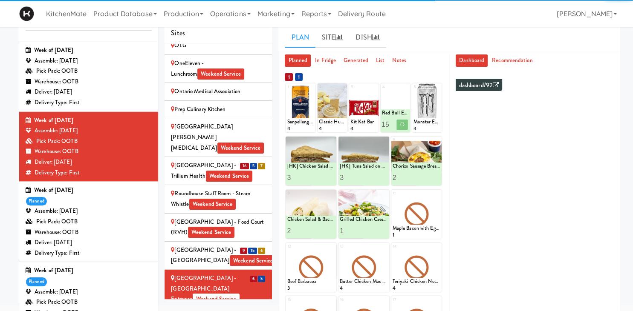
scroll to position [47, 0]
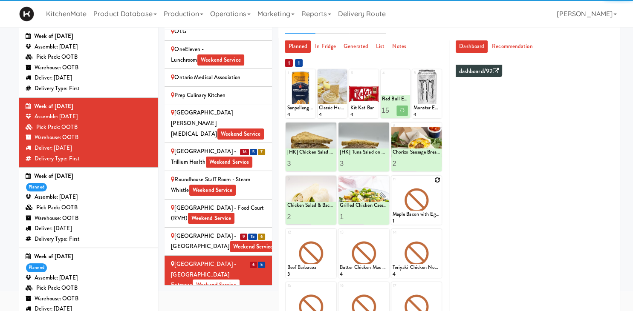
click at [436, 179] on icon at bounding box center [437, 180] width 6 height 6
click at [431, 194] on select "- Empty - Amazing Chocolate Chunk Cookie Bistro Deli Box Blue Diamond Roasted S…" at bounding box center [416, 204] width 48 height 41
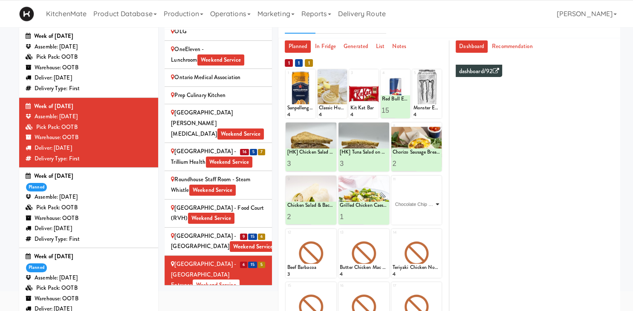
click option "Chocolate Chip Loaf Cake" at bounding box center [0, 0] width 0 height 0
type input "1"
type input "4"
click at [429, 220] on button at bounding box center [428, 217] width 11 height 10
click at [226, 256] on li "10 15 5 Scarborough General Hospital - Tower Wing Entrance Weekend Service" at bounding box center [217, 275] width 107 height 39
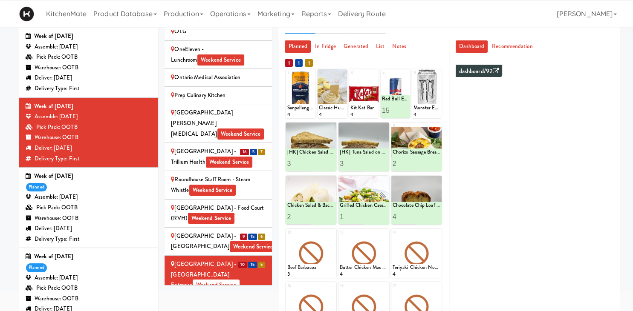
click at [242, 298] on div "SickKids Hospital - Main St. Weekend Service" at bounding box center [218, 308] width 95 height 21
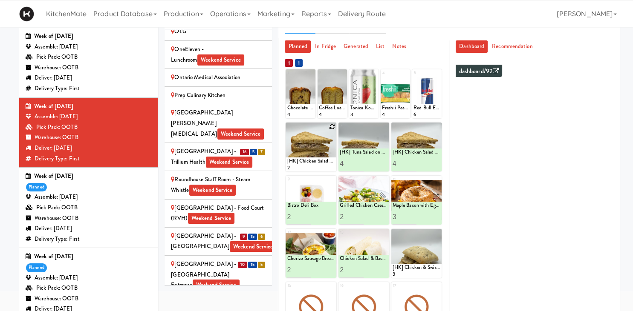
click at [331, 128] on icon at bounding box center [332, 127] width 6 height 6
click at [287, 131] on select "- Empty - Amazing Chocolate Chunk Cookie Bistro Deli Box Blue Diamond Roasted S…" at bounding box center [311, 151] width 48 height 41
click option "Marble Loaf Cake" at bounding box center [0, 0] width 0 height 0
type input "4"
click at [322, 162] on icon at bounding box center [323, 163] width 4 height 5
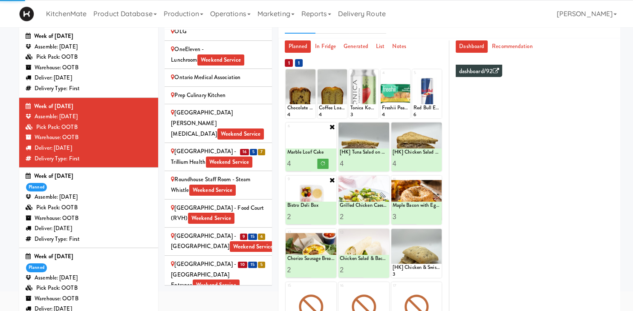
scroll to position [196, 0]
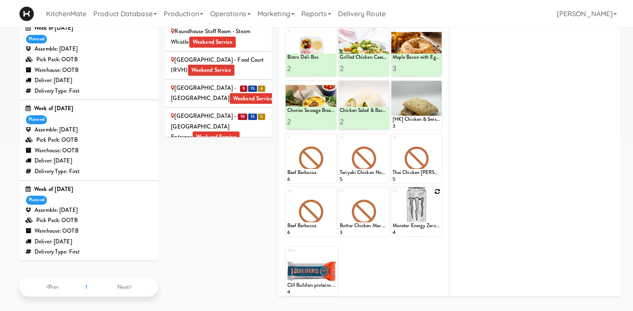
click at [438, 191] on icon at bounding box center [437, 192] width 6 height 6
click at [392, 196] on select "- Empty - Amazing Chocolate Chunk Cookie Bistro Deli Box Blue Diamond Roasted S…" at bounding box center [416, 216] width 48 height 41
click option "Monster Energy Zero Ultra" at bounding box center [0, 0] width 0 height 0
type input "7"
click at [425, 229] on button at bounding box center [428, 229] width 11 height 10
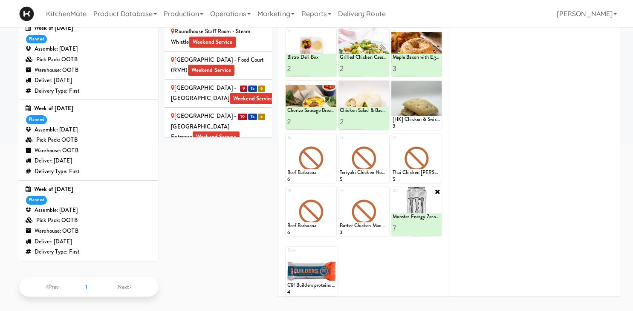
click at [243, 178] on div "St. Joseph's Health Centre Weekend Service" at bounding box center [218, 188] width 95 height 21
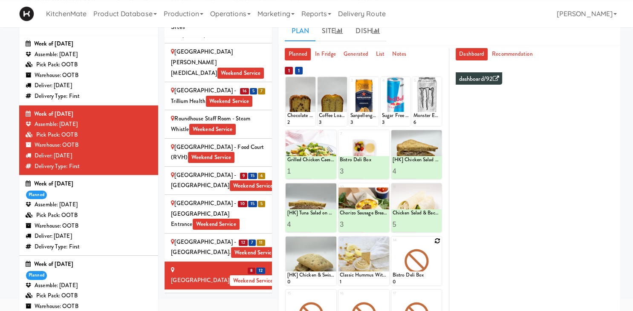
scroll to position [40, 0]
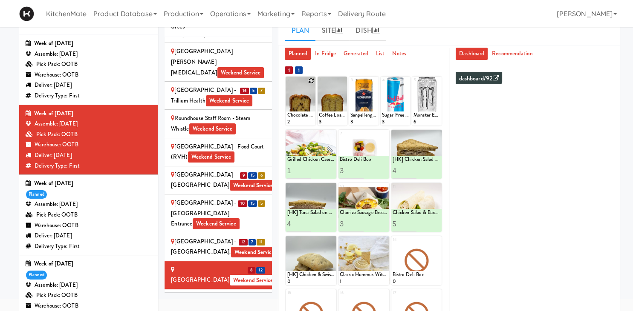
click at [311, 79] on icon at bounding box center [311, 81] width 6 height 6
click at [287, 85] on select "- Empty - Amazing Chocolate Chunk Cookie Bistro Deli Box Blue Diamond Roasted S…" at bounding box center [300, 105] width 27 height 41
click option "Chocolate Chip Loaf Cake" at bounding box center [0, 0] width 0 height 0
click at [297, 113] on input "1" at bounding box center [294, 118] width 14 height 16
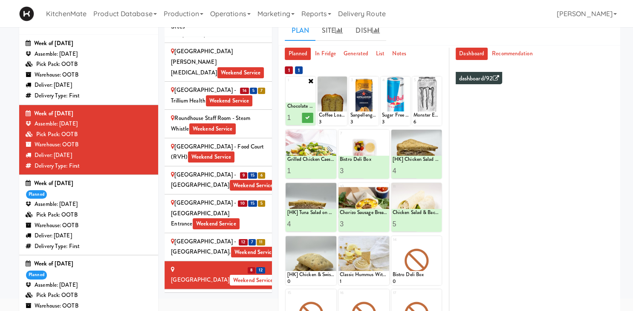
click at [297, 113] on input "1" at bounding box center [294, 118] width 14 height 16
type input "1"
type input "4"
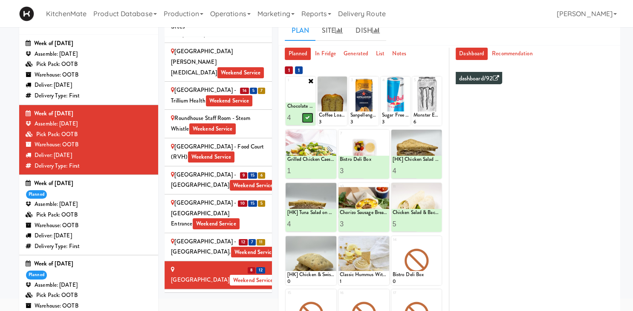
click at [308, 118] on icon at bounding box center [307, 117] width 4 height 5
click at [343, 80] on icon at bounding box center [343, 81] width 6 height 6
click at [319, 85] on select "- Empty - Amazing Chocolate Chunk Cookie Bistro Deli Box Blue Diamond Roasted S…" at bounding box center [332, 105] width 27 height 41
click option "Coffee Loaf Cake" at bounding box center [0, 0] width 0 height 0
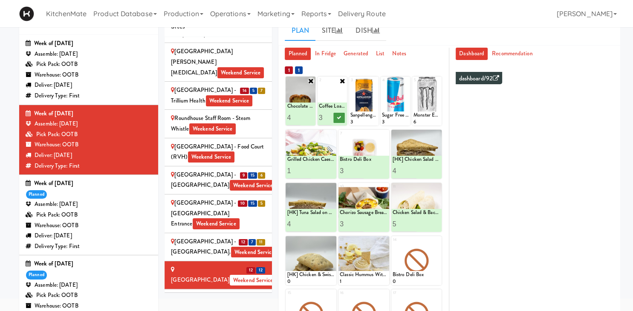
type input "3"
click at [342, 118] on button at bounding box center [338, 118] width 11 height 10
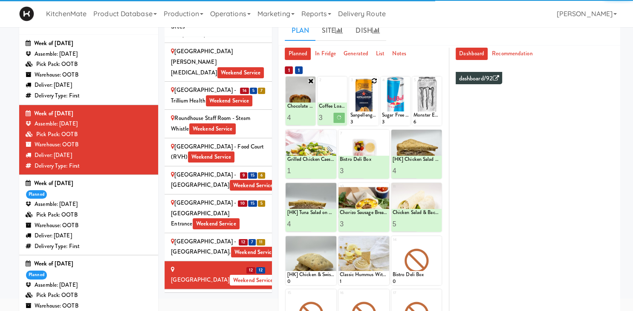
click at [375, 79] on icon at bounding box center [374, 81] width 6 height 6
drag, startPoint x: 374, startPoint y: 130, endPoint x: 369, endPoint y: 103, distance: 26.8
click at [369, 103] on select "- Empty - Amazing Chocolate Chunk Cookie Bistro Deli Box Blue Diamond Roasted S…" at bounding box center [363, 105] width 27 height 41
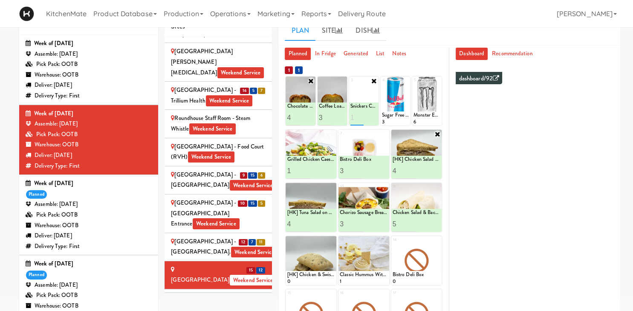
type input "1"
click at [374, 80] on icon at bounding box center [374, 81] width 7 height 7
click at [408, 84] on div at bounding box center [394, 101] width 29 height 49
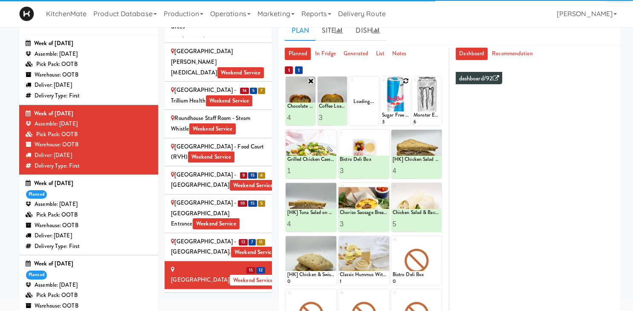
click at [406, 80] on icon at bounding box center [406, 81] width 6 height 6
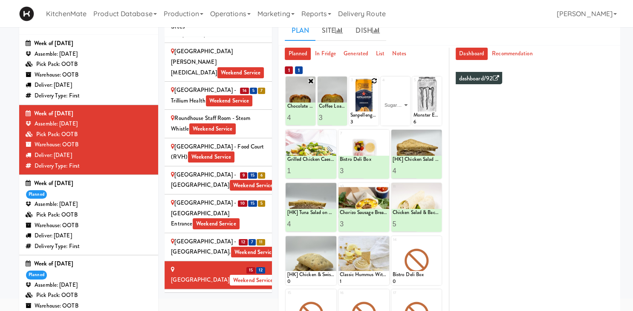
click option "Sugar Free Red Bull" at bounding box center [0, 0] width 0 height 0
type input "1"
type input "6"
click at [405, 116] on button at bounding box center [402, 118] width 11 height 10
click at [374, 81] on icon at bounding box center [374, 81] width 6 height 6
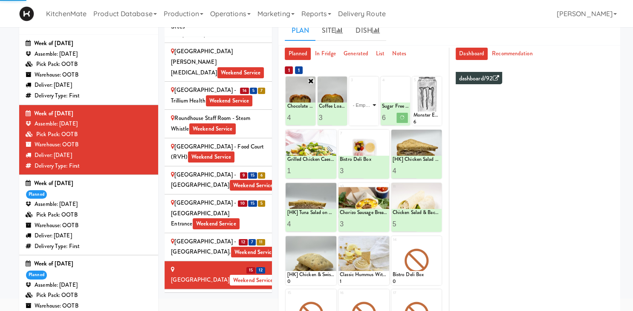
click at [350, 85] on select "- Empty - Amazing Chocolate Chunk Cookie Bistro Deli Box Blue Diamond Roasted S…" at bounding box center [363, 105] width 27 height 41
click option "Sanpellengrino Aranciata" at bounding box center [0, 0] width 0 height 0
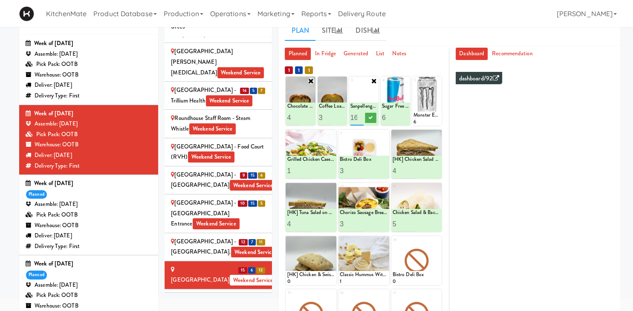
scroll to position [0, 2]
type input "1"
type input "6"
click at [367, 117] on button at bounding box center [370, 118] width 11 height 10
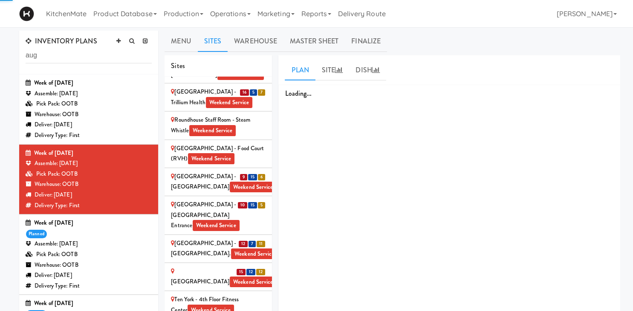
scroll to position [87, 0]
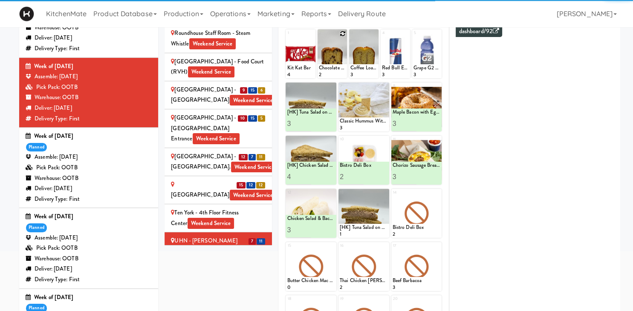
click at [342, 33] on icon at bounding box center [343, 34] width 6 height 6
click at [342, 33] on div "2 - Empty - Amazing Chocolate Chunk Cookie Bistro Deli Box Blue Diamond Roasted…" at bounding box center [331, 53] width 29 height 49
click at [338, 49] on select "- Empty - Amazing Chocolate Chunk Cookie Bistro Deli Box Blue Diamond Roasted S…" at bounding box center [332, 57] width 27 height 41
click option "Chocolate Chip Loaf Cake" at bounding box center [0, 0] width 0 height 0
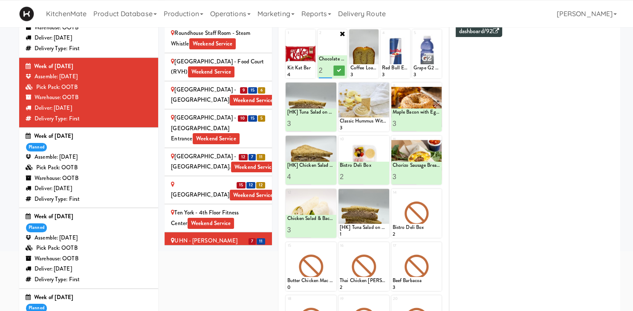
click at [328, 69] on input "2" at bounding box center [326, 71] width 14 height 16
type input "3"
click at [328, 69] on input "3" at bounding box center [326, 71] width 14 height 16
click at [337, 70] on icon at bounding box center [339, 70] width 4 height 5
click at [404, 35] on icon at bounding box center [406, 34] width 6 height 6
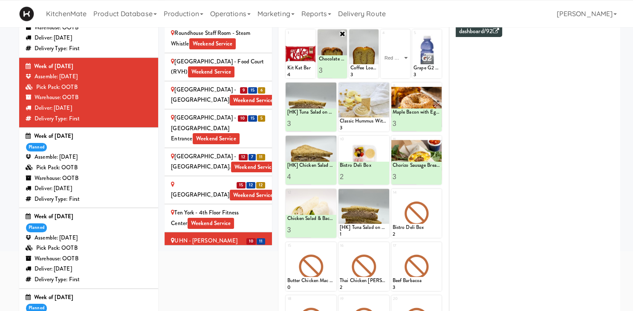
click option "Red Bull Energy Drink" at bounding box center [0, 0] width 0 height 0
type input "5"
click at [401, 70] on icon at bounding box center [402, 70] width 4 height 5
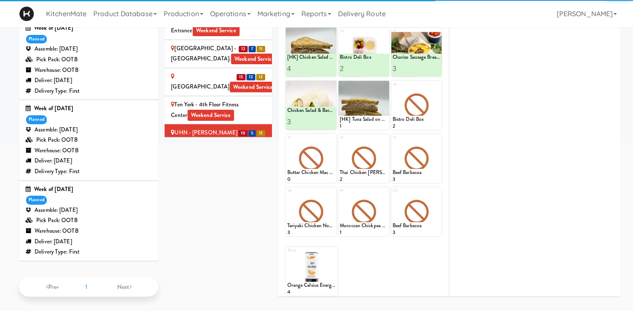
scroll to position [65, 0]
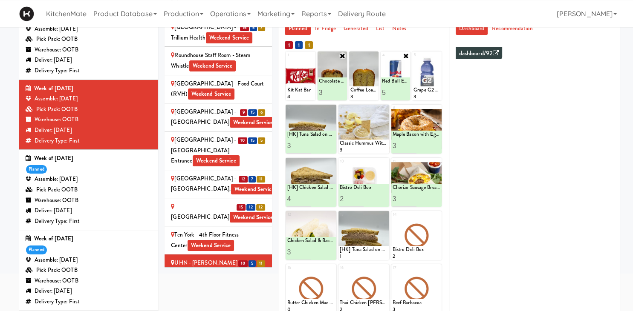
click at [179, 297] on div "UHN - Lyndhurst Centre - Cafe Lobby Weekend Service" at bounding box center [218, 313] width 95 height 32
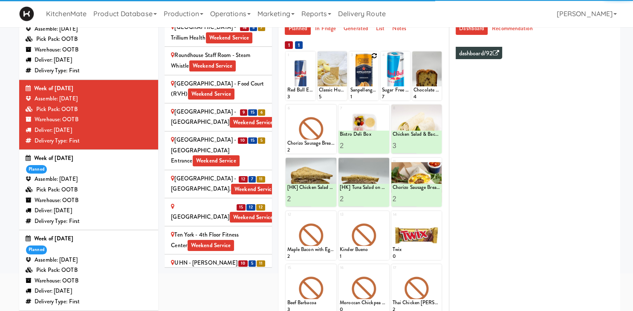
click at [371, 54] on div at bounding box center [363, 76] width 29 height 49
click at [373, 55] on icon at bounding box center [374, 56] width 6 height 6
click at [369, 71] on select "- Empty - Amazing Chocolate Chunk Cookie Bistro Deli Box Blue Diamond Roasted S…" at bounding box center [363, 80] width 27 height 41
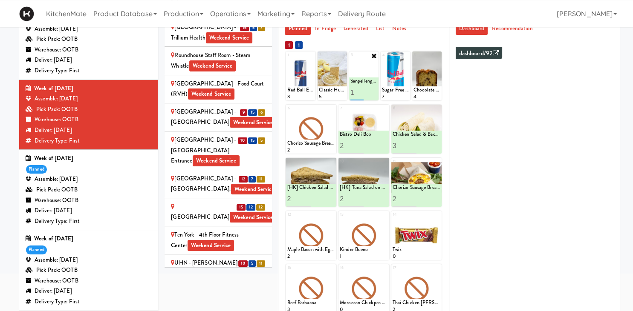
click at [360, 91] on input "2" at bounding box center [357, 93] width 14 height 16
click at [360, 91] on input "3" at bounding box center [357, 93] width 14 height 16
click at [360, 91] on input "4" at bounding box center [357, 93] width 14 height 16
click at [360, 91] on input "5" at bounding box center [357, 93] width 14 height 16
click at [360, 91] on input "6" at bounding box center [357, 93] width 14 height 16
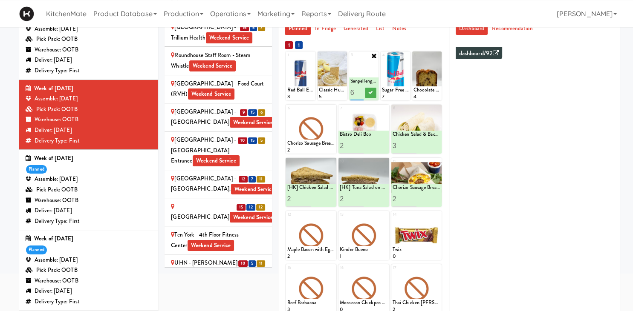
type input "7"
click at [360, 91] on input "7" at bounding box center [357, 93] width 14 height 16
click at [374, 94] on button at bounding box center [370, 93] width 11 height 10
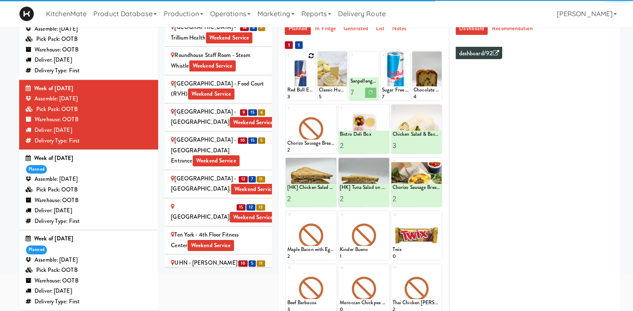
click at [310, 56] on icon at bounding box center [311, 56] width 6 height 6
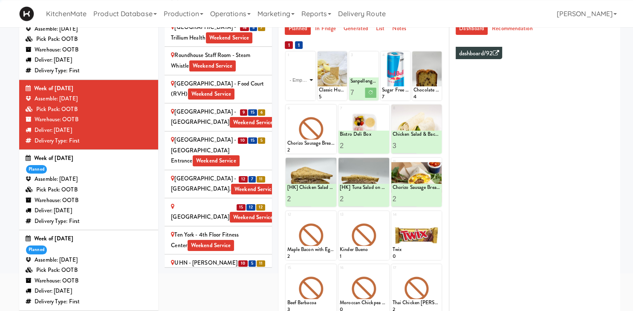
click at [305, 87] on select "- Empty - Amazing Chocolate Chunk Cookie Bistro Deli Box Blue Diamond Roasted S…" at bounding box center [300, 80] width 27 height 41
click option "Red Bull Energy Drink" at bounding box center [0, 0] width 0 height 0
type input "7"
click at [309, 93] on icon at bounding box center [307, 92] width 4 height 5
click at [439, 213] on icon at bounding box center [437, 216] width 6 height 6
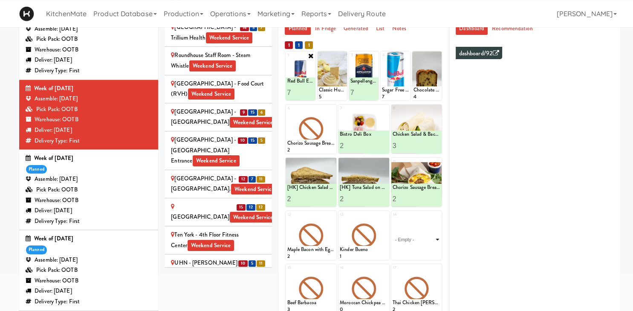
click at [392, 219] on select "- Empty - Amazing Chocolate Chunk Cookie Bistro Deli Box Blue Diamond Roasted S…" at bounding box center [416, 239] width 48 height 41
click option "Winterfresh Excel" at bounding box center [0, 0] width 0 height 0
type input "1"
click at [436, 216] on icon at bounding box center [437, 215] width 7 height 7
click at [437, 214] on icon at bounding box center [437, 216] width 6 height 6
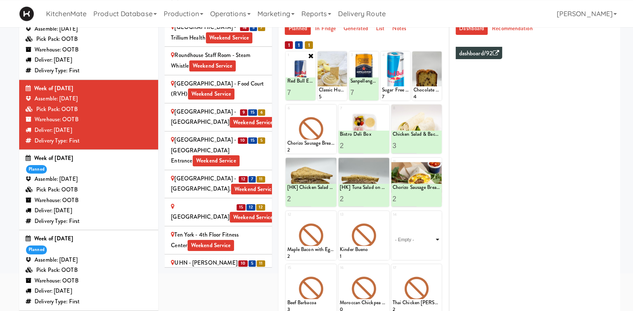
click at [392, 219] on select "- Empty - Amazing Chocolate Chunk Cookie Bistro Deli Box Blue Diamond Roasted S…" at bounding box center [416, 239] width 48 height 41
type input "1"
type input "5"
click at [428, 252] on icon at bounding box center [428, 252] width 4 height 5
click at [386, 217] on icon at bounding box center [385, 216] width 6 height 6
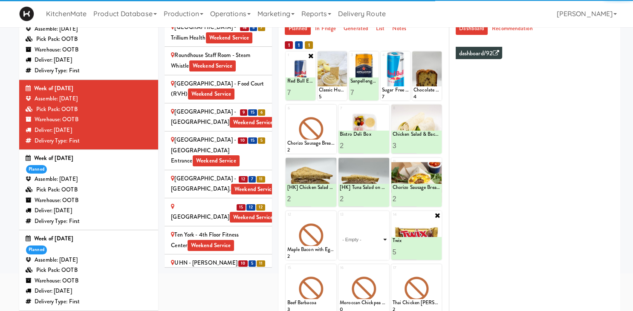
click at [340, 219] on select "- Empty - Amazing Chocolate Chunk Cookie Bistro Deli Box Blue Diamond Roasted S…" at bounding box center [364, 239] width 48 height 41
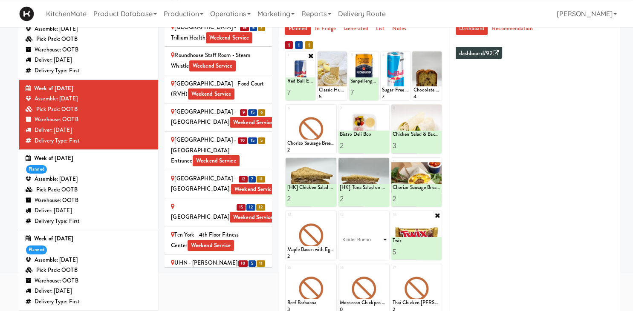
click option "Kinder Bueno" at bounding box center [0, 0] width 0 height 0
type input "7"
click at [374, 248] on button at bounding box center [375, 253] width 11 height 10
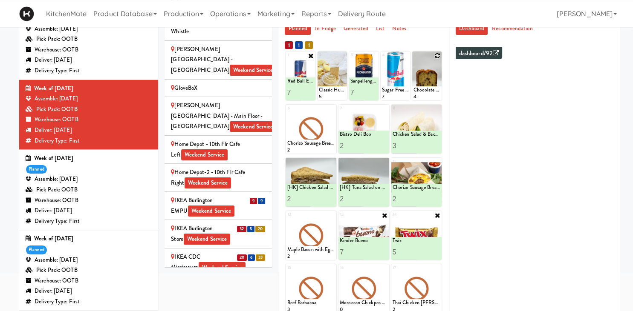
scroll to position [0, 0]
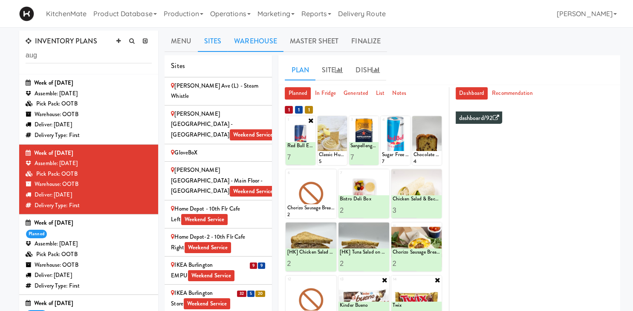
click at [263, 38] on link "Warehouse" at bounding box center [256, 41] width 56 height 21
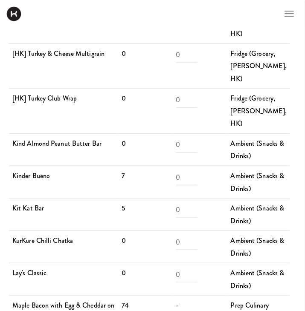
scroll to position [1861, 3]
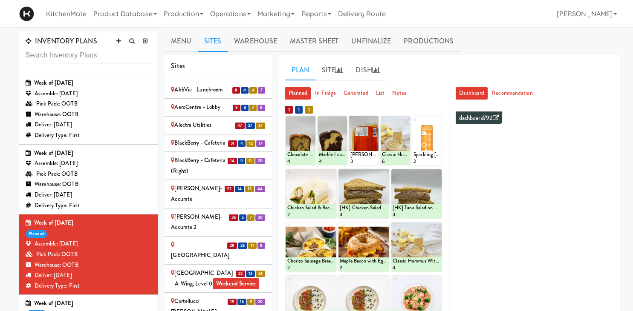
scroll to position [418, 0]
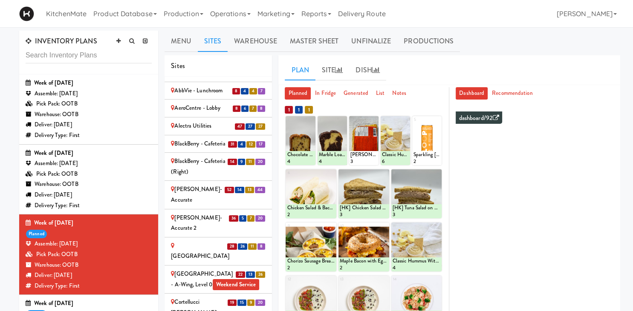
click at [202, 184] on div "[PERSON_NAME]-Accurate" at bounding box center [218, 194] width 95 height 21
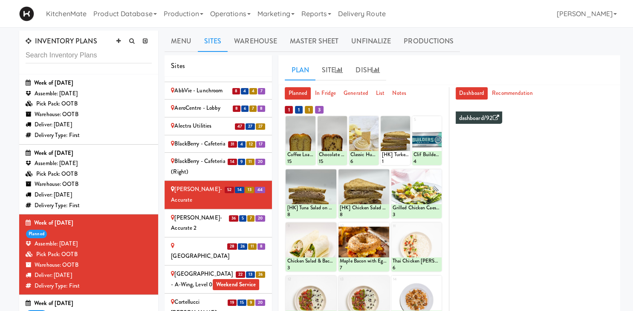
click at [203, 213] on div "[PERSON_NAME]-Accurate 2" at bounding box center [218, 223] width 95 height 21
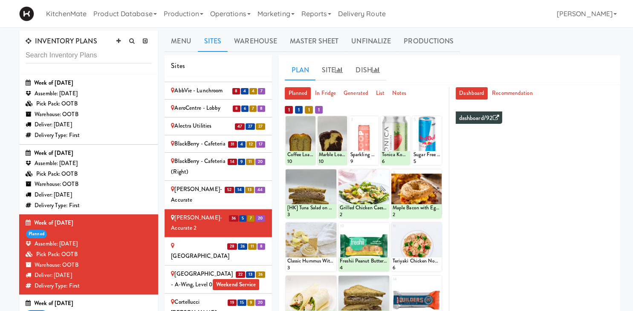
click at [215, 100] on li "8 6 7 8 AeroCentre - Lobby" at bounding box center [217, 109] width 107 height 18
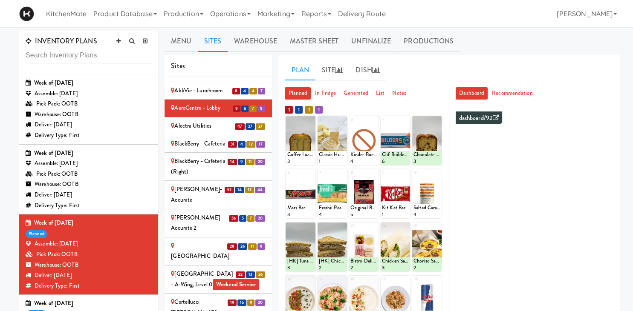
scroll to position [520, 0]
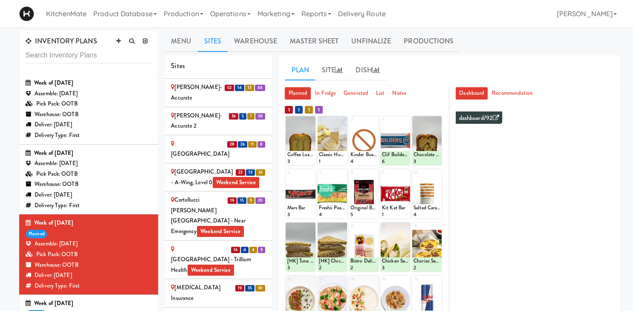
click at [214, 167] on div "Cambridge Memorial Hospital - A-Wing, Level 0 Weekend Service" at bounding box center [218, 177] width 95 height 21
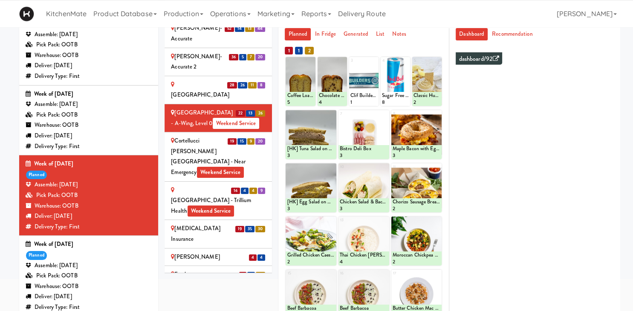
scroll to position [56, 0]
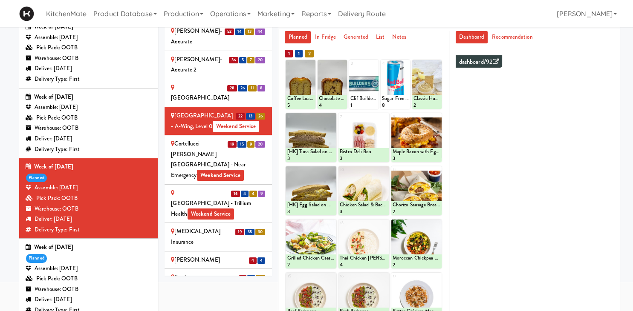
click at [184, 139] on div "Cortellucci Vaughan Hospital - near Emergency Weekend Service" at bounding box center [218, 160] width 95 height 42
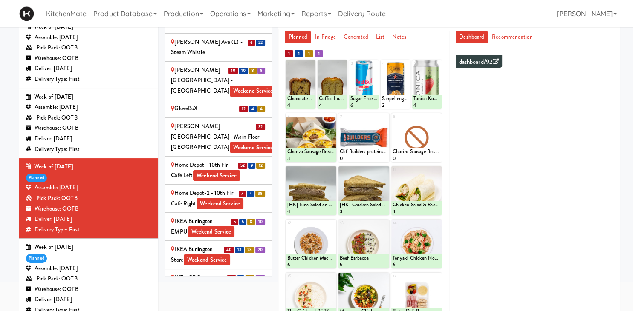
scroll to position [847, 0]
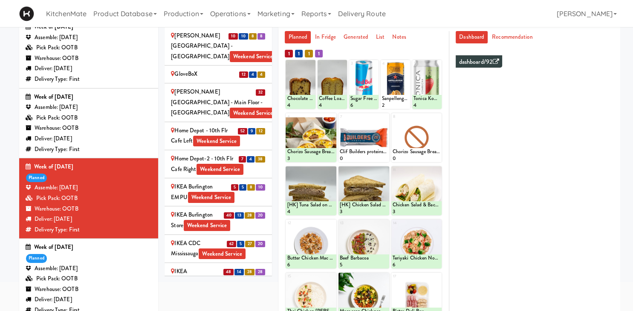
click at [193, 182] on div "IKEA Burlington EMPU Weekend Service" at bounding box center [218, 192] width 95 height 21
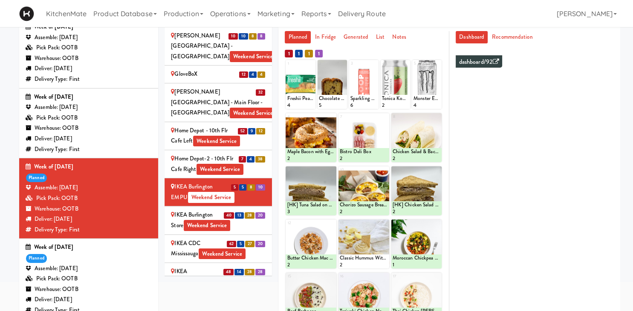
click at [212, 210] on div "IKEA Burlington Store Weekend Service" at bounding box center [218, 220] width 95 height 21
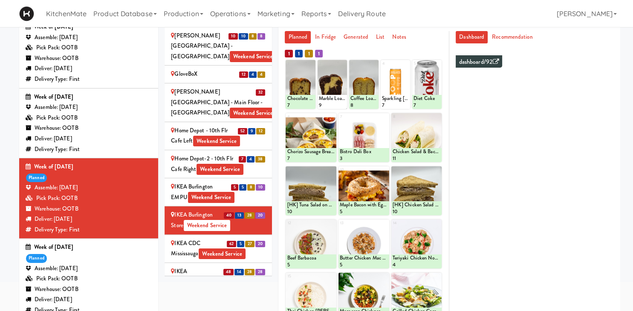
click at [192, 239] on div "IKEA CDC Mississauga Weekend Service" at bounding box center [218, 249] width 95 height 21
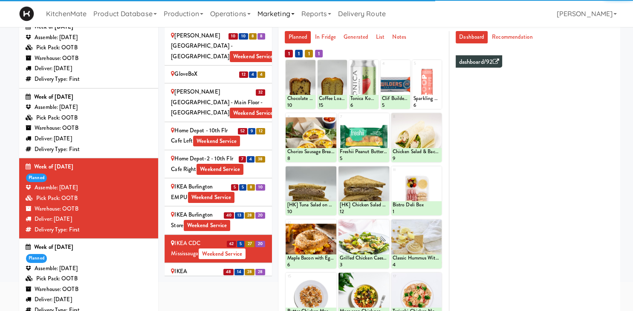
click at [186, 267] on div "IKEA Etobicoke Weekend Service" at bounding box center [218, 277] width 95 height 21
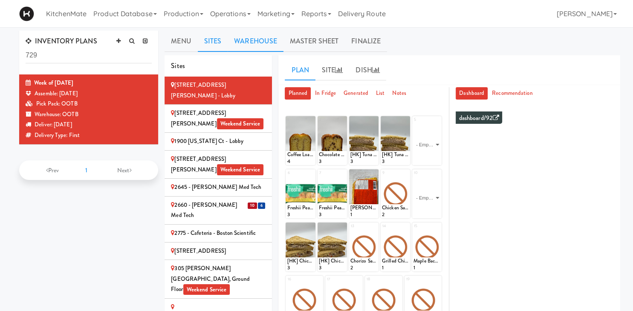
click at [263, 48] on link "Warehouse" at bounding box center [256, 41] width 56 height 21
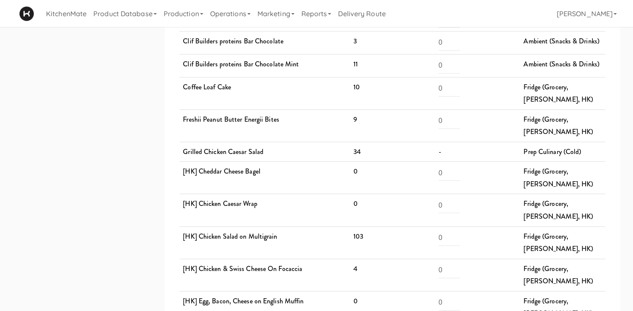
scroll to position [270, 0]
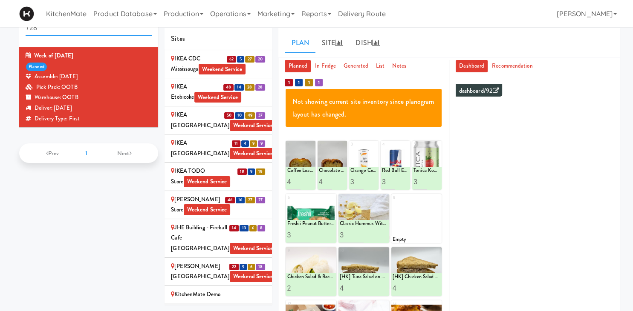
scroll to position [1021, 0]
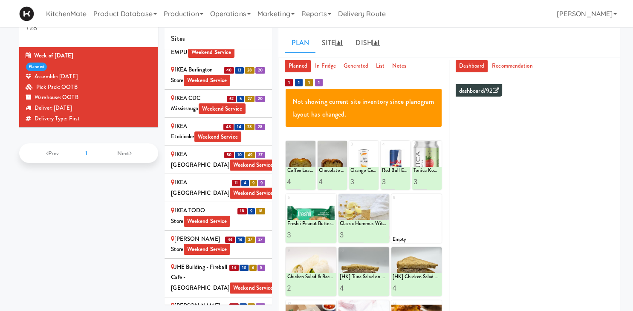
click at [213, 150] on div "IKEA North York Store Weekend Service" at bounding box center [218, 160] width 95 height 21
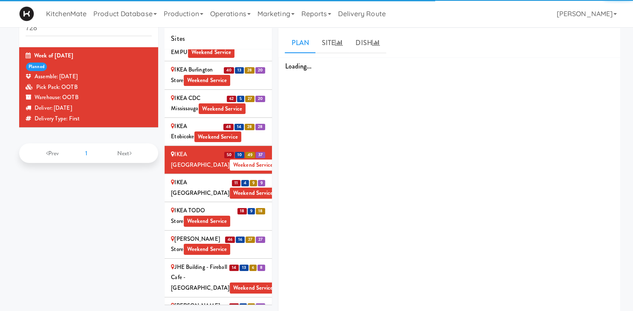
scroll to position [954, 0]
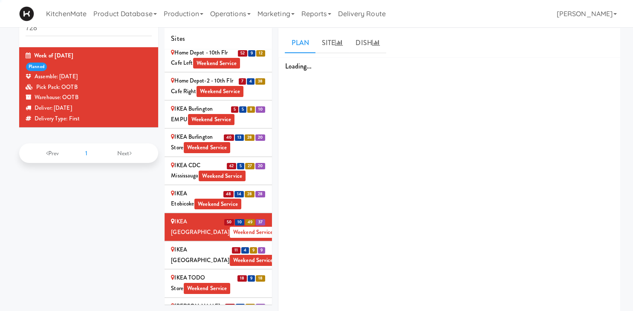
click at [191, 189] on div "IKEA Etobicoke Weekend Service" at bounding box center [218, 199] width 95 height 21
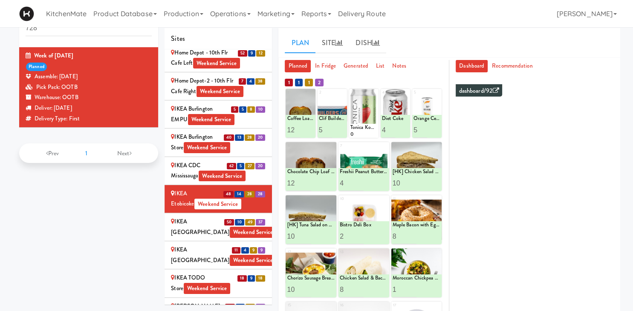
click at [197, 217] on div "IKEA North York Store Weekend Service" at bounding box center [218, 227] width 95 height 21
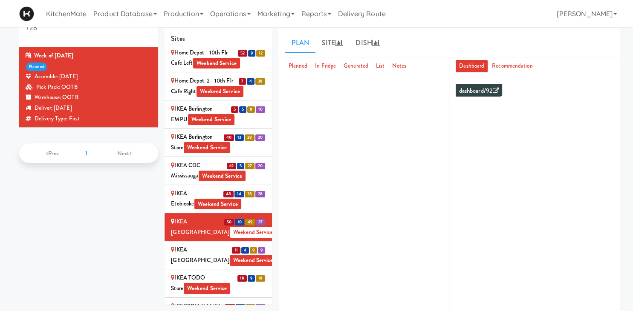
click at [219, 273] on div "IKEA TODO Store Weekend Service" at bounding box center [218, 283] width 95 height 21
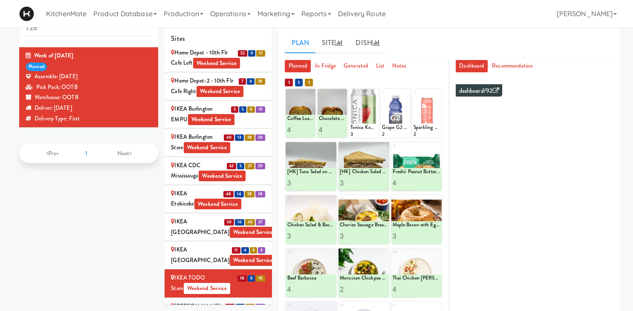
click at [210, 302] on div "[PERSON_NAME] Store Weekend Service" at bounding box center [218, 312] width 95 height 21
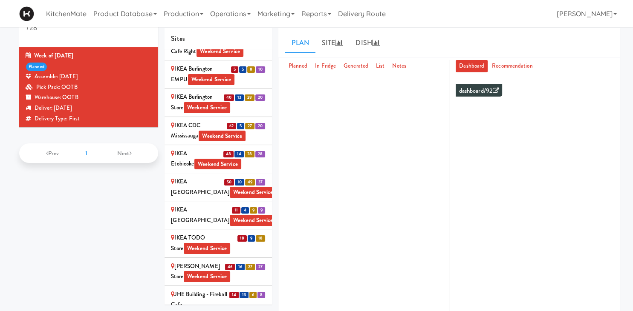
click at [32, 1] on link at bounding box center [28, 13] width 30 height 27
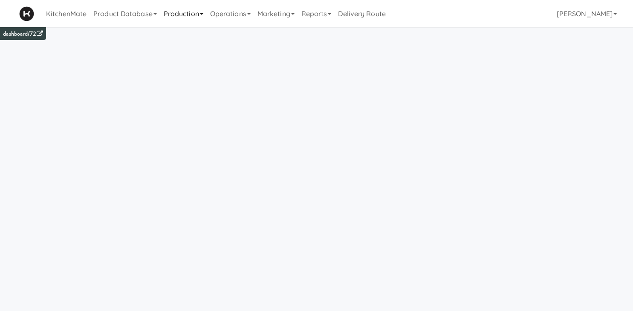
click at [179, 17] on link "Production" at bounding box center [183, 13] width 46 height 27
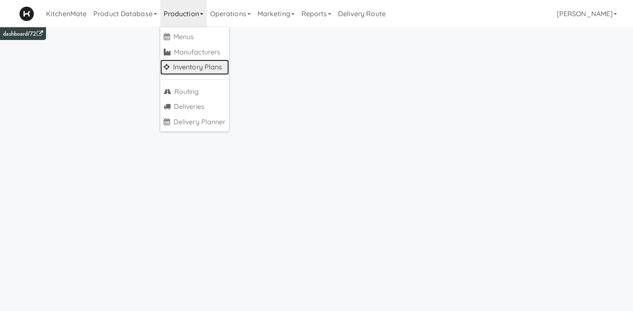
click at [190, 66] on link "Inventory Plans" at bounding box center [194, 67] width 69 height 15
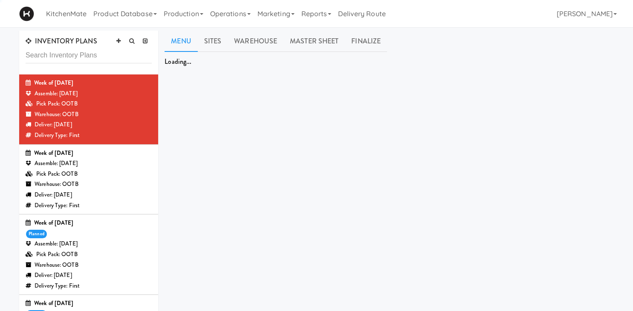
click at [113, 239] on div "Week of [DATE] planned Assemble: [DATE] Pick Pack: OOTB Warehouse: OOTB Deliver…" at bounding box center [89, 254] width 126 height 73
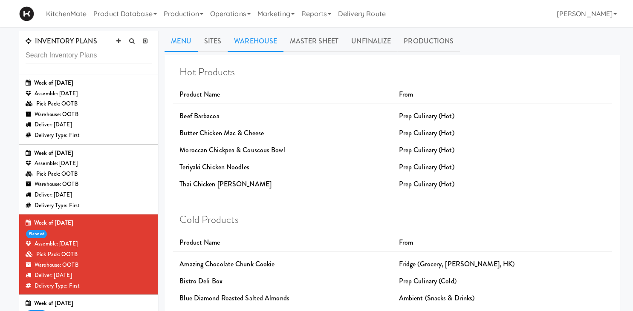
click at [256, 35] on link "Warehouse" at bounding box center [256, 41] width 56 height 21
click at [218, 34] on link "Sites" at bounding box center [213, 41] width 30 height 21
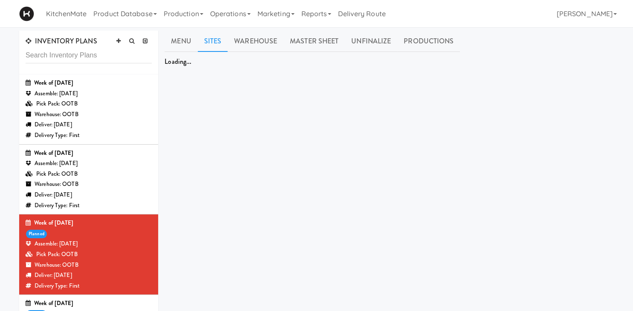
click at [217, 38] on link "Sites" at bounding box center [213, 41] width 30 height 21
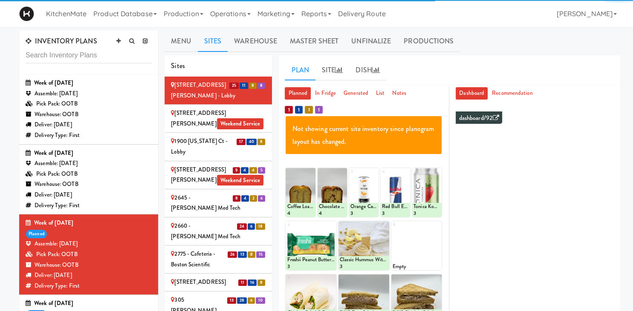
scroll to position [1486, 0]
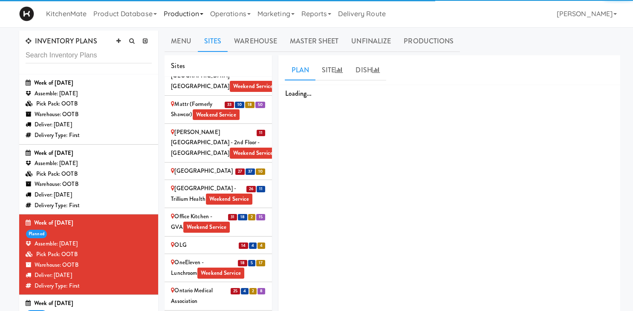
scroll to position [1560, 0]
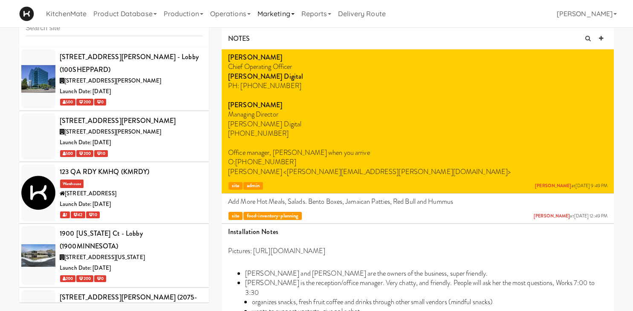
scroll to position [3872, 0]
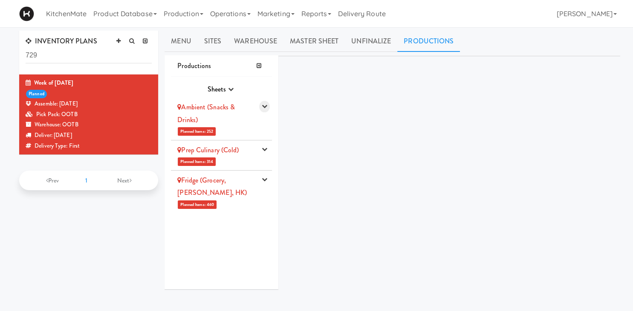
click at [265, 106] on icon "button" at bounding box center [265, 107] width 6 height 6
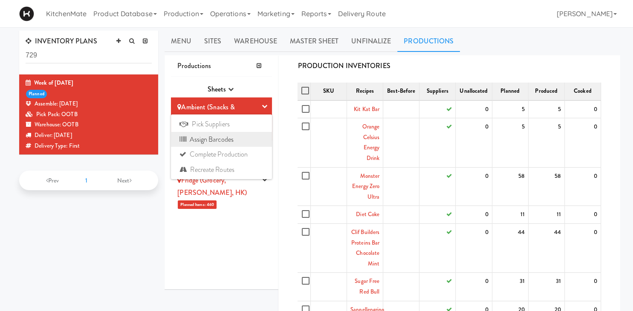
click at [239, 141] on link "Assign Barcodes" at bounding box center [221, 139] width 101 height 15
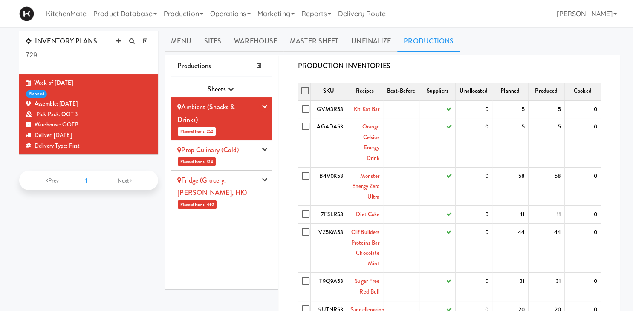
click at [263, 149] on icon "button" at bounding box center [265, 150] width 6 height 6
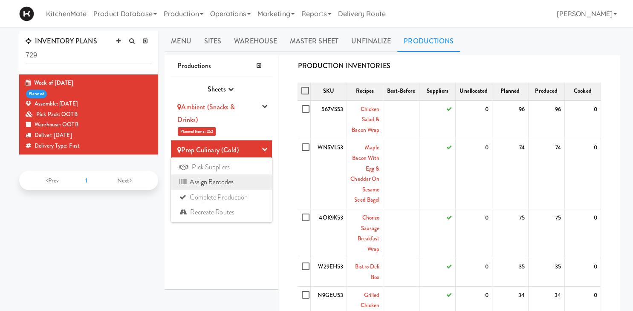
click at [229, 182] on link "Assign Barcodes" at bounding box center [221, 182] width 101 height 15
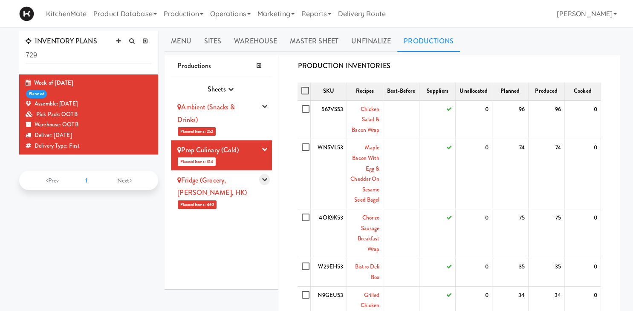
click at [266, 181] on icon "button" at bounding box center [265, 180] width 6 height 6
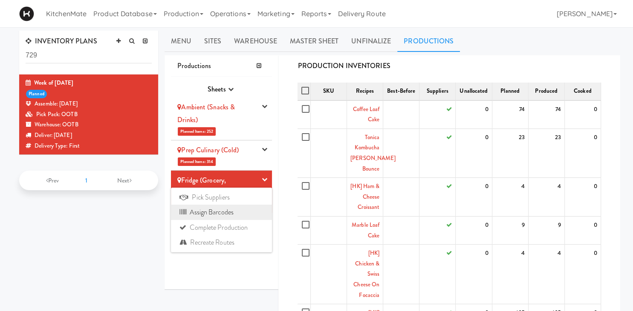
click at [228, 210] on link "Assign Barcodes" at bounding box center [221, 212] width 101 height 15
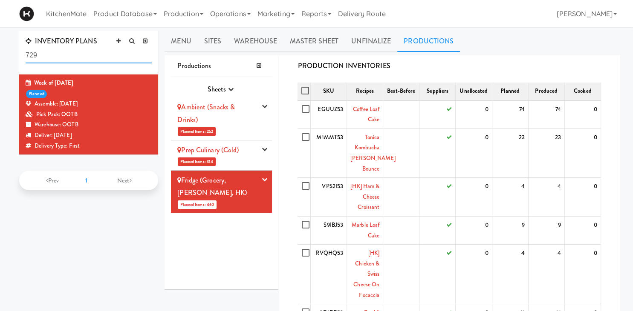
click at [76, 55] on input "729" at bounding box center [89, 56] width 126 height 16
type input "7"
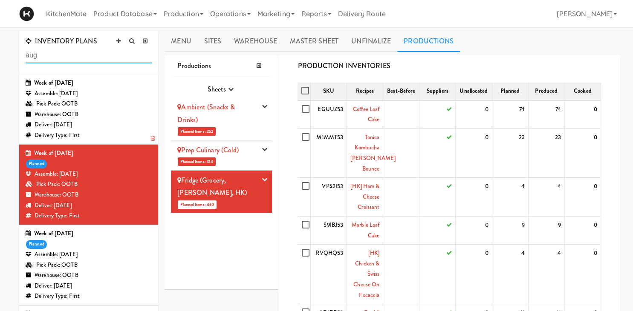
type input "aug"
click at [93, 107] on div "Pick Pack: OOTB" at bounding box center [89, 104] width 126 height 11
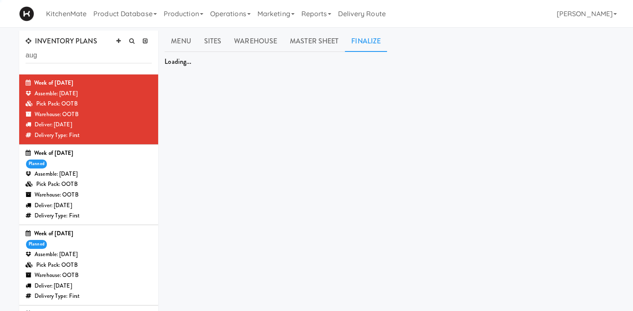
click at [369, 40] on link "Finalize" at bounding box center [366, 41] width 42 height 21
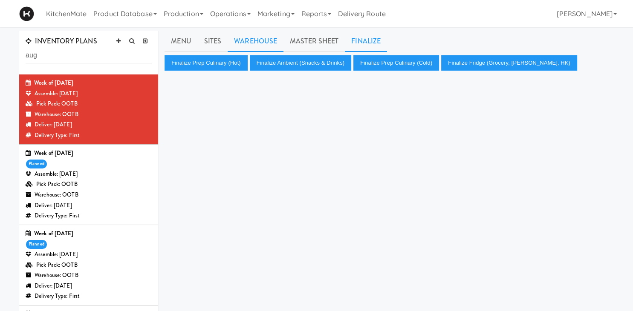
click at [240, 41] on link "Warehouse" at bounding box center [256, 41] width 56 height 21
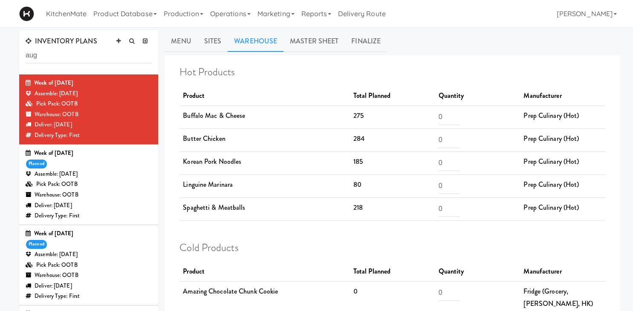
click at [400, 190] on td "80" at bounding box center [392, 186] width 85 height 23
click at [359, 44] on link "Finalize" at bounding box center [366, 41] width 42 height 21
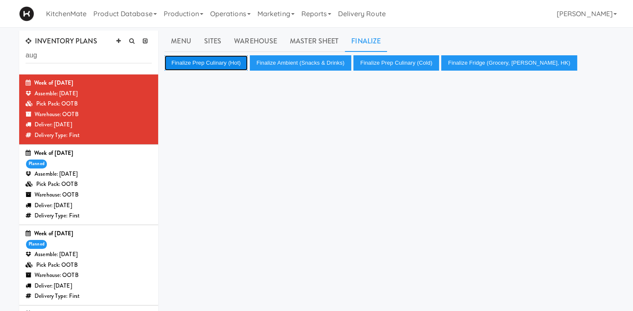
click at [228, 66] on button "Finalize Prep Culinary (Hot)" at bounding box center [205, 62] width 83 height 15
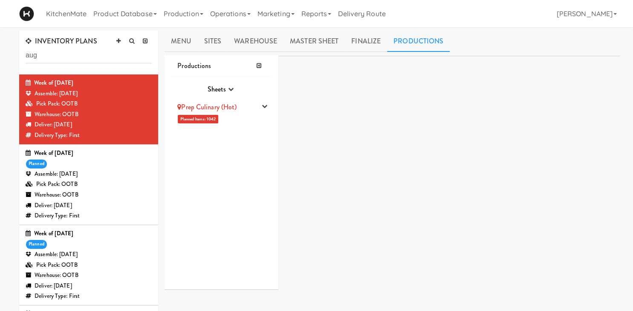
click at [268, 101] on li "Prep Culinary (Hot) Planned Items: 1042 Pick Suppliers Assign Barcodes Complete…" at bounding box center [221, 113] width 101 height 30
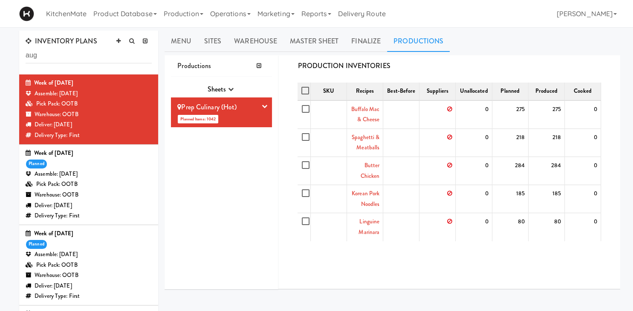
click at [261, 110] on li "Prep Culinary (Hot) Planned Items: 1042 Pick Suppliers Assign Barcodes Complete…" at bounding box center [221, 113] width 101 height 30
click at [264, 106] on icon "button" at bounding box center [265, 107] width 6 height 6
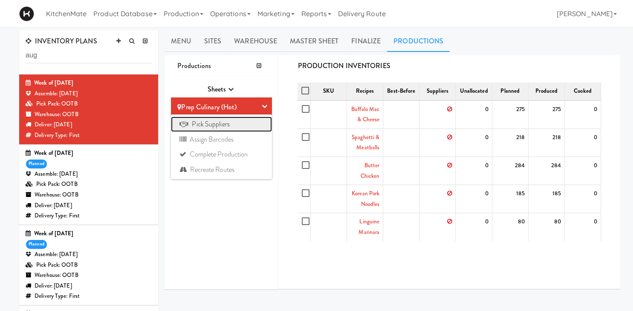
click at [237, 125] on link "Pick Suppliers" at bounding box center [221, 124] width 101 height 15
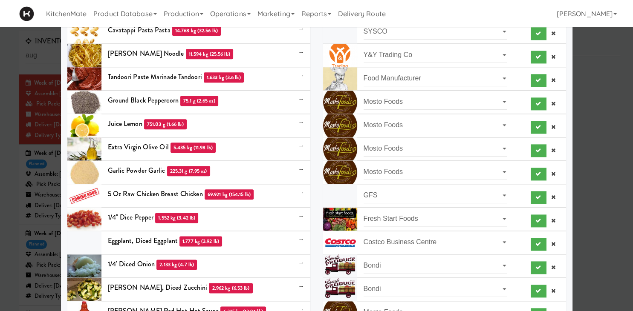
scroll to position [1025, 0]
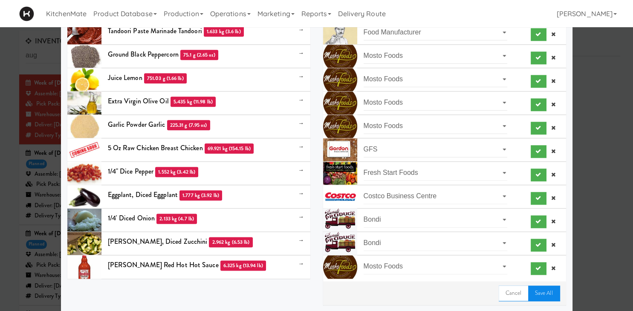
click at [557, 292] on link "Save All" at bounding box center [544, 293] width 32 height 15
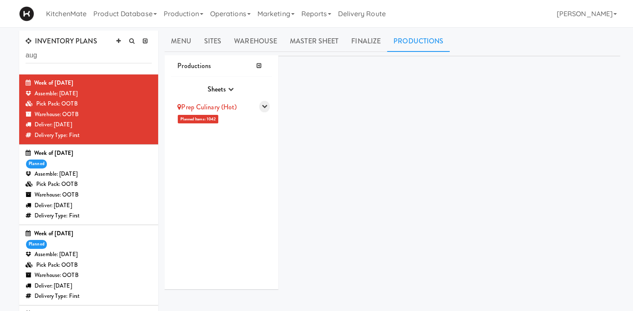
click at [263, 107] on icon "button" at bounding box center [265, 107] width 6 height 6
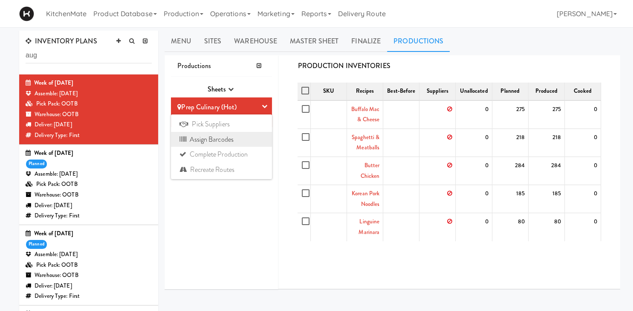
click at [238, 138] on link "Assign Barcodes" at bounding box center [221, 139] width 101 height 15
